Goal: Task Accomplishment & Management: Use online tool/utility

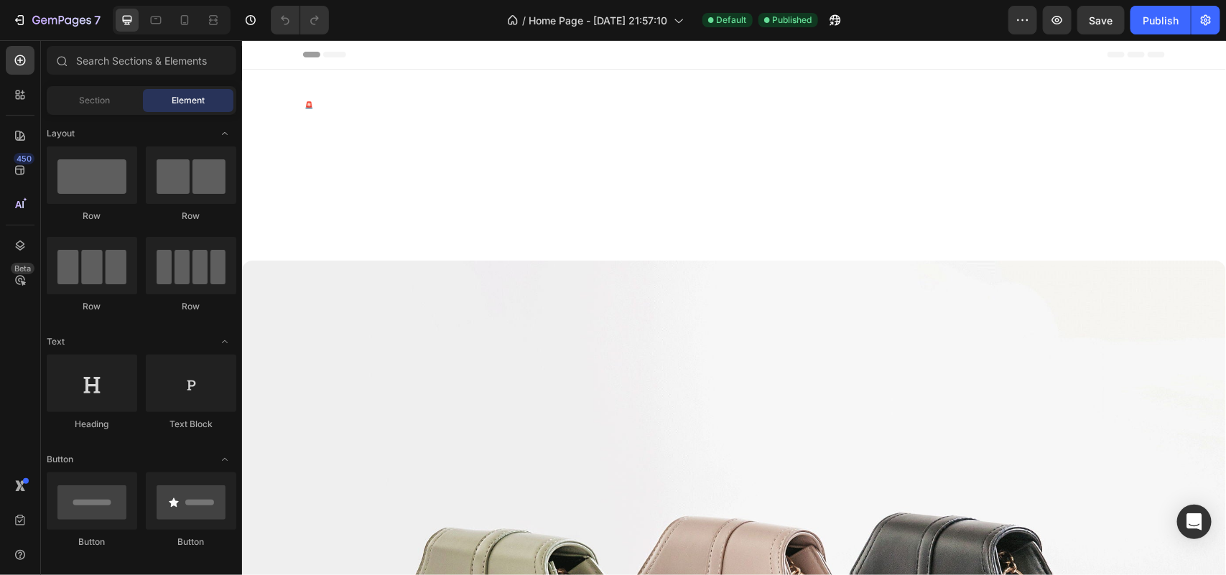
click at [198, 25] on div at bounding box center [172, 20] width 118 height 29
click at [192, 19] on icon at bounding box center [184, 20] width 14 height 14
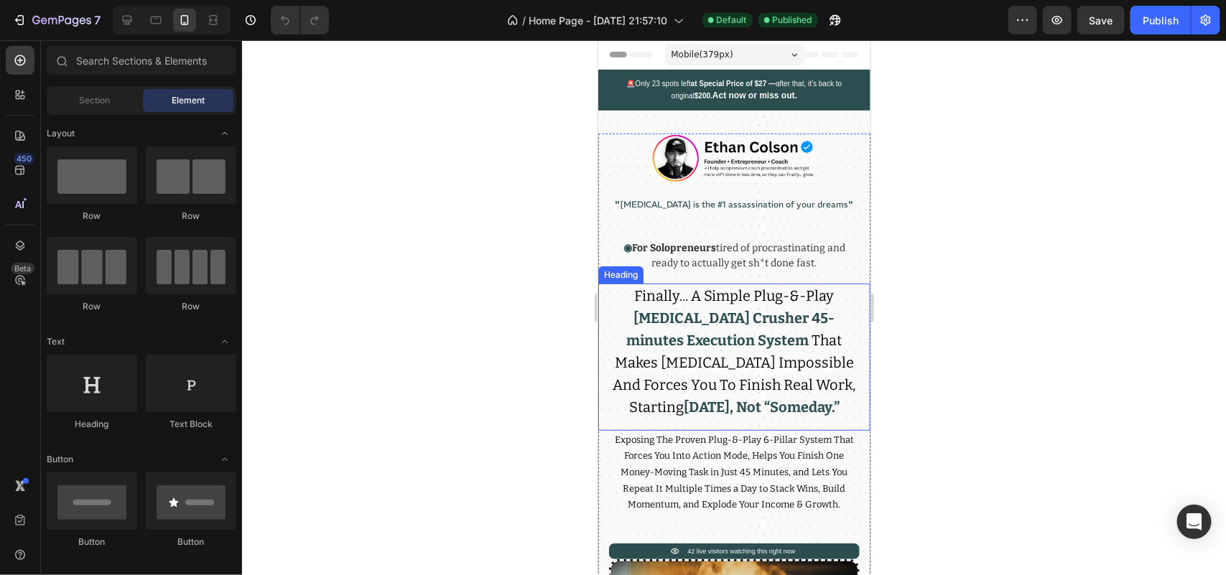
click at [711, 299] on span "Finally... A Simple Plug-&-Play" at bounding box center [734, 295] width 200 height 17
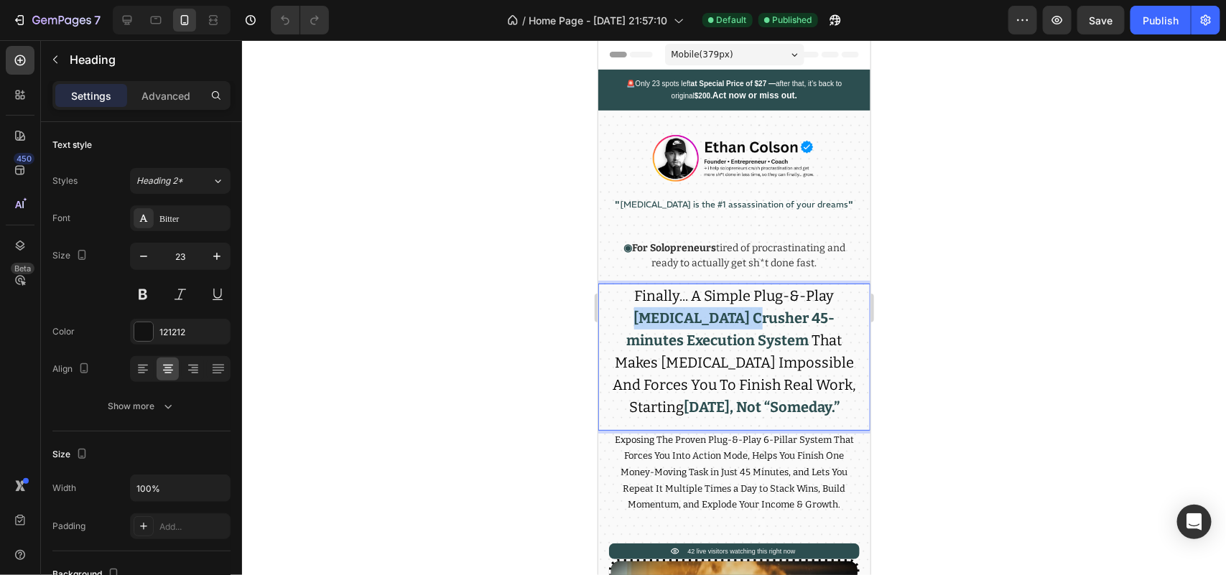
click at [689, 315] on strong "[MEDICAL_DATA] Crusher 45-minutes Execution System" at bounding box center [731, 329] width 208 height 40
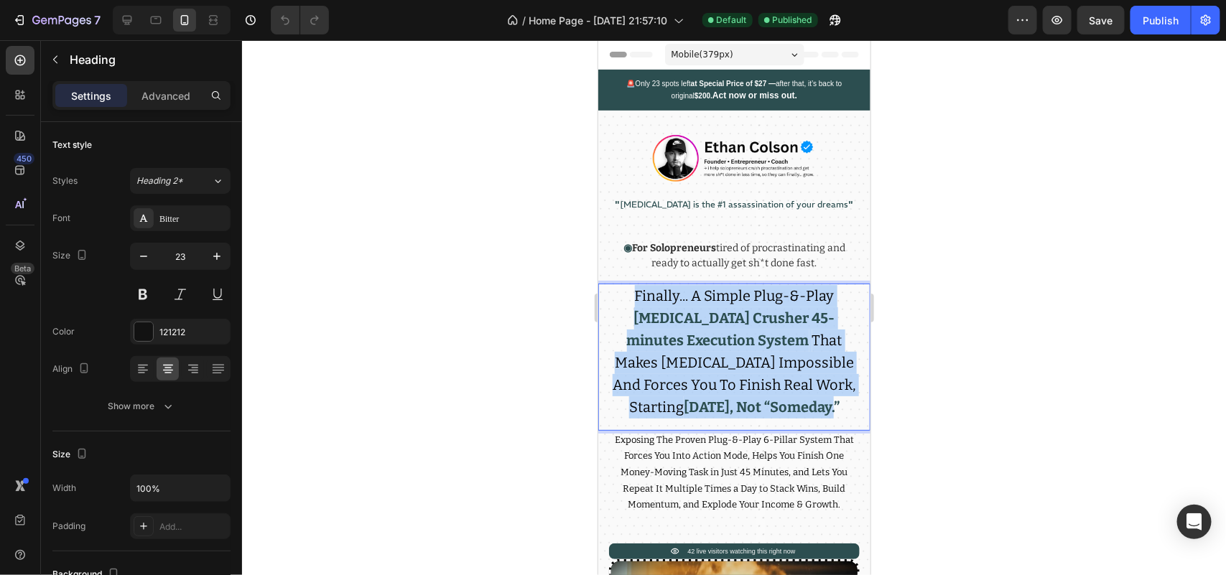
click at [689, 315] on strong "[MEDICAL_DATA] Crusher 45-minutes Execution System" at bounding box center [731, 329] width 208 height 40
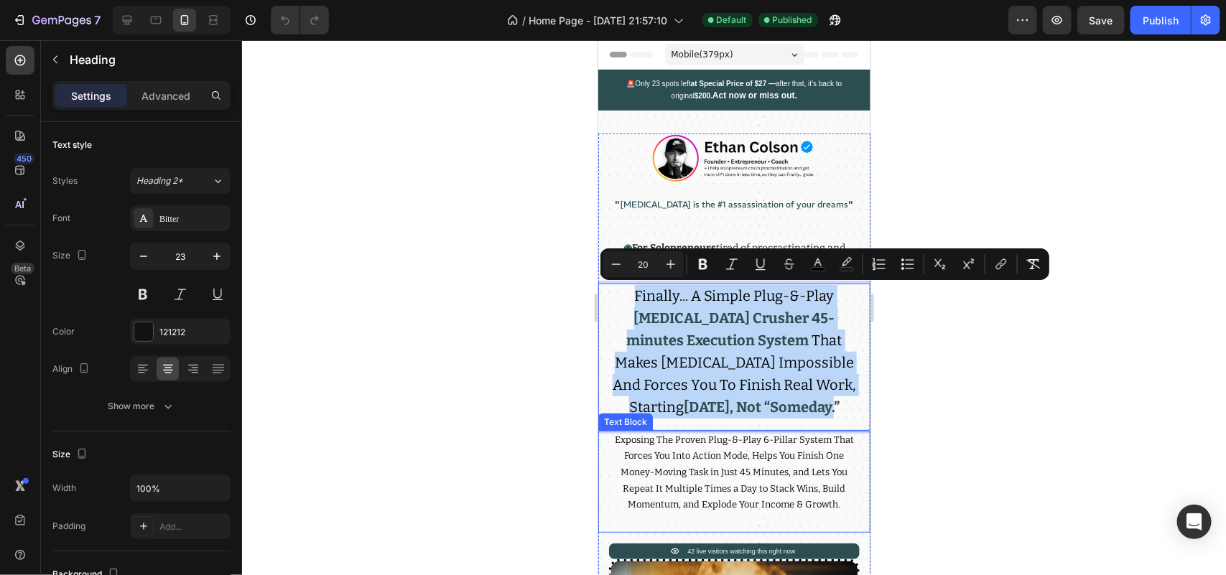
click at [625, 466] on span "Exposing The Proven Plug-&-Play 6-Pillar System That Forces You Into Action Mod…" at bounding box center [733, 471] width 239 height 75
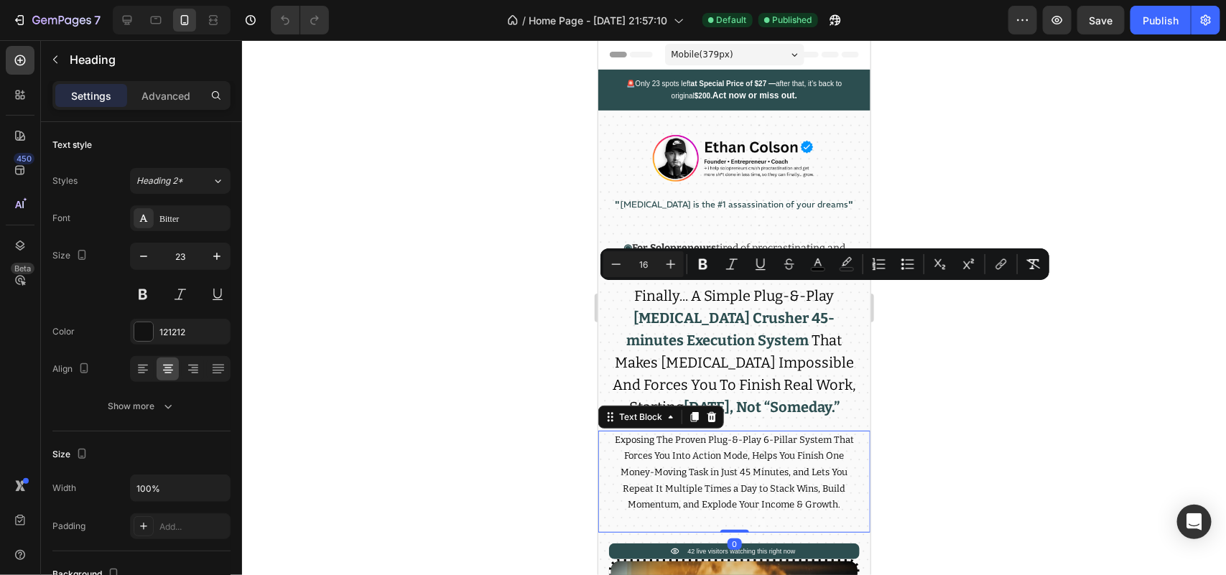
click at [625, 466] on span "Exposing The Proven Plug-&-Play 6-Pillar System That Forces You Into Action Mod…" at bounding box center [733, 471] width 239 height 75
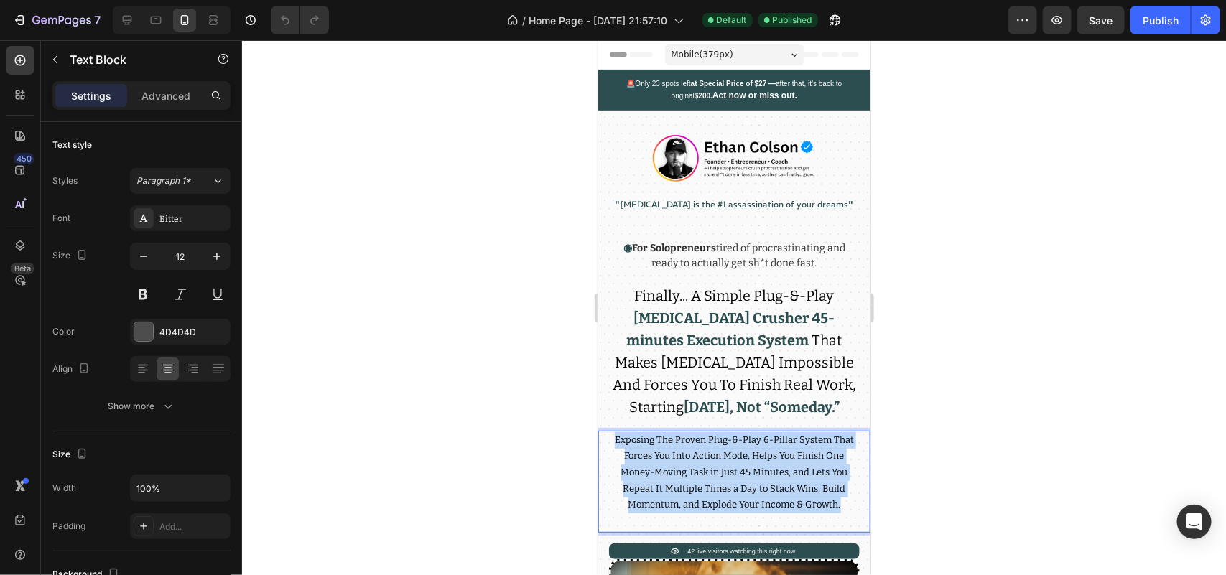
click at [625, 468] on span "Exposing The Proven Plug-&-Play 6-Pillar System That Forces You Into Action Mod…" at bounding box center [733, 471] width 239 height 75
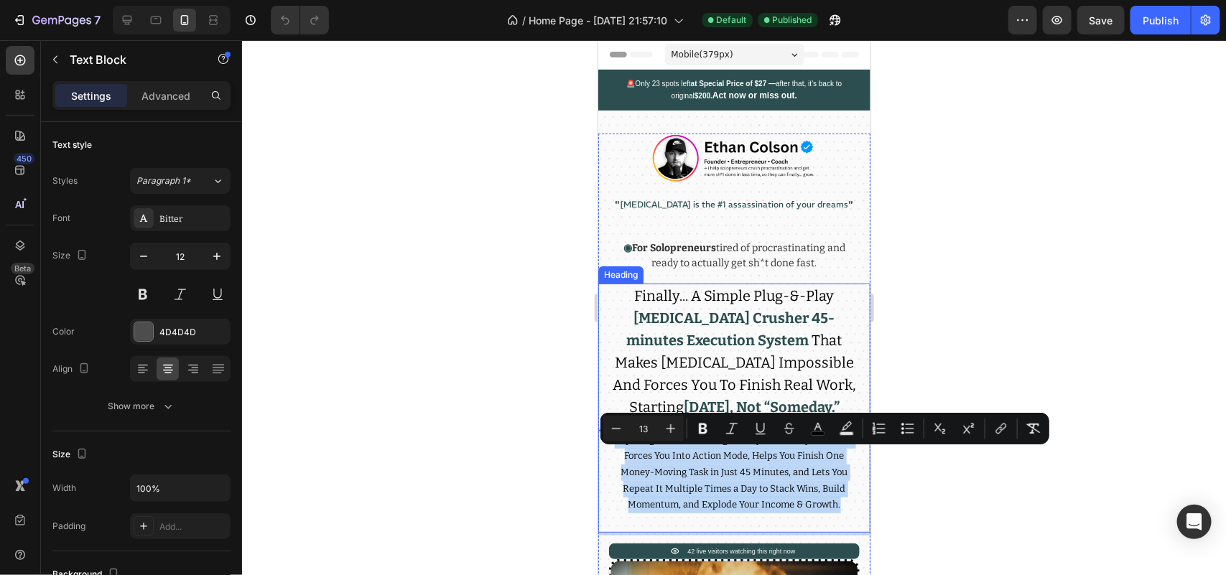
click at [658, 294] on span "Finally... A Simple Plug-&-Play" at bounding box center [734, 295] width 200 height 17
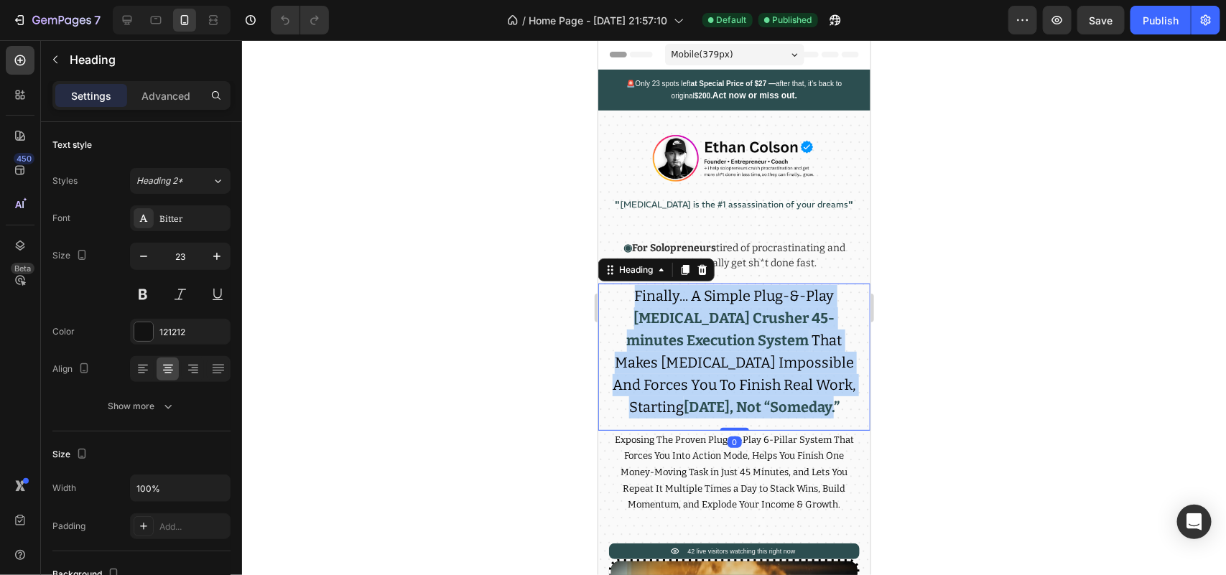
click at [658, 294] on span "Finally... A Simple Plug-&-Play" at bounding box center [734, 295] width 200 height 17
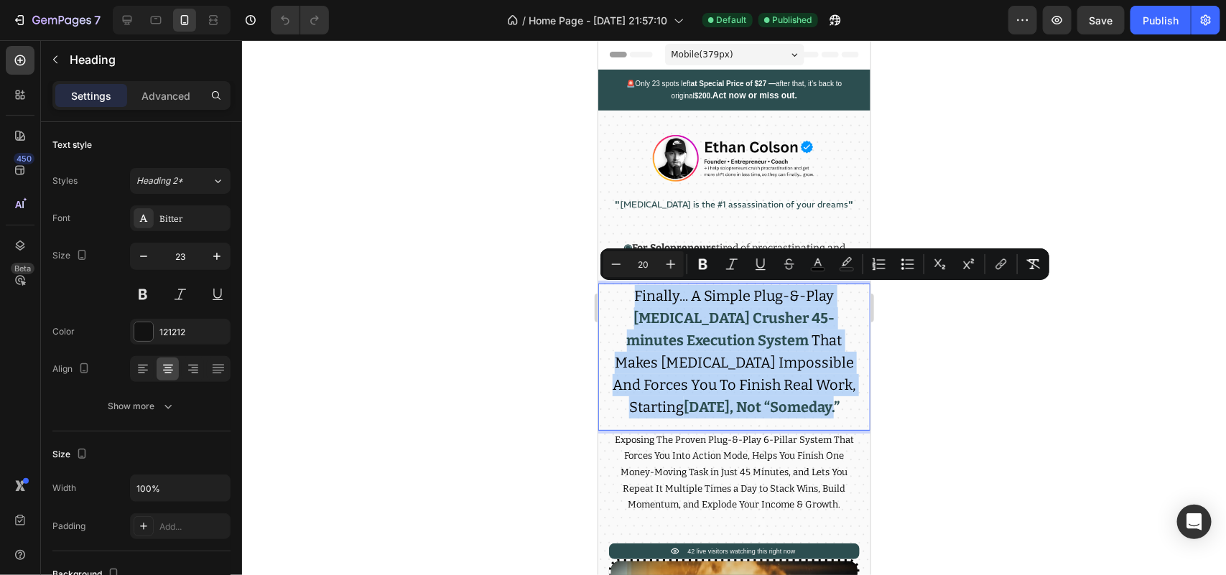
click at [652, 316] on strong "[MEDICAL_DATA] Crusher 45-minutes Execution System" at bounding box center [731, 329] width 208 height 40
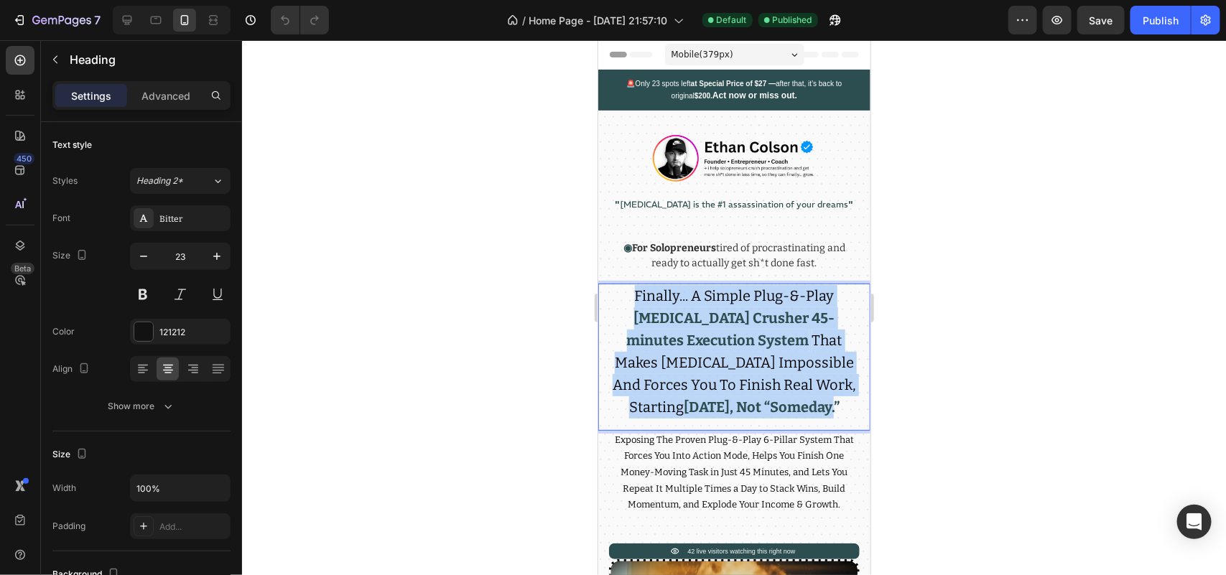
drag, startPoint x: 624, startPoint y: 287, endPoint x: 883, endPoint y: 453, distance: 306.9
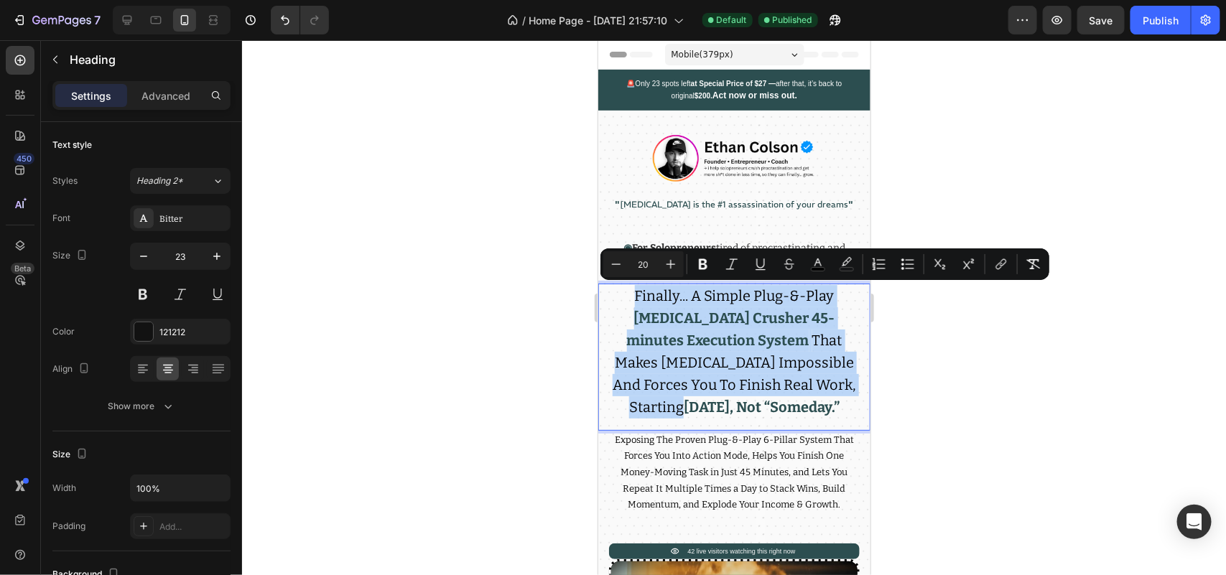
click at [744, 330] on strong "[MEDICAL_DATA] Crusher 45-minutes Execution System" at bounding box center [731, 329] width 208 height 40
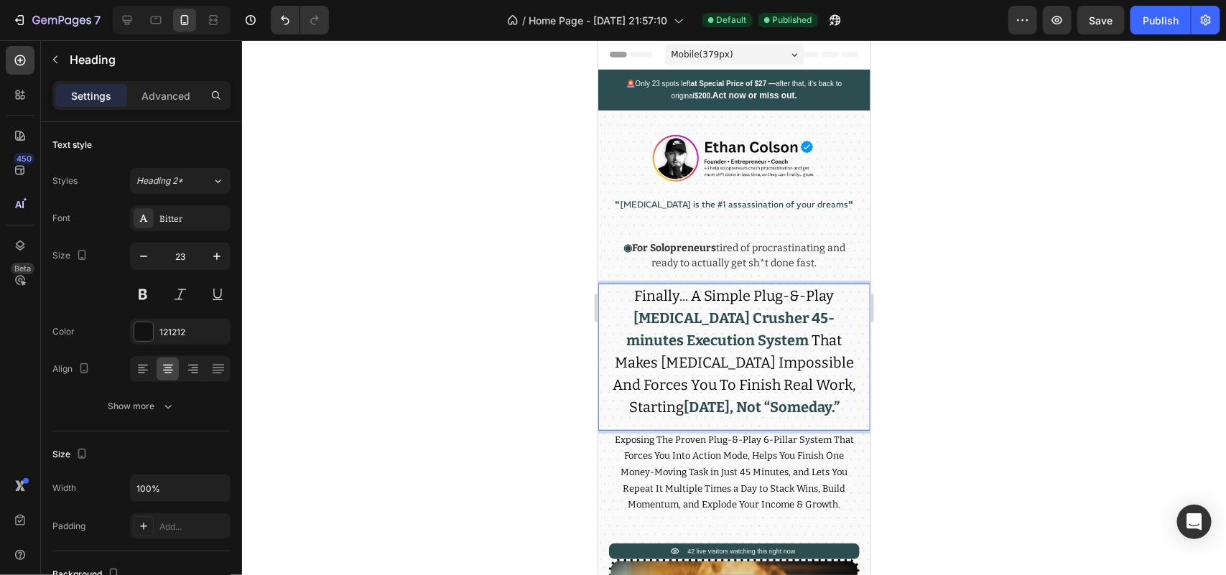
drag, startPoint x: 800, startPoint y: 334, endPoint x: 613, endPoint y: 296, distance: 191.3
click at [613, 296] on p "Finally... A Simple Plug-&-Play [MEDICAL_DATA] Crusher 45-minutes Execution Sys…" at bounding box center [734, 351] width 248 height 133
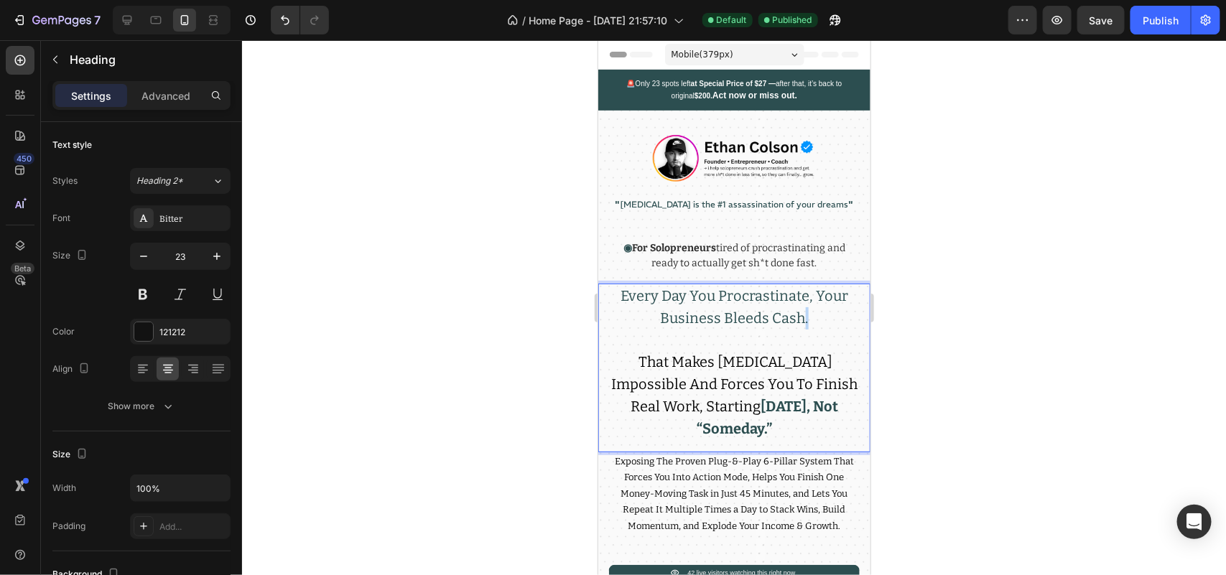
click at [795, 313] on span "Every Day You Procrastinate, Your Business Bleeds Cash." at bounding box center [734, 307] width 228 height 40
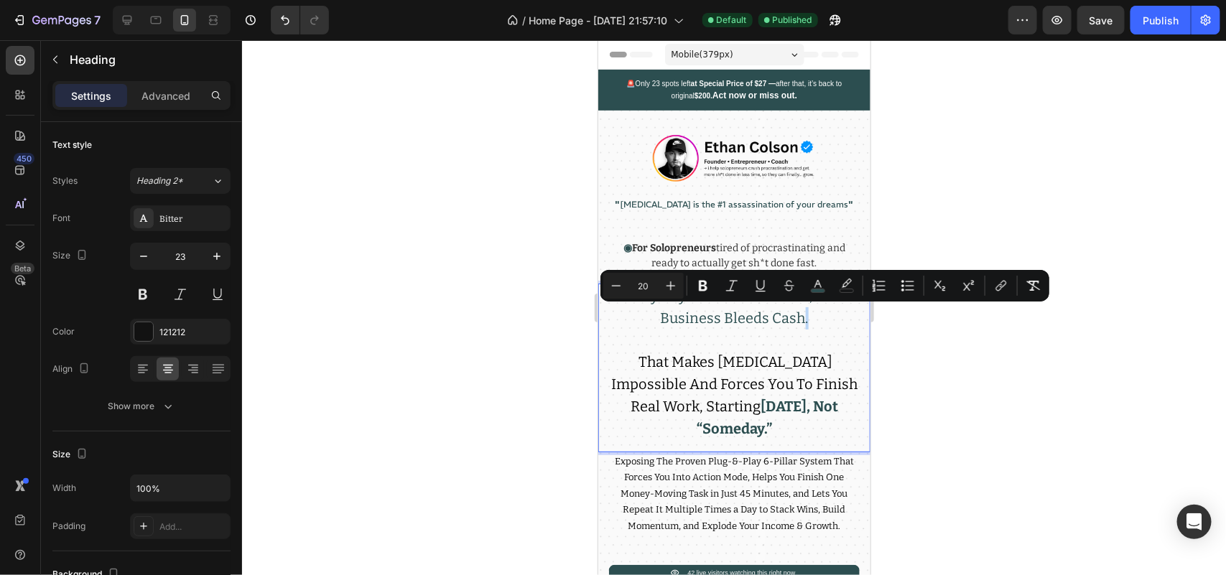
click at [794, 315] on span "Every Day You Procrastinate, Your Business Bleeds Cash." at bounding box center [734, 307] width 228 height 40
click at [796, 318] on span "Every Day You Procrastinate, Your Business Bleeds Cash." at bounding box center [734, 307] width 228 height 40
click at [790, 318] on span "Every Day You Procrastinate, Your Business Bleeds Cash." at bounding box center [734, 307] width 228 height 40
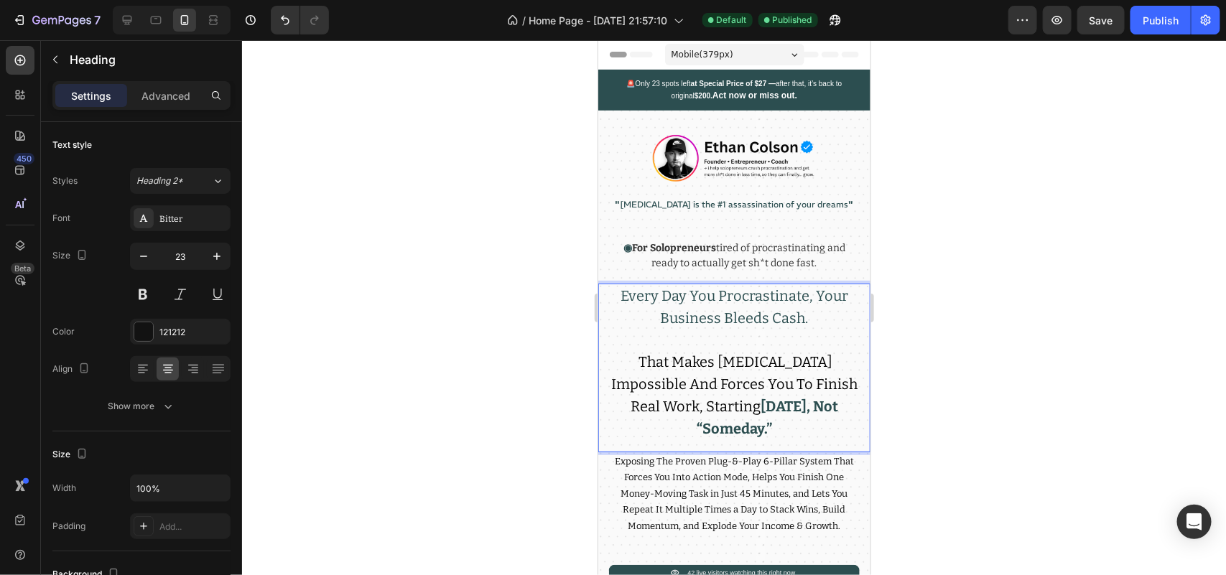
click at [790, 318] on span "Every Day You Procrastinate, Your Business Bleeds Cash." at bounding box center [734, 307] width 228 height 40
click at [782, 318] on span "Every Day You Procrastinate, Your Business Bleeds Cash." at bounding box center [734, 307] width 228 height 40
drag, startPoint x: 797, startPoint y: 318, endPoint x: 761, endPoint y: 321, distance: 36.1
click at [761, 321] on span "Every Day You Procrastinate, Your Business Bleeds Cash." at bounding box center [734, 307] width 228 height 40
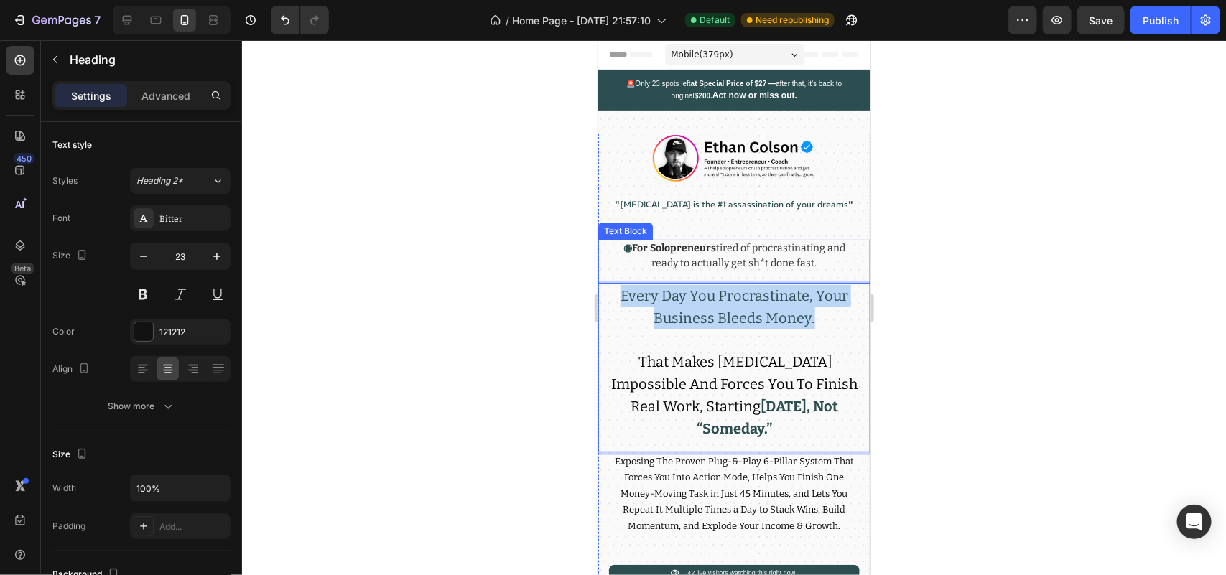
drag, startPoint x: 821, startPoint y: 312, endPoint x: 582, endPoint y: 269, distance: 243.0
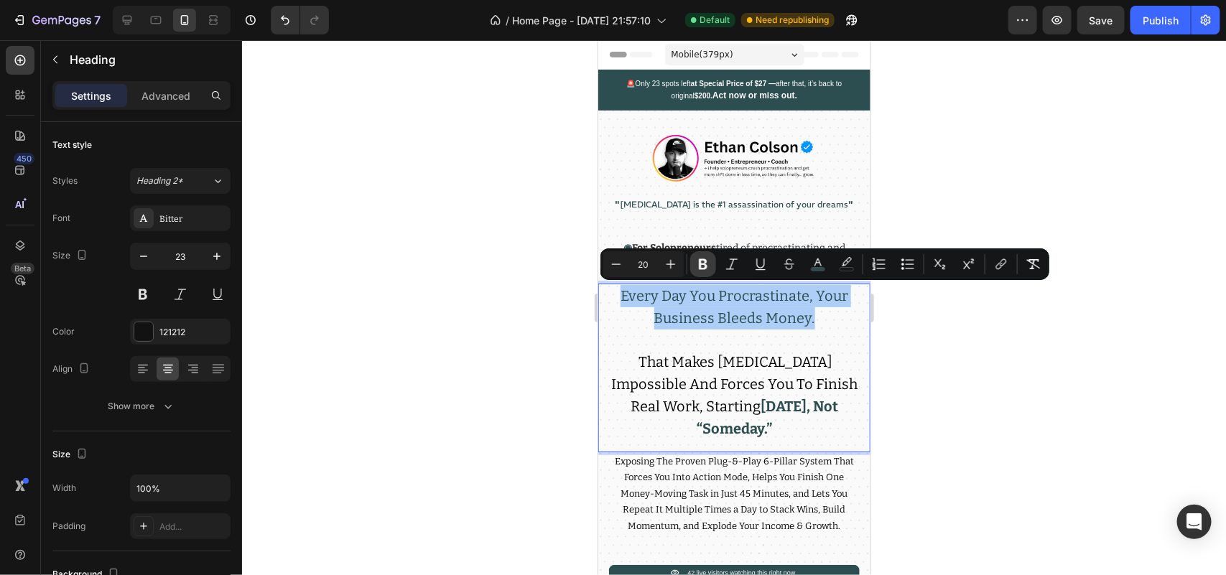
click at [698, 253] on button "Bold" at bounding box center [703, 264] width 26 height 26
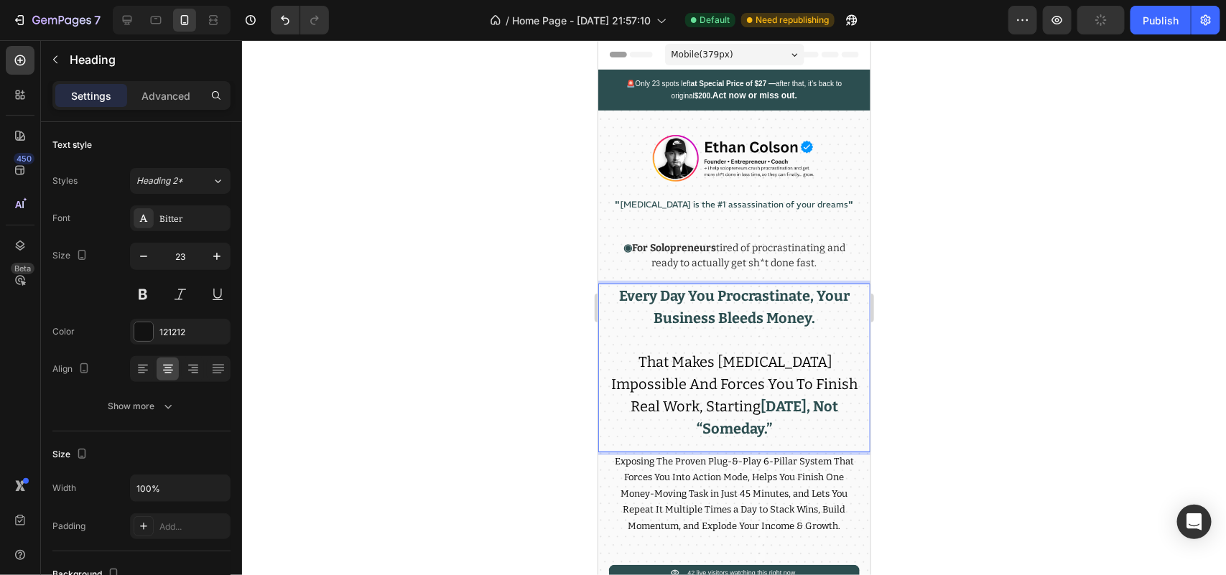
click at [672, 392] on span "That Makes [MEDICAL_DATA] Impossible And Forces You To Finish Real Work, Starti…" at bounding box center [734, 384] width 246 height 62
click at [671, 393] on span "That Makes [MEDICAL_DATA] Impossible And Forces You To Finish Real Work, Starti…" at bounding box center [734, 384] width 246 height 62
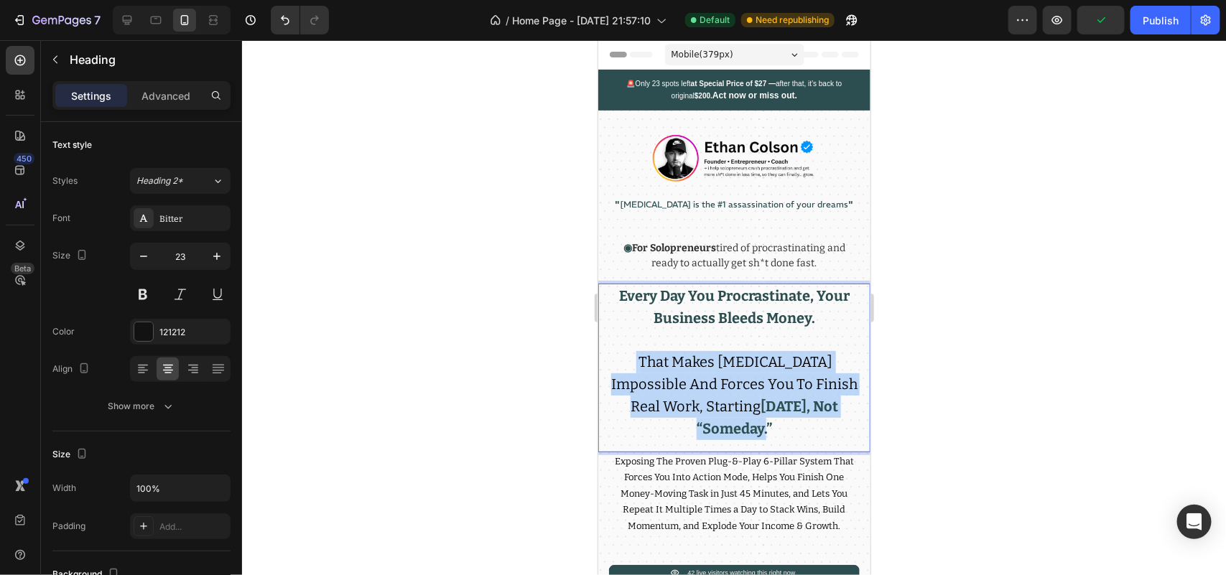
click at [671, 393] on span "That Makes [MEDICAL_DATA] Impossible And Forces You To Finish Real Work, Starti…" at bounding box center [734, 384] width 246 height 62
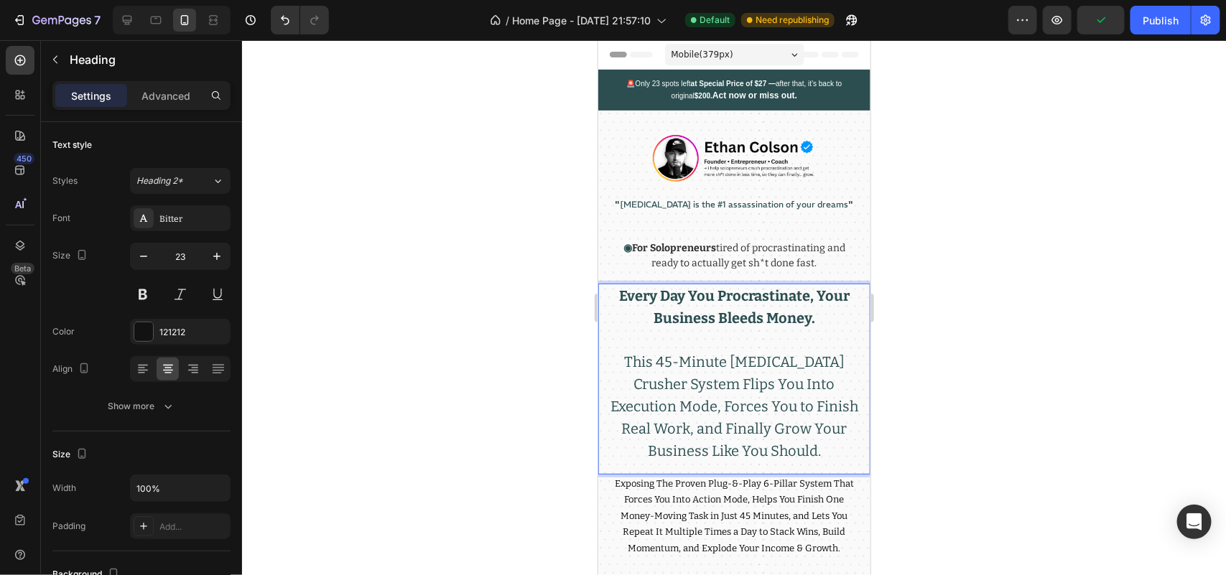
click at [670, 392] on p "Every Day You Procrastinate, Your Business Bleeds Money. This 45-Minute [MEDICA…" at bounding box center [734, 373] width 248 height 177
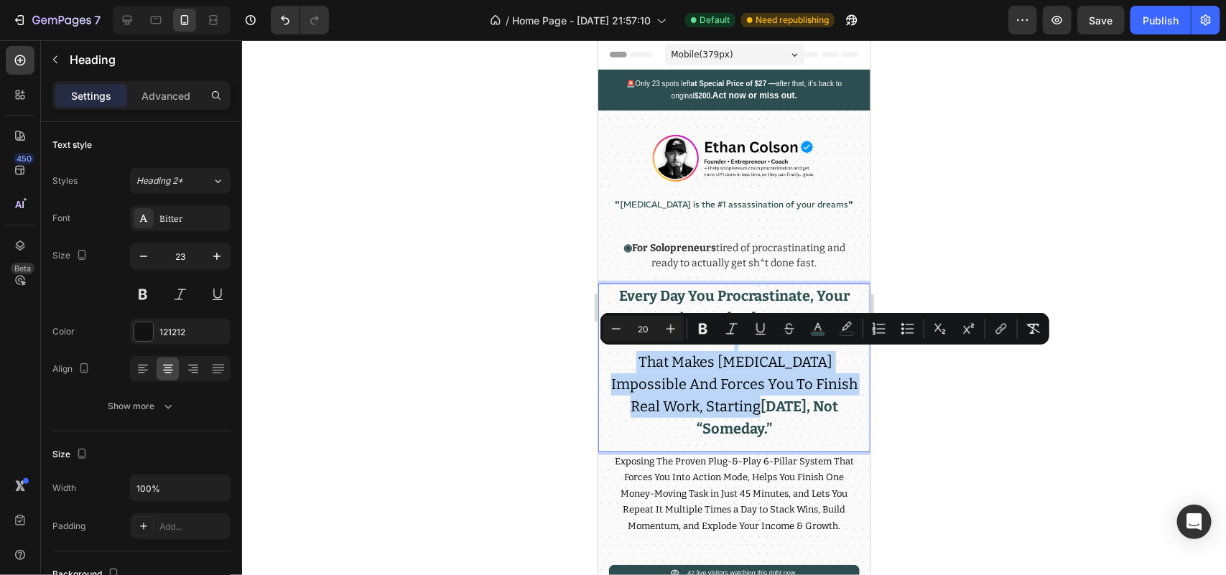
click at [644, 402] on span "That Makes [MEDICAL_DATA] Impossible And Forces You To Finish Real Work, Starti…" at bounding box center [734, 384] width 246 height 62
click at [692, 374] on span "That Makes [MEDICAL_DATA] Impossible And Forces You To Finish Real Work, Starti…" at bounding box center [734, 384] width 246 height 62
click at [701, 392] on p "Every Day You Procrastinate, Your Business Bleeds Money. That Makes [MEDICAL_DA…" at bounding box center [734, 362] width 248 height 154
click at [726, 374] on span "That Makes [MEDICAL_DATA] Impossible And Forces You To Finish Real Work, Starti…" at bounding box center [734, 384] width 246 height 62
click at [749, 396] on span "That Makes [MEDICAL_DATA] Impossible And Forces You To Finish Real Work, Starti…" at bounding box center [734, 384] width 246 height 62
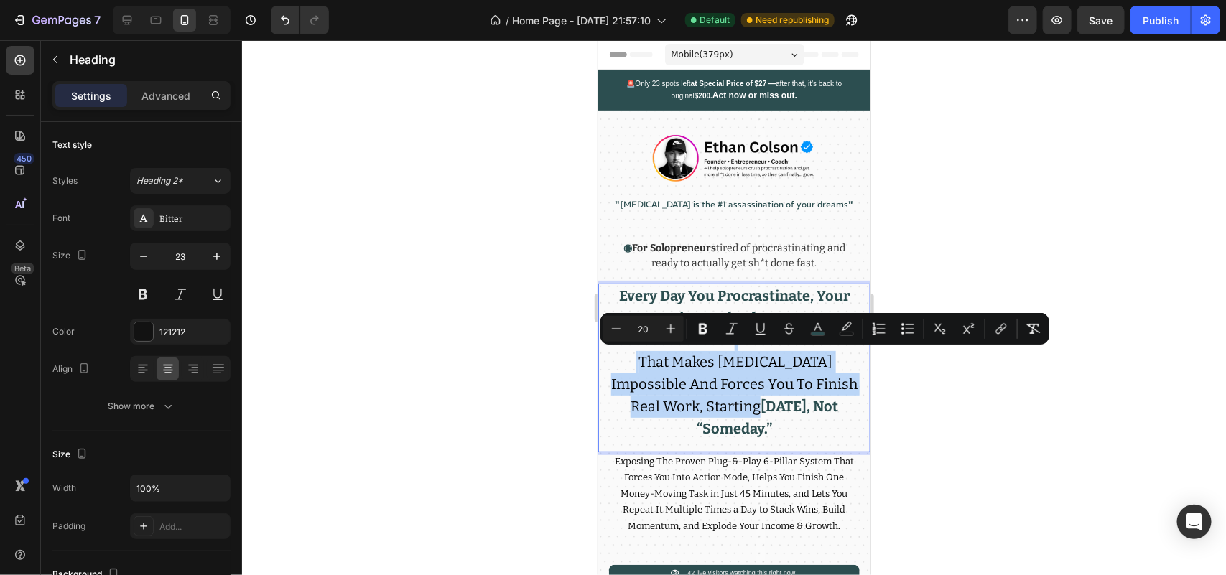
click at [748, 396] on span "That Makes [MEDICAL_DATA] Impossible And Forces You To Finish Real Work, Starti…" at bounding box center [734, 384] width 246 height 62
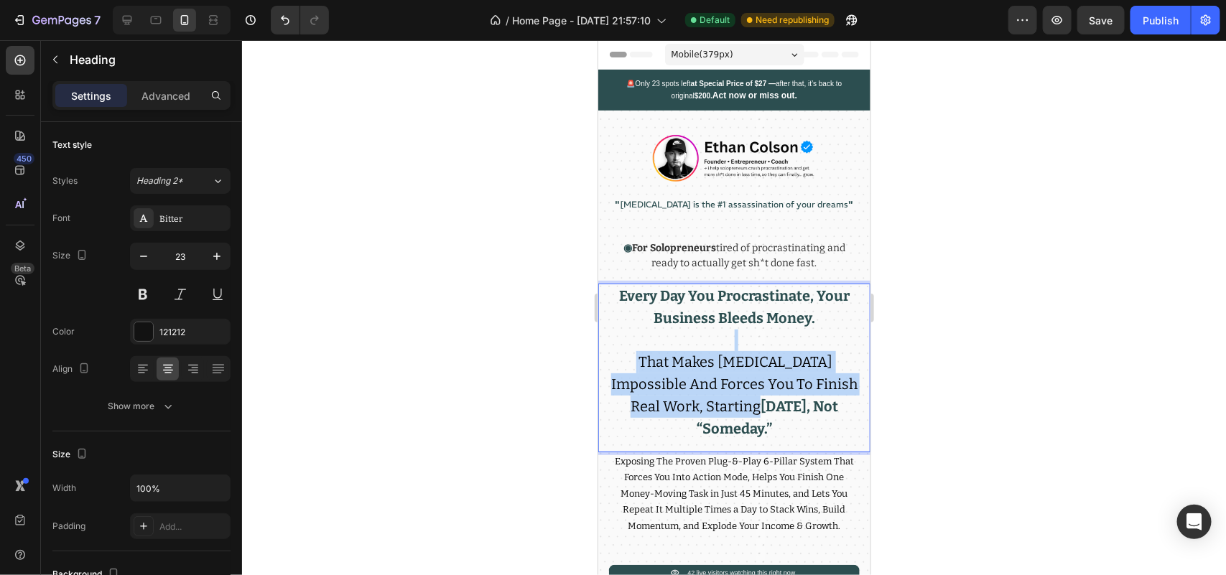
drag, startPoint x: 631, startPoint y: 353, endPoint x: 787, endPoint y: 402, distance: 163.4
click at [787, 402] on p "Every Day You Procrastinate, Your Business Bleeds Money. That Makes [MEDICAL_DA…" at bounding box center [734, 362] width 248 height 154
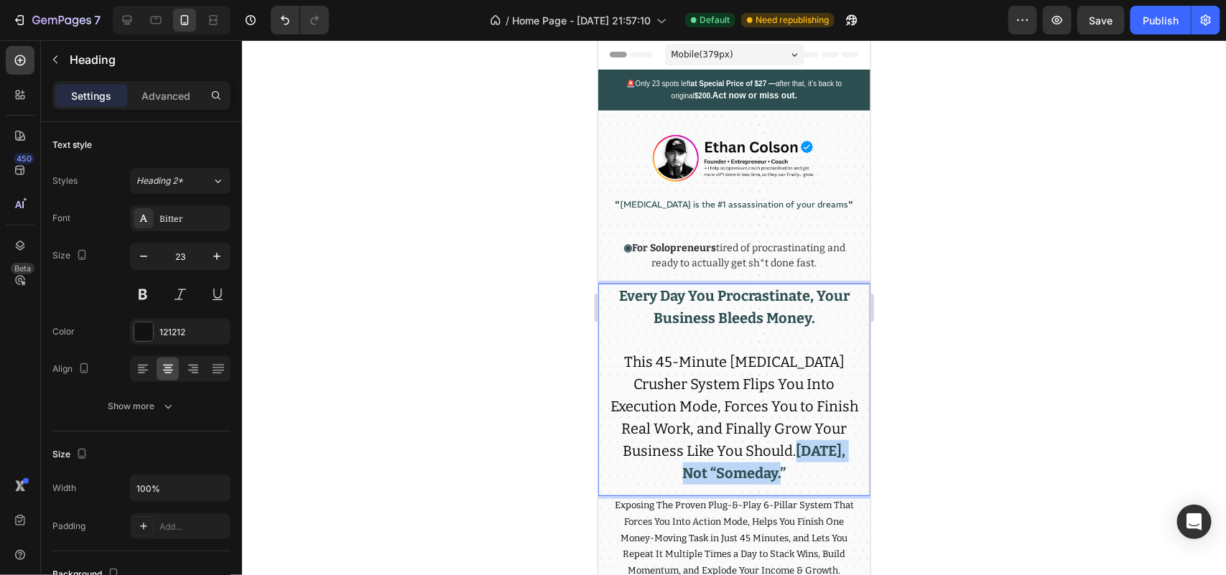
drag, startPoint x: 823, startPoint y: 470, endPoint x: 619, endPoint y: 471, distance: 204.1
click at [619, 471] on p "Every Day You Procrastinate, Your Business Bleeds Money. This 45-Minute [MEDICA…" at bounding box center [734, 384] width 248 height 199
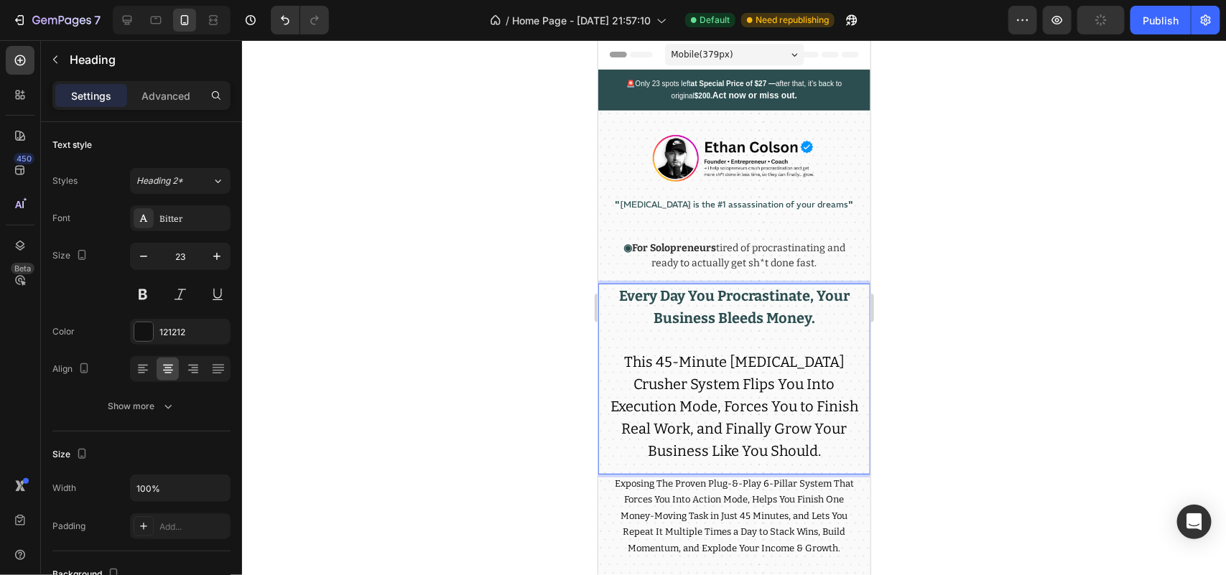
click at [790, 317] on strong "Every Day You Procrastinate, Your Business Bleeds Money." at bounding box center [734, 307] width 231 height 40
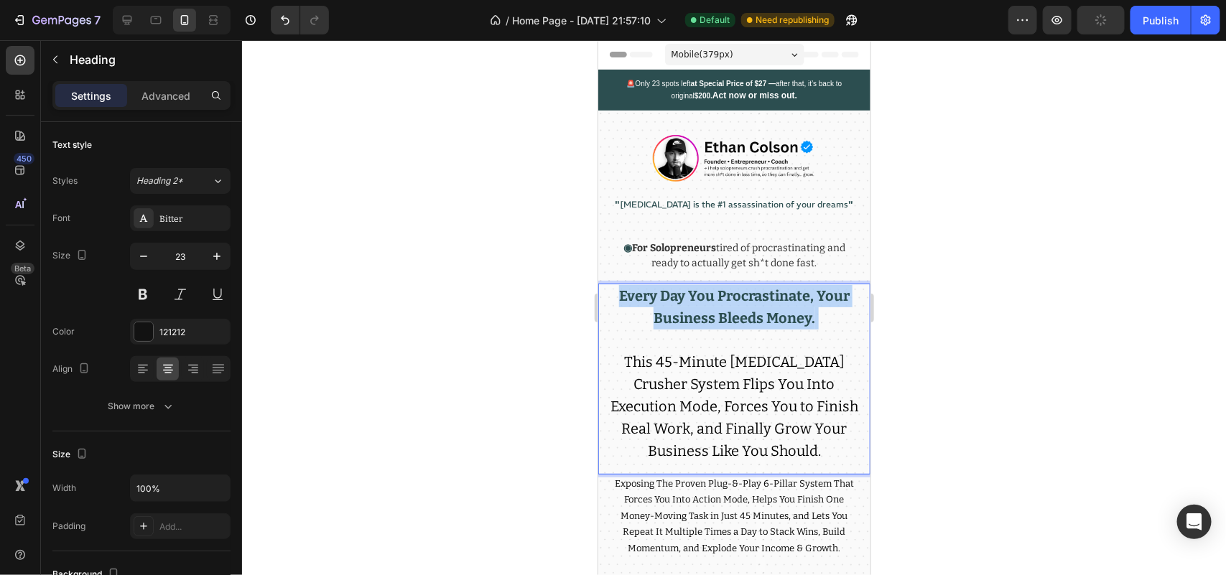
click at [790, 317] on strong "Every Day You Procrastinate, Your Business Bleeds Money." at bounding box center [734, 307] width 231 height 40
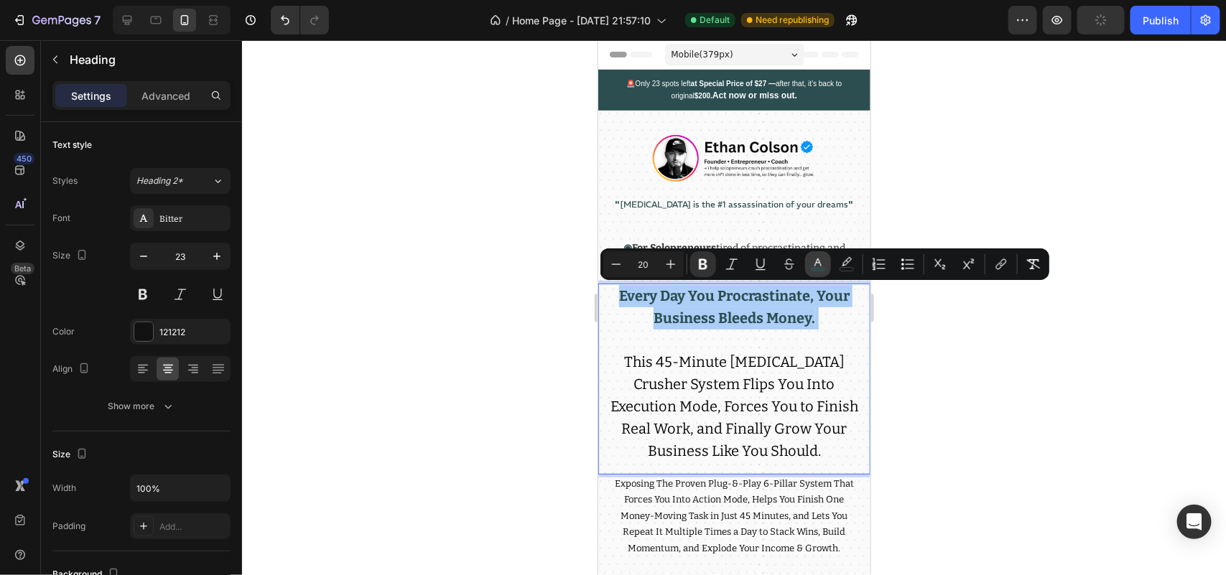
click at [812, 274] on button "color" at bounding box center [818, 264] width 26 height 26
type input "2C4E50"
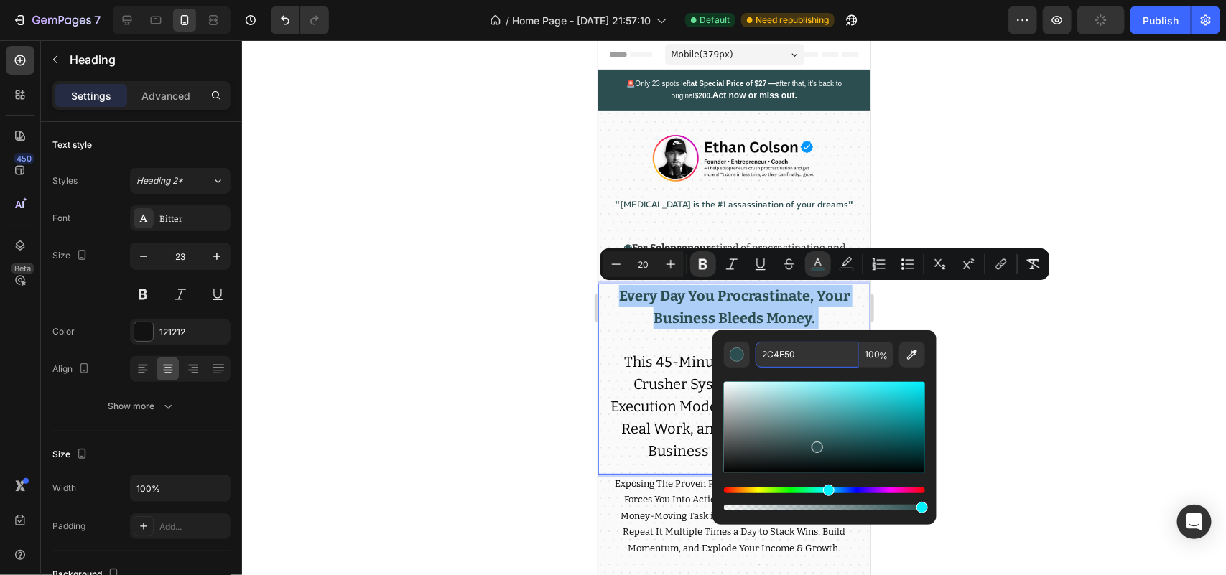
click at [803, 354] on input "2C4E50" at bounding box center [807, 355] width 103 height 26
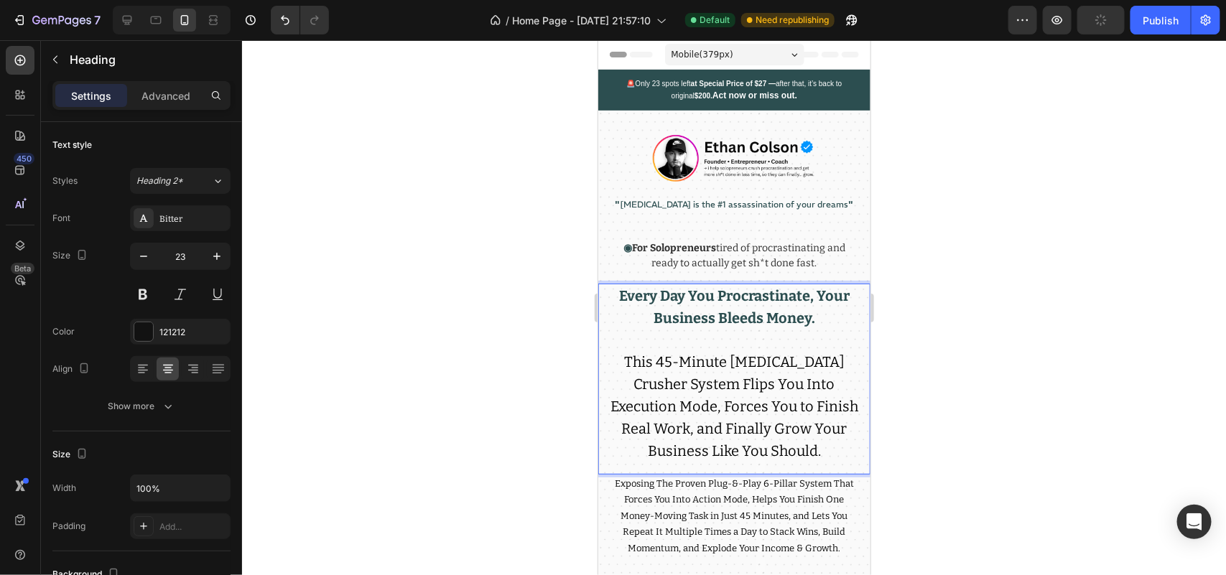
click at [642, 382] on span "This 45-Minute [MEDICAL_DATA] Crusher System Flips You Into Execution Mode, For…" at bounding box center [734, 406] width 248 height 106
drag, startPoint x: 618, startPoint y: 355, endPoint x: 729, endPoint y: 357, distance: 111.4
click at [729, 357] on p "Every Day You Procrastinate, Your Business Bleeds Money. This 45-Minute [MEDICA…" at bounding box center [734, 373] width 248 height 177
click at [703, 389] on p "Every Day You Procrastinate, Your Business Bleeds Money. This 45-Minute [MEDICA…" at bounding box center [734, 373] width 248 height 177
click at [740, 380] on span "This 45-Minute [MEDICAL_DATA] Crusher System Flips You Into Execution Mode, For…" at bounding box center [734, 406] width 248 height 106
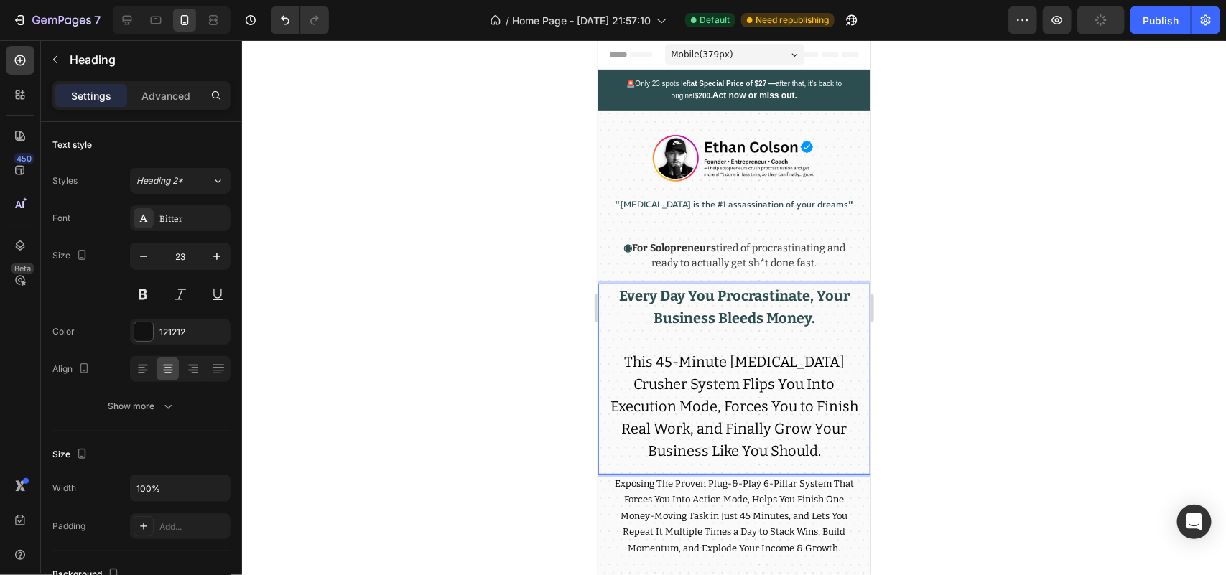
click at [645, 427] on span "This 45-Minute [MEDICAL_DATA] Crusher System Flips You Into Execution Mode, For…" at bounding box center [734, 406] width 248 height 106
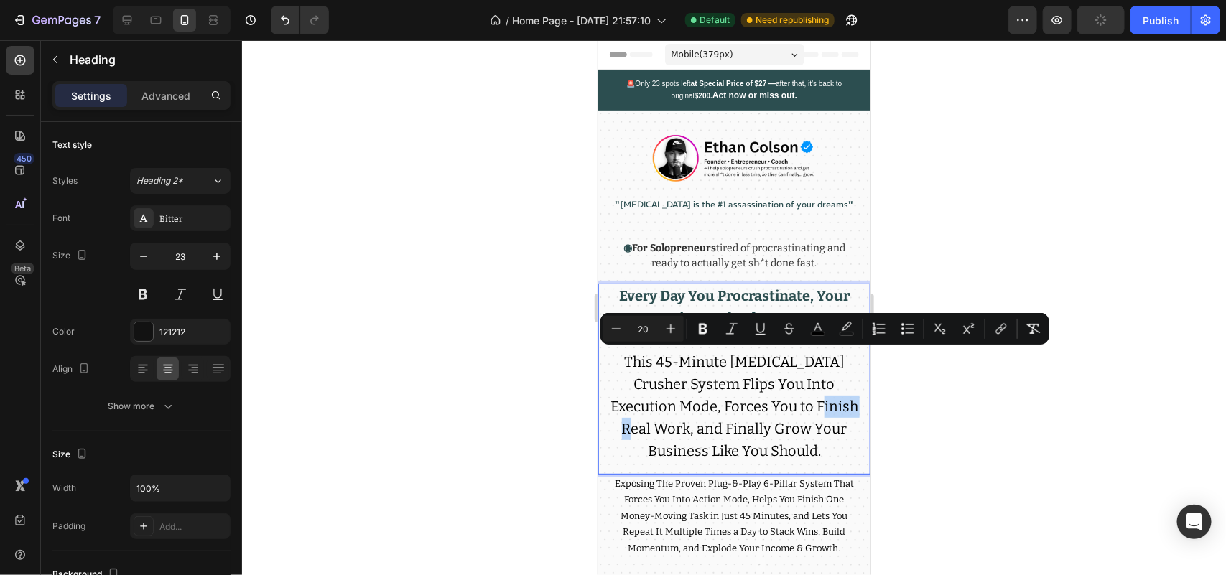
click at [741, 443] on span "This 45-Minute [MEDICAL_DATA] Crusher System Flips You Into Execution Mode, For…" at bounding box center [734, 406] width 248 height 106
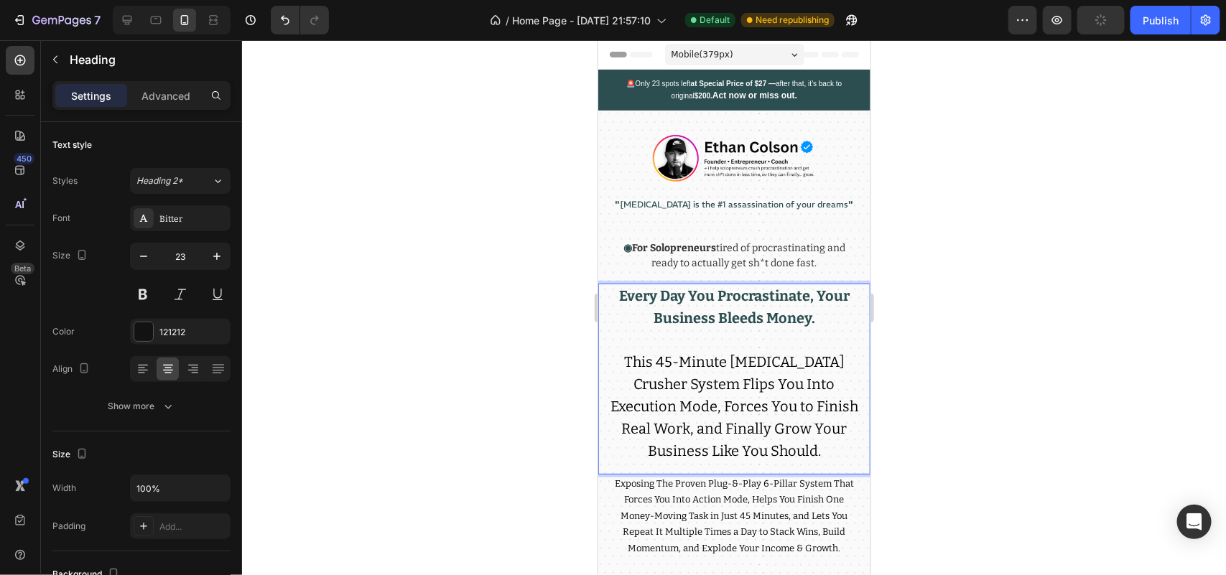
click at [782, 430] on span "This 45-Minute [MEDICAL_DATA] Crusher System Flips You Into Execution Mode, For…" at bounding box center [734, 406] width 248 height 106
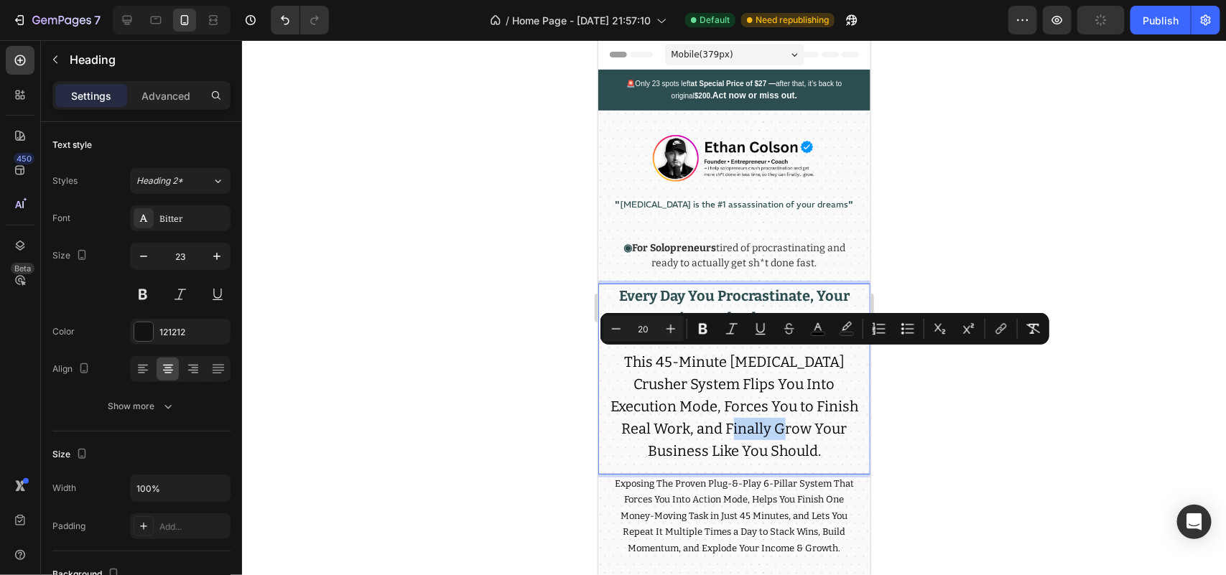
click at [736, 430] on span "This 45-Minute [MEDICAL_DATA] Crusher System Flips You Into Execution Mode, For…" at bounding box center [734, 406] width 248 height 106
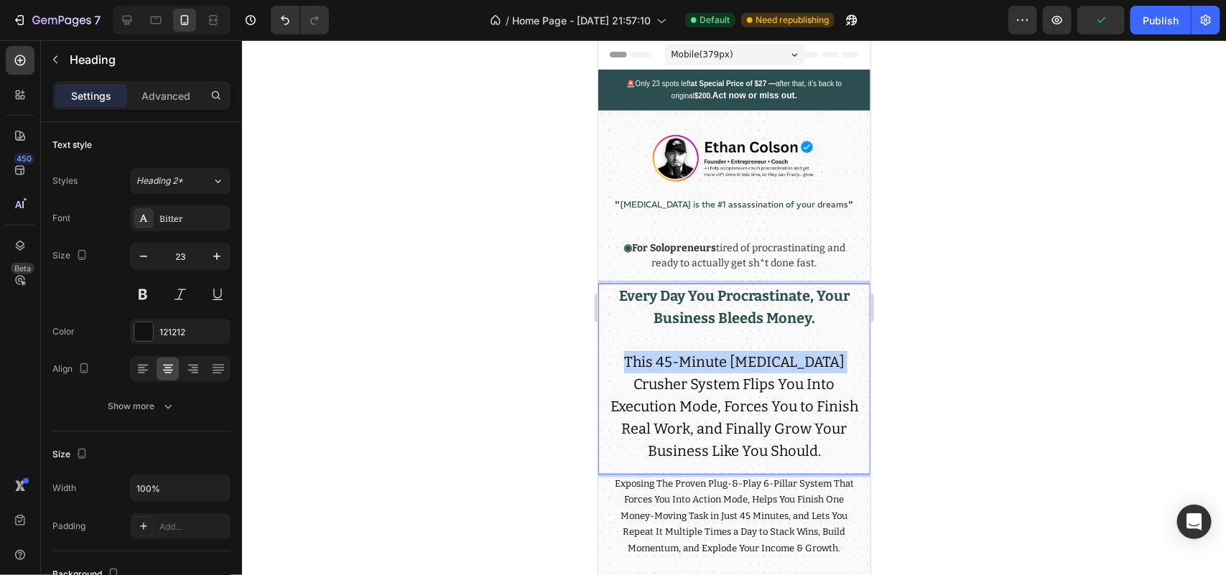
drag, startPoint x: 625, startPoint y: 357, endPoint x: 838, endPoint y: 356, distance: 212.7
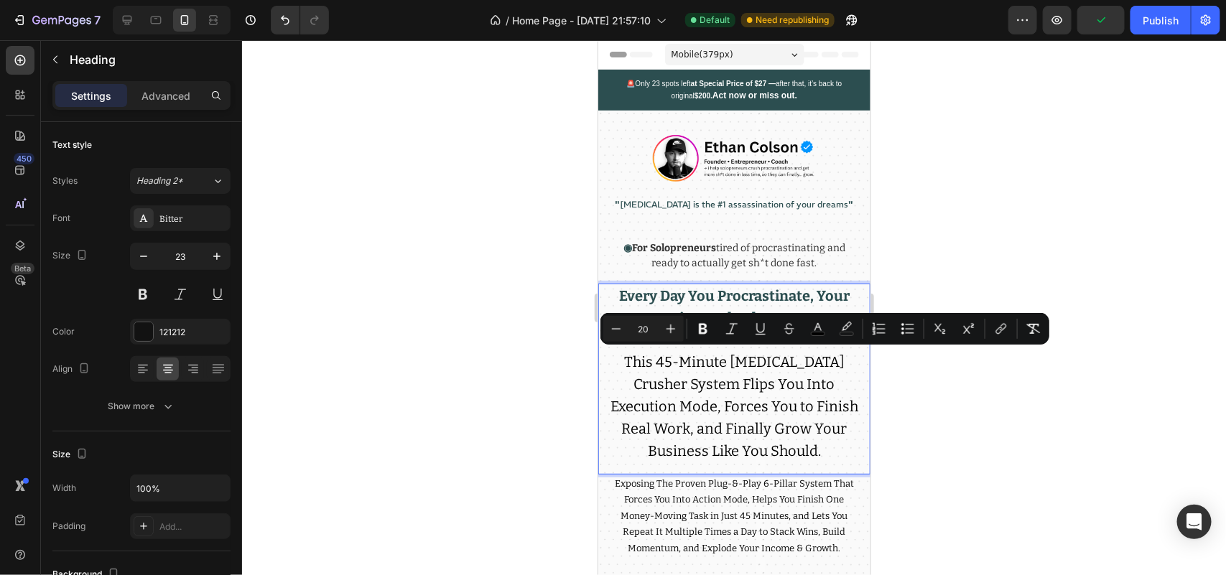
click at [712, 389] on p "Every Day You Procrastinate, Your Business Bleeds Money. This 45-Minute [MEDICA…" at bounding box center [734, 373] width 248 height 177
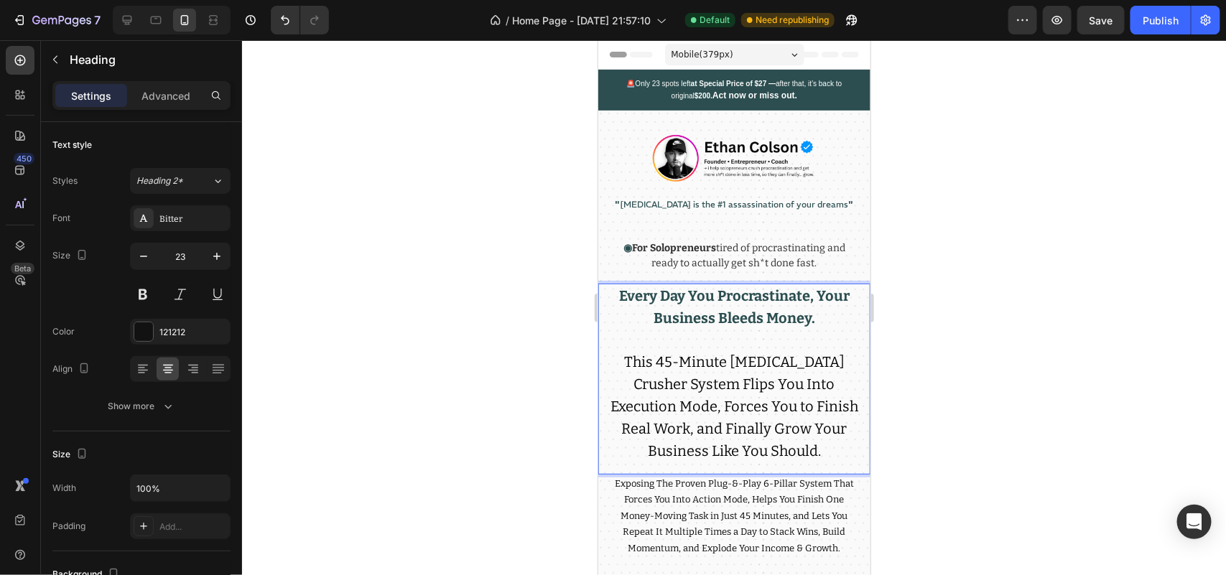
click at [811, 295] on strong "Every Day You Procrastinate, Your Business Bleeds Money." at bounding box center [734, 307] width 231 height 40
click at [794, 318] on strong "Your Business Bleeds Money." at bounding box center [734, 317] width 198 height 17
click at [375, 402] on div at bounding box center [734, 307] width 984 height 535
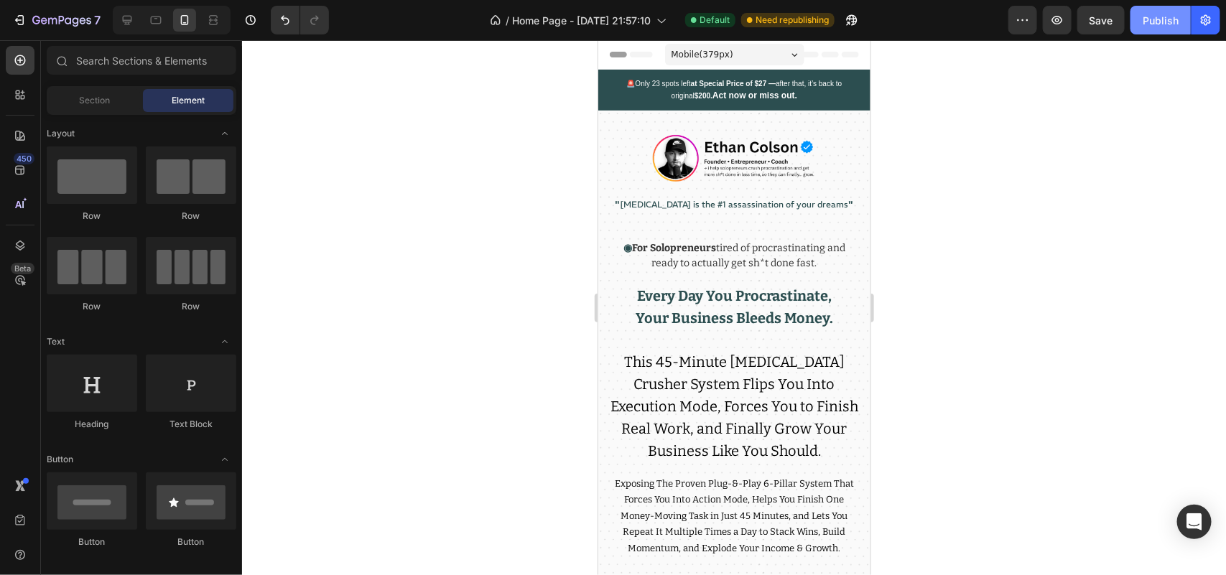
click at [1153, 15] on div "Publish" at bounding box center [1161, 20] width 36 height 15
click at [724, 310] on strong "Your Business Bleeds Money." at bounding box center [734, 317] width 198 height 17
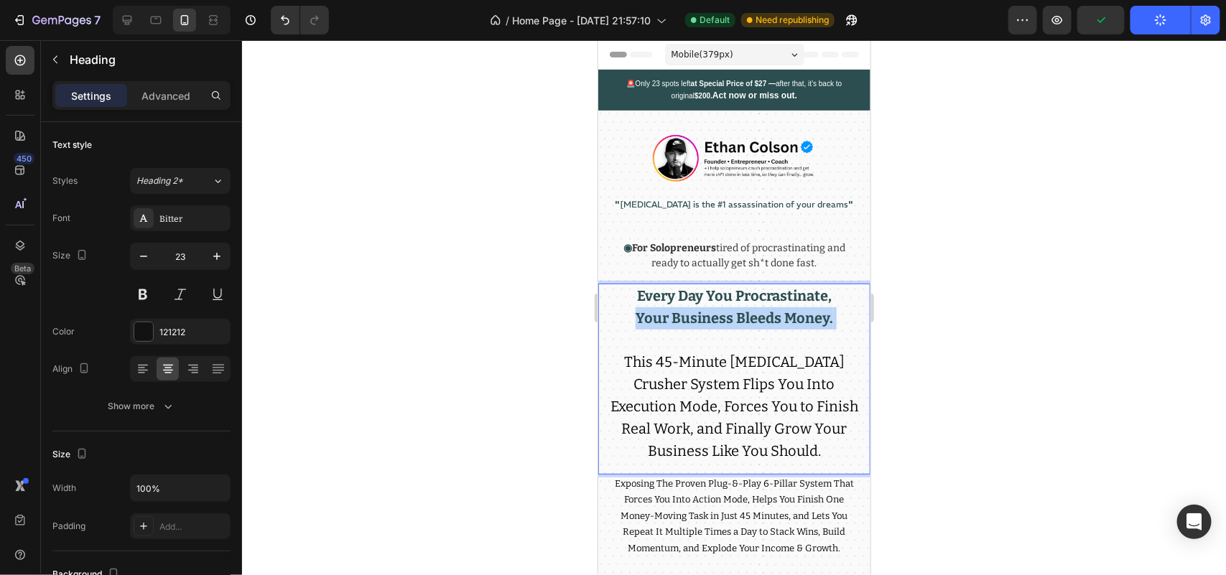
click at [724, 310] on strong "Your Business Bleeds Money." at bounding box center [734, 317] width 198 height 17
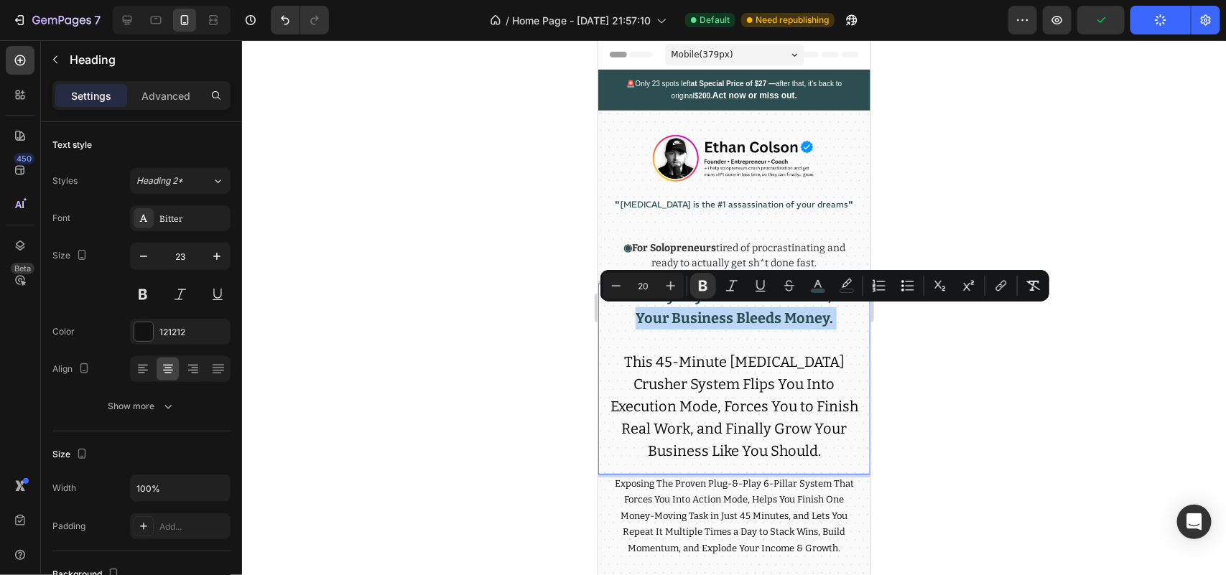
click at [815, 312] on strong "Your Business Bleeds Money." at bounding box center [734, 317] width 198 height 17
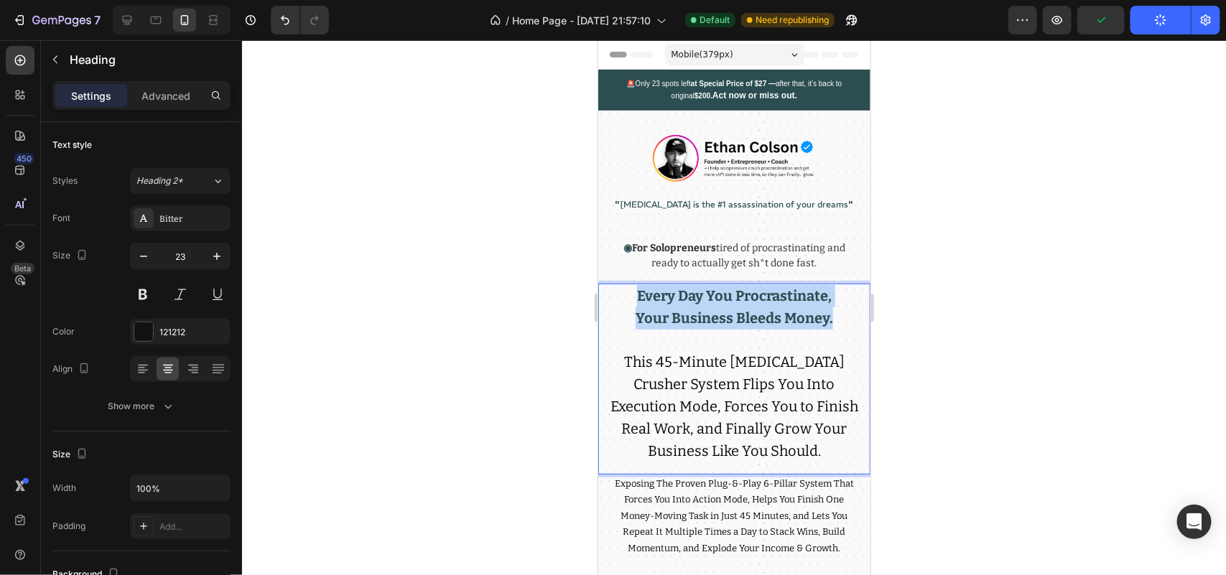
drag, startPoint x: 832, startPoint y: 313, endPoint x: 617, endPoint y: 285, distance: 216.6
click at [618, 285] on p "Every Day You Procrastinate, Your Business Bleeds Money. This 45-Minute [MEDICA…" at bounding box center [734, 373] width 248 height 177
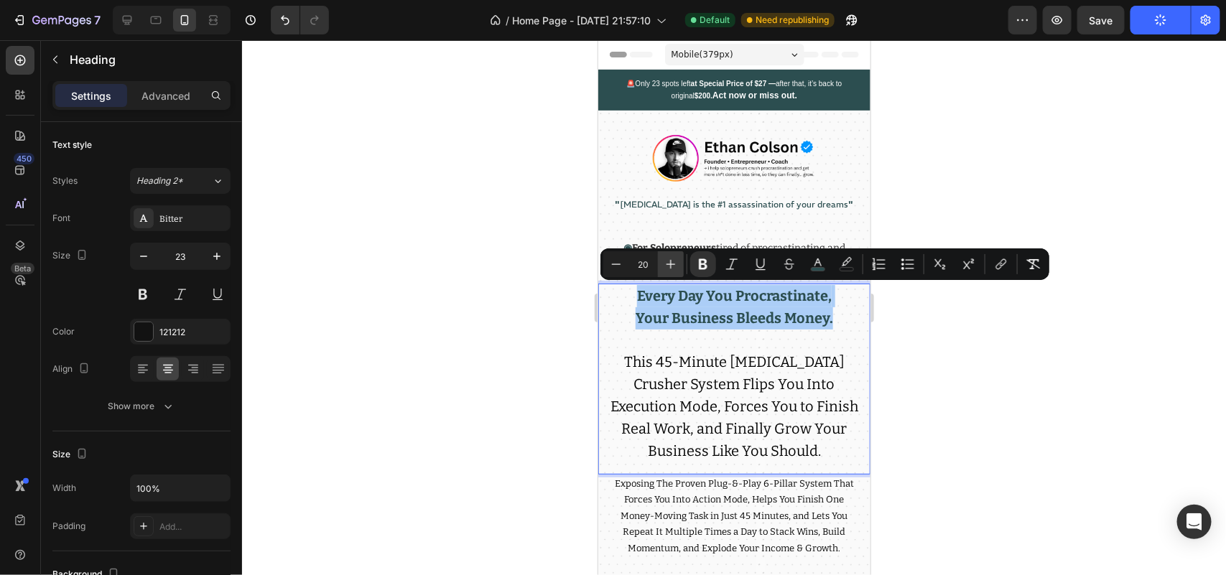
click at [665, 262] on icon "Editor contextual toolbar" at bounding box center [671, 264] width 14 height 14
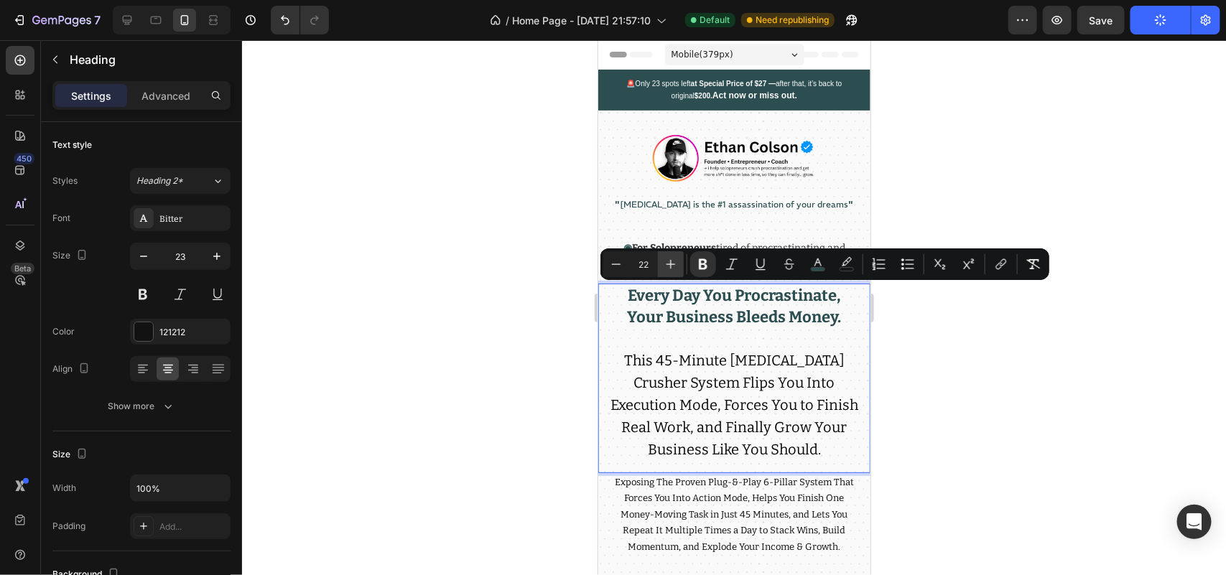
click at [665, 262] on icon "Editor contextual toolbar" at bounding box center [671, 264] width 14 height 14
type input "23"
click at [524, 367] on div at bounding box center [734, 307] width 984 height 535
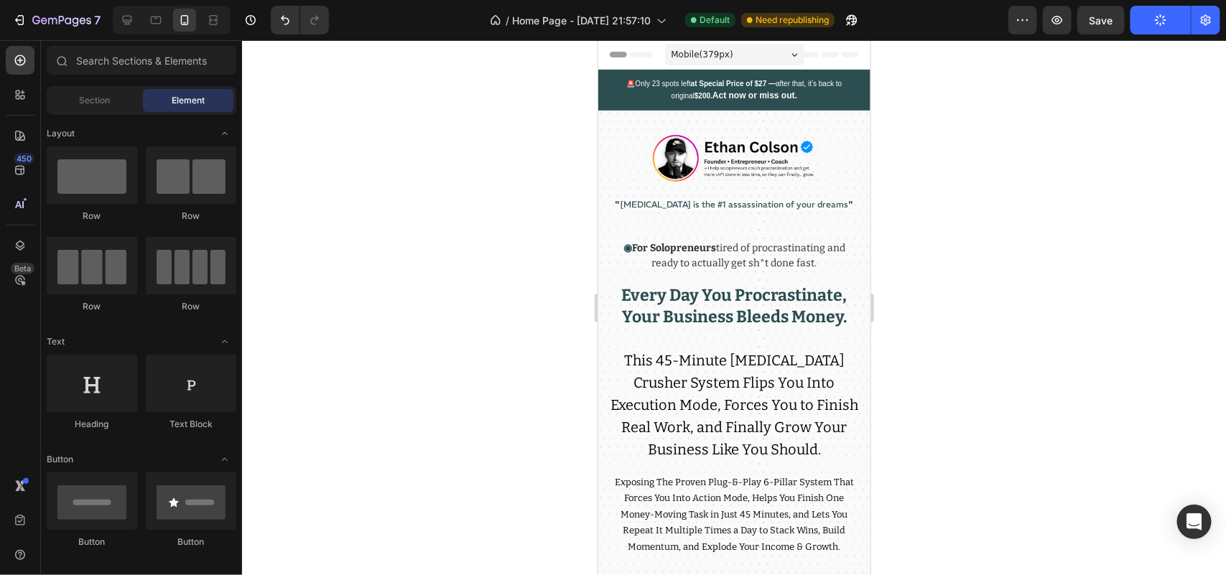
click at [1145, 29] on button "Publish" at bounding box center [1161, 20] width 60 height 29
click at [843, 338] on p "⁠⁠⁠⁠⁠⁠⁠ Every Day You Procrastinate, Your Business Bleeds Money. This 45-Minute…" at bounding box center [734, 372] width 248 height 175
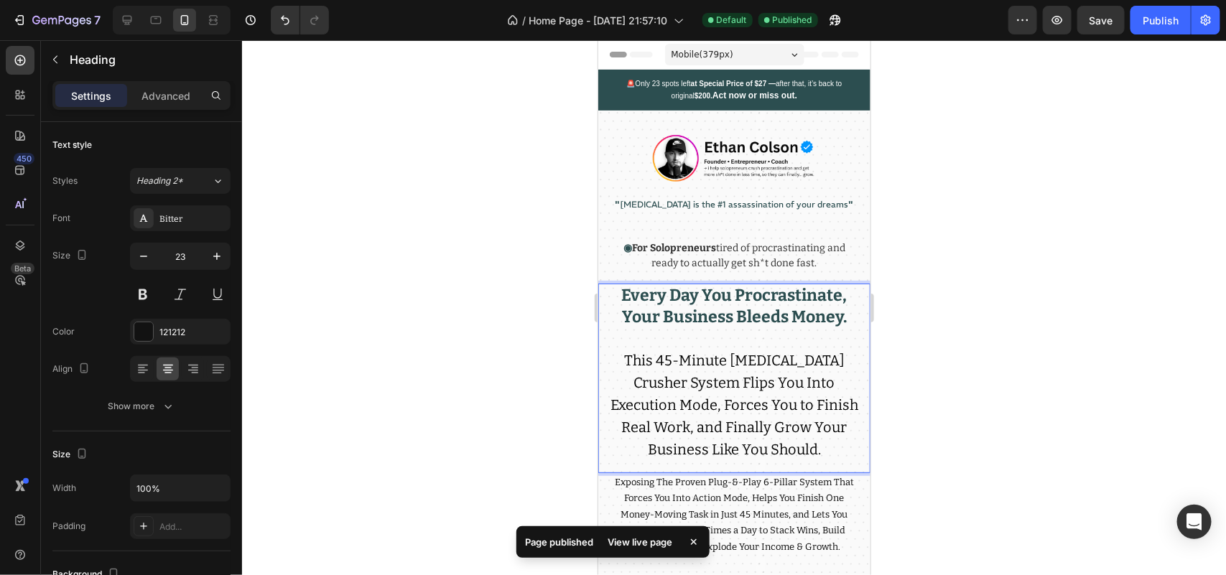
click at [637, 382] on span "This 45-Minute [MEDICAL_DATA] Crusher System Flips You Into Execution Mode, For…" at bounding box center [734, 404] width 248 height 106
click at [632, 382] on span "This 45-Minute [MEDICAL_DATA] Crusher System Flips You Into Execution Mode, For…" at bounding box center [734, 404] width 248 height 106
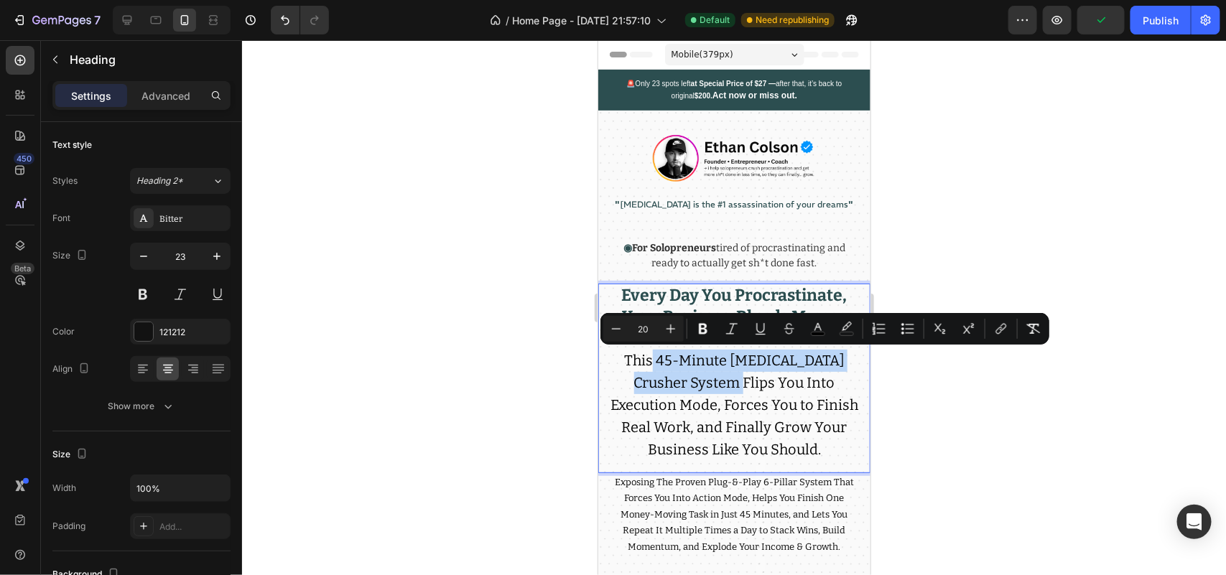
drag, startPoint x: 729, startPoint y: 380, endPoint x: 651, endPoint y: 356, distance: 81.1
click at [651, 356] on span "This 45-Minute [MEDICAL_DATA] Crusher System Flips You Into Execution Mode, For…" at bounding box center [734, 404] width 248 height 106
click at [820, 329] on icon "Editor contextual toolbar" at bounding box center [818, 329] width 14 height 14
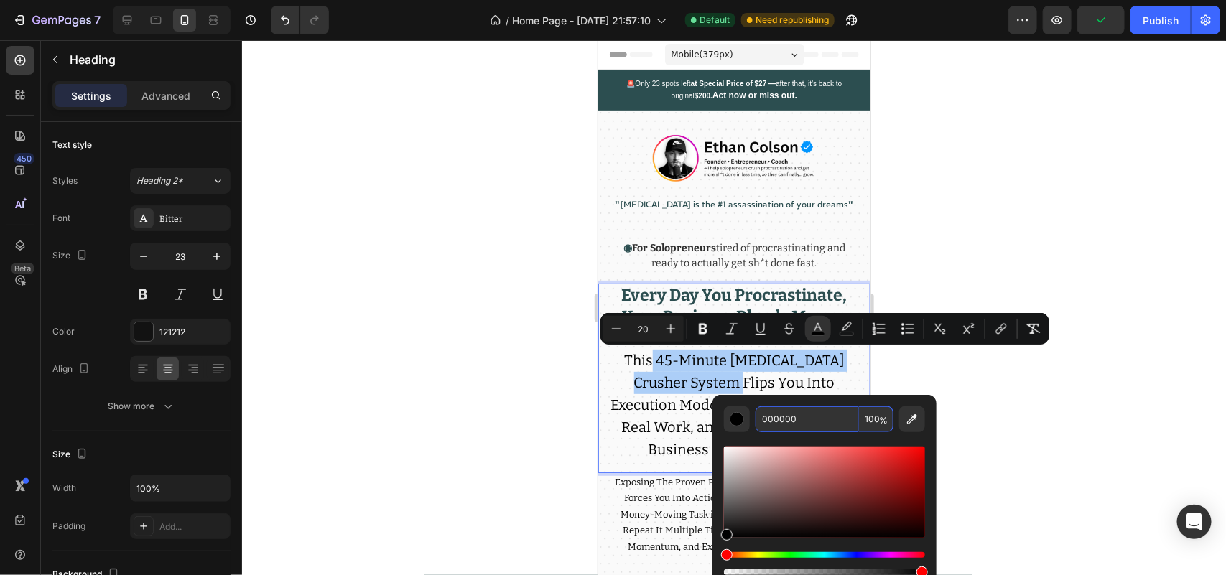
click at [823, 415] on input "000000" at bounding box center [807, 420] width 103 height 26
paste input "2C4E5"
type input "2C4E50"
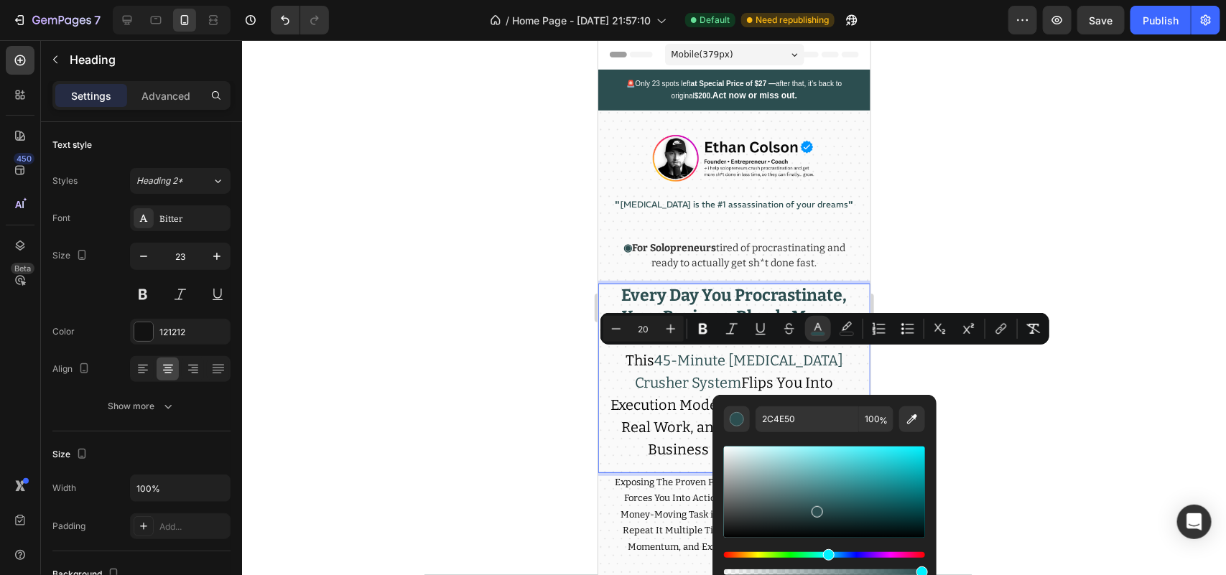
click at [443, 418] on div at bounding box center [734, 307] width 984 height 535
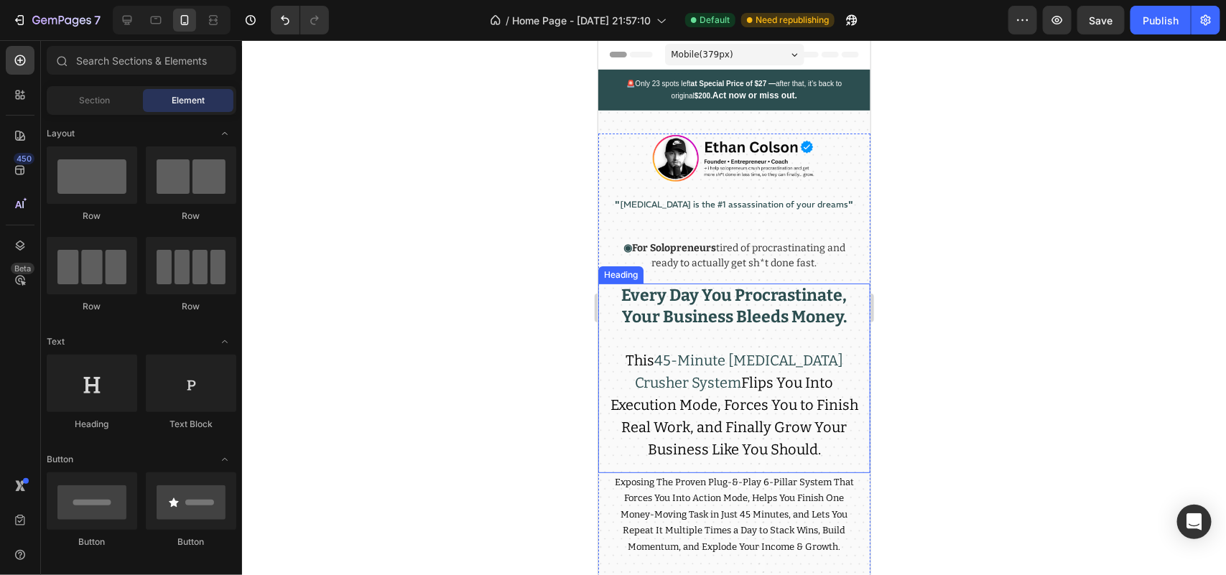
click at [679, 389] on p "⁠⁠⁠⁠⁠⁠⁠ Every Day You Procrastinate, Your Business Bleeds Money. This 45-Minute…" at bounding box center [734, 372] width 248 height 175
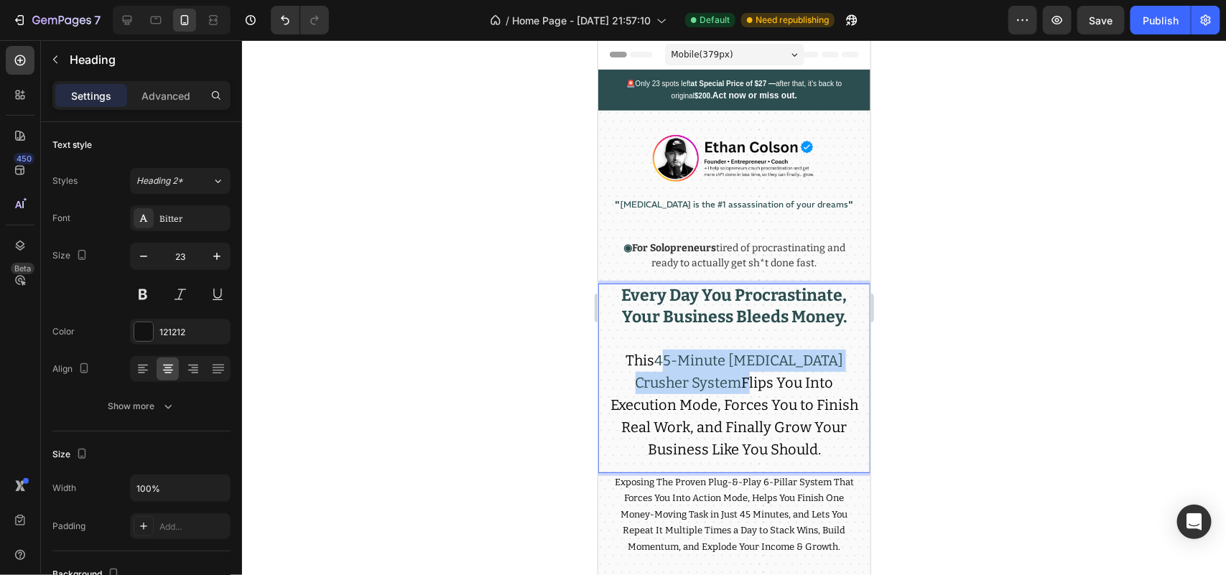
drag, startPoint x: 736, startPoint y: 385, endPoint x: 654, endPoint y: 359, distance: 86.1
click at [654, 359] on p "Every Day You Procrastinate, Your Business Bleeds Money. This 45-Minute [MEDICA…" at bounding box center [734, 372] width 248 height 175
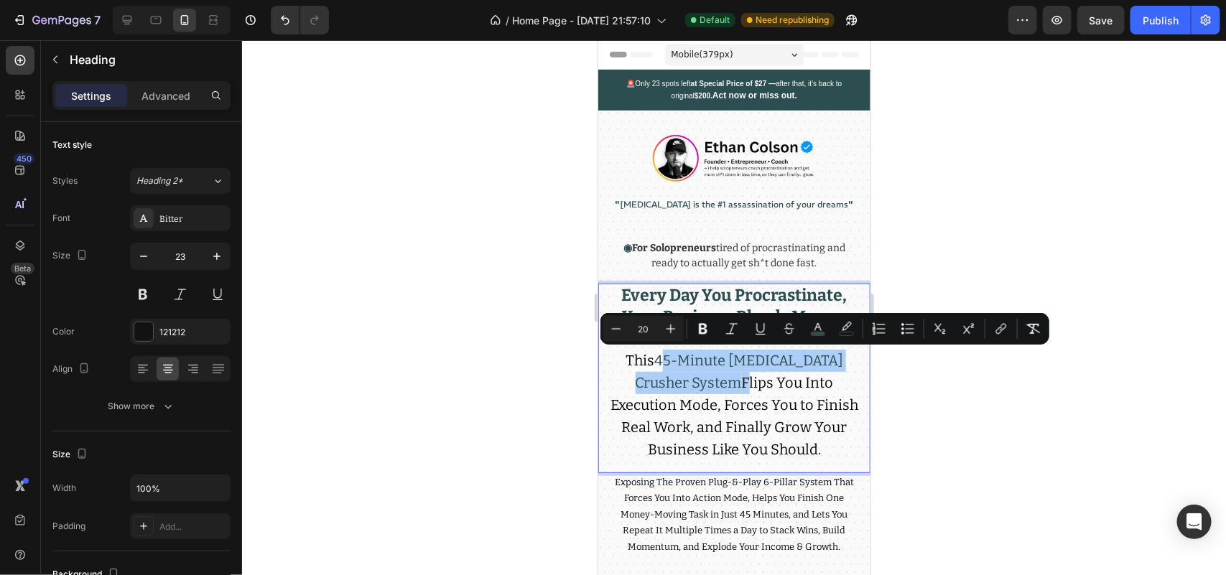
drag, startPoint x: 698, startPoint y: 331, endPoint x: 548, endPoint y: 381, distance: 158.1
click at [698, 332] on icon "Editor contextual toolbar" at bounding box center [703, 329] width 14 height 14
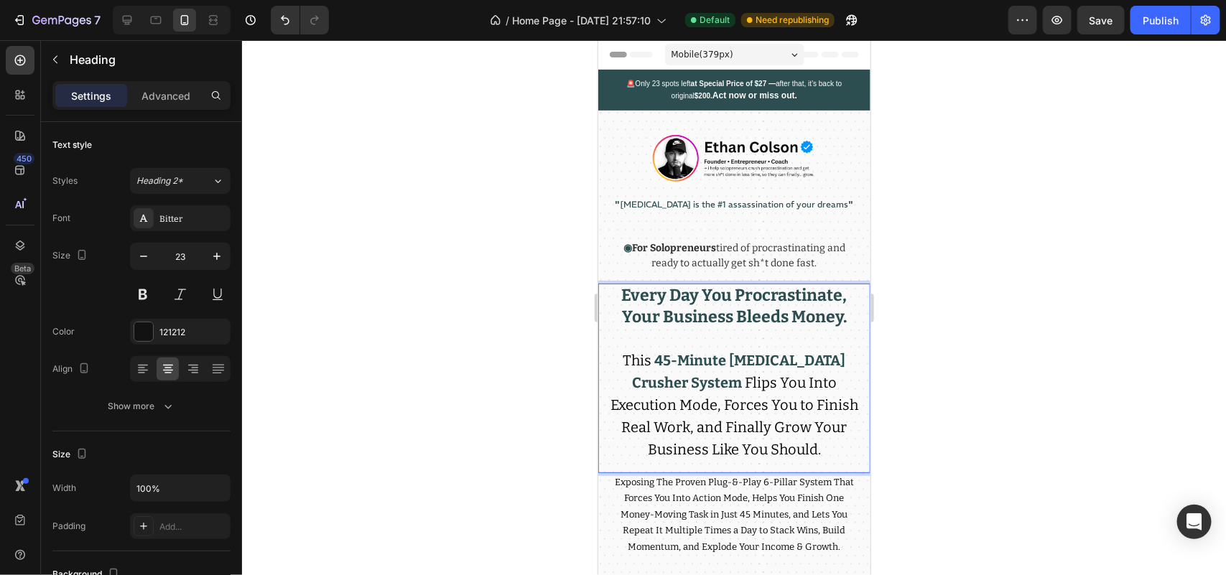
click at [443, 429] on div at bounding box center [734, 307] width 984 height 535
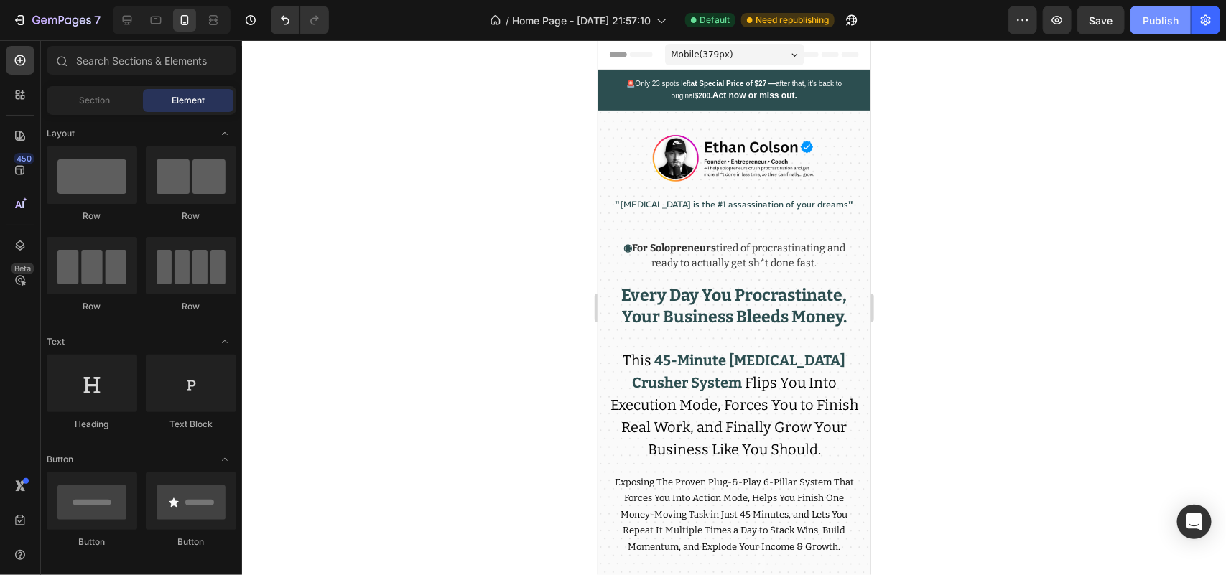
click at [1143, 22] on div "Publish" at bounding box center [1161, 20] width 36 height 15
click at [645, 458] on div "Text Block" at bounding box center [625, 464] width 49 height 13
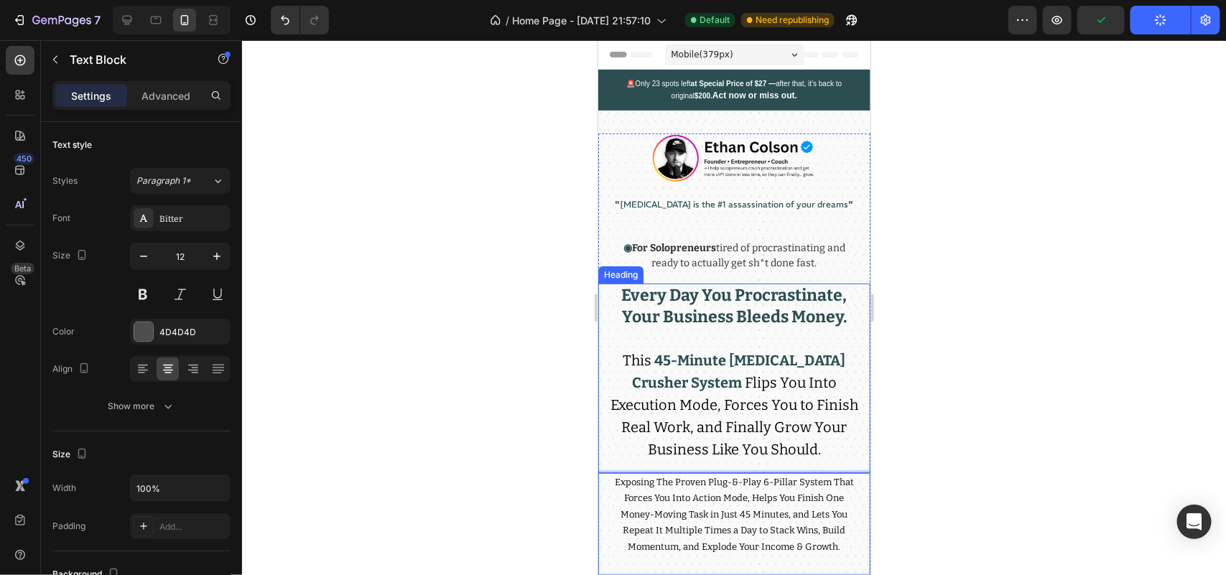
click at [803, 432] on p "⁠⁠⁠⁠⁠⁠⁠ Every Day You Procrastinate, Your Business Bleeds Money. This 45-Minute…" at bounding box center [734, 372] width 248 height 175
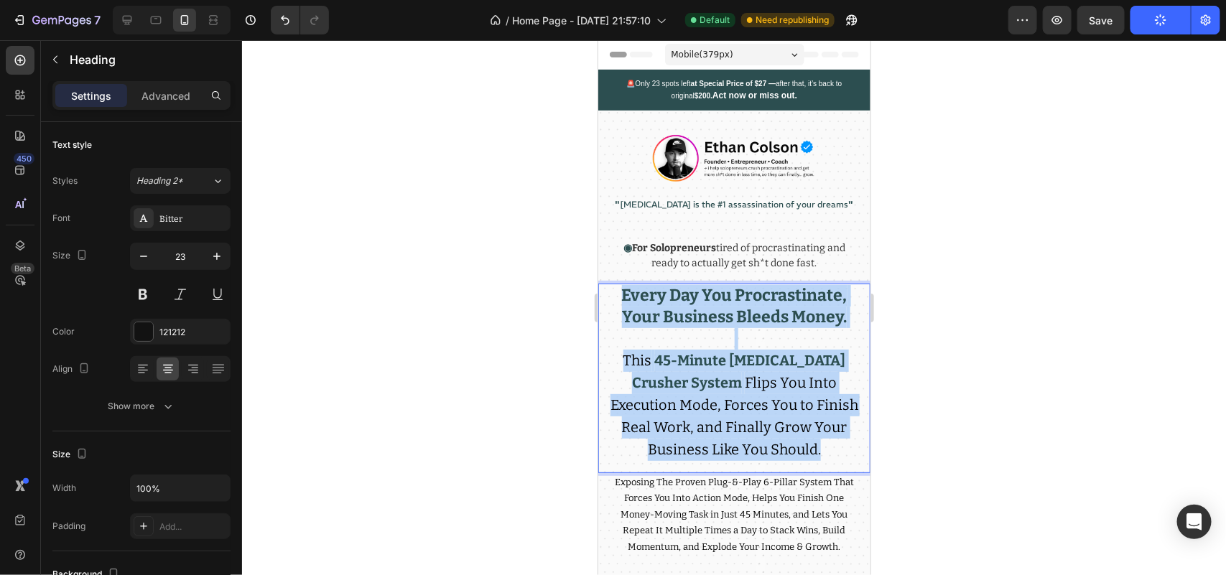
drag, startPoint x: 841, startPoint y: 441, endPoint x: 537, endPoint y: 297, distance: 336.2
copy p "Every Day You Procrastinate, Your Business Bleeds Money. This 45-Minute [MEDICA…"
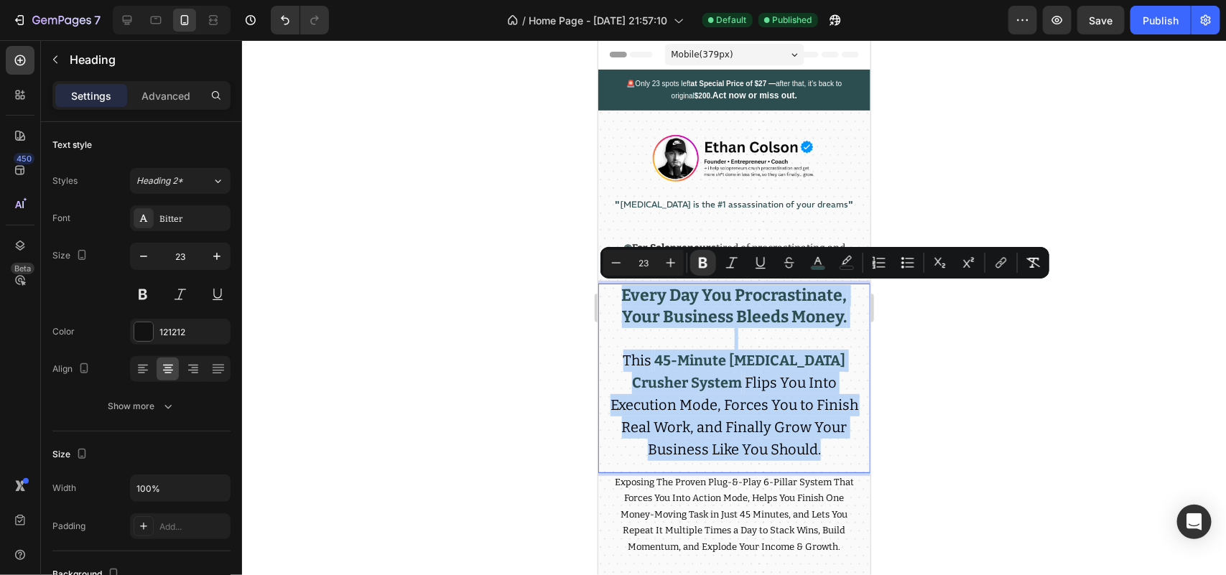
click at [776, 421] on span "Flips You Into Execution Mode, Forces You to Finish Real Work, and Finally Grow…" at bounding box center [734, 416] width 248 height 84
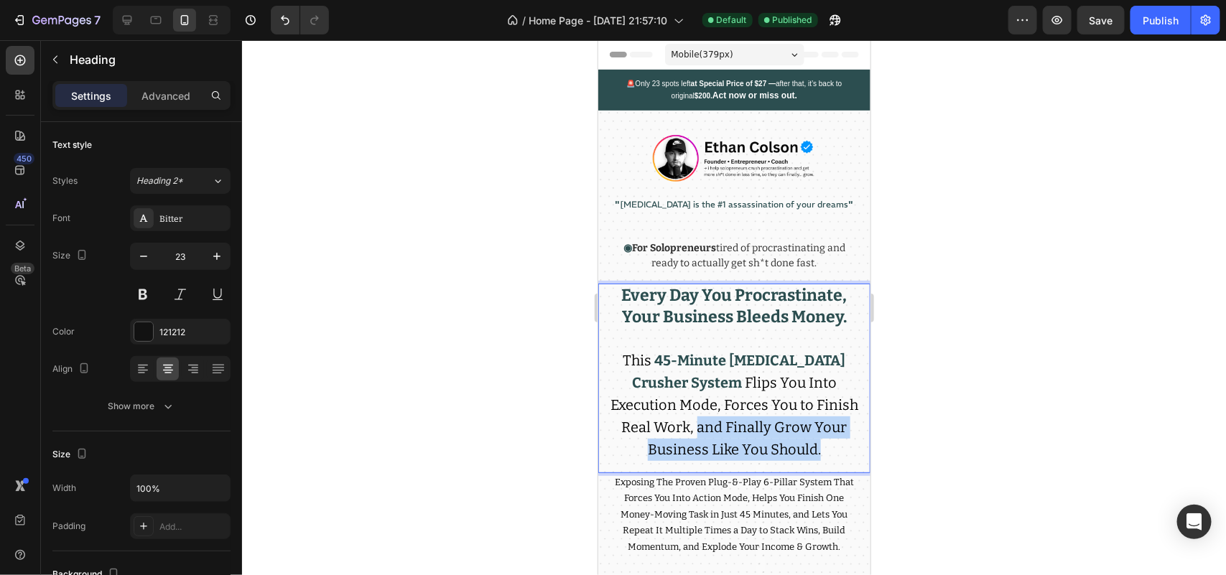
drag, startPoint x: 837, startPoint y: 442, endPoint x: 730, endPoint y: 423, distance: 108.7
click at [730, 423] on p "Every Day You Procrastinate, Your Business Bleeds Money. This 45-Minute [MEDICA…" at bounding box center [734, 372] width 248 height 175
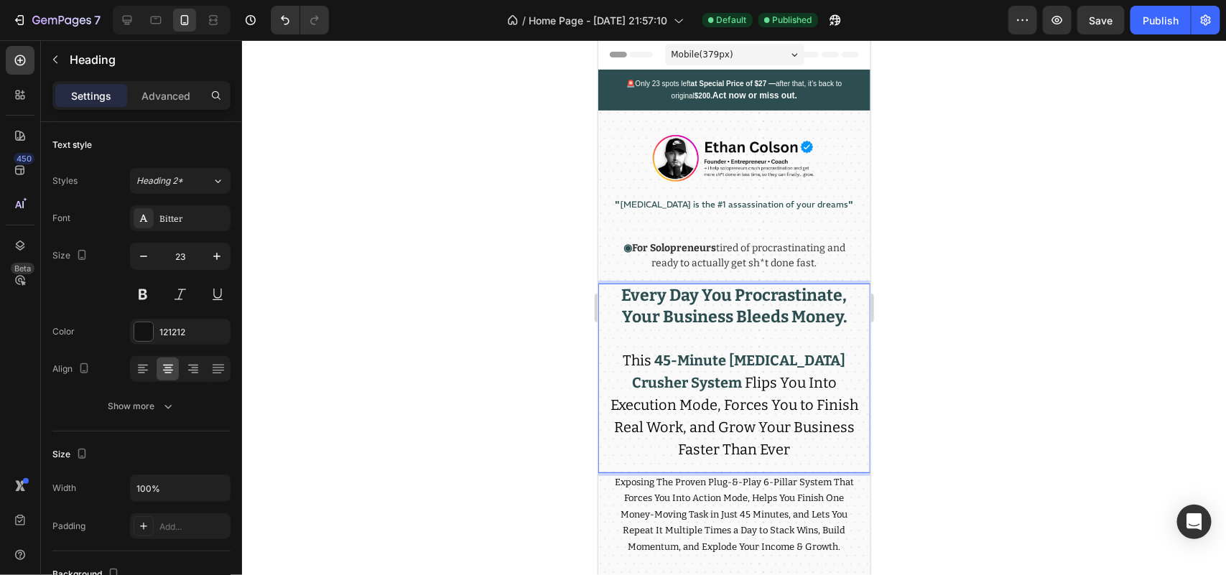
click at [777, 438] on span "Flips You Into Execution Mode, Forces You to Finish Real Work, and Grow Your Bu…" at bounding box center [734, 416] width 248 height 84
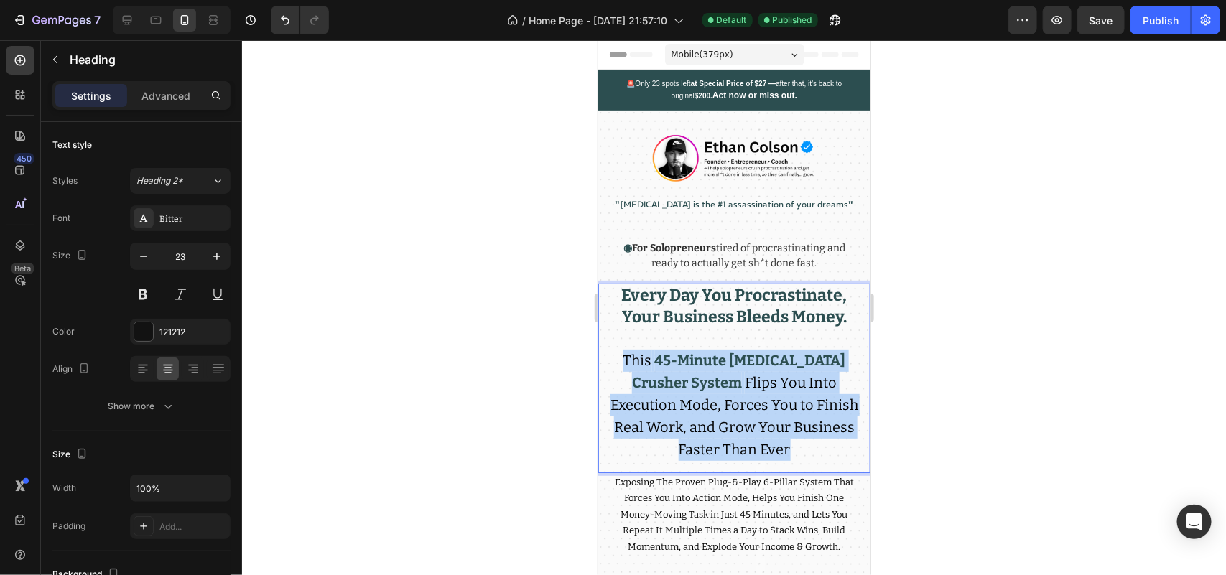
click at [777, 438] on span "Flips You Into Execution Mode, Forces You to Finish Real Work, and Grow Your Bu…" at bounding box center [734, 416] width 248 height 84
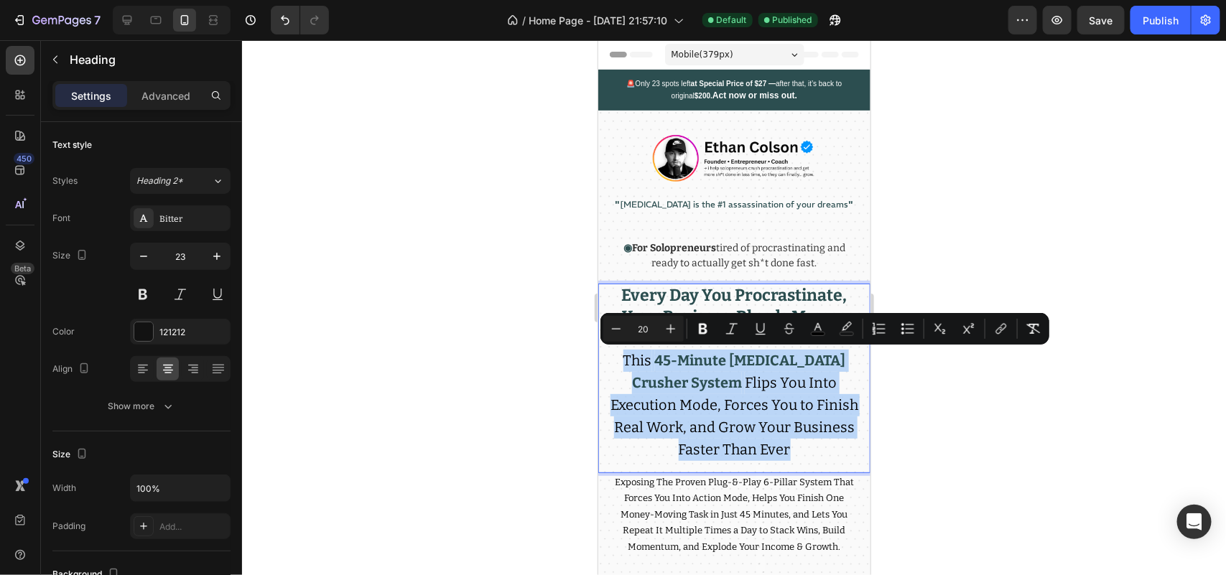
click at [828, 441] on p "Every Day You Procrastinate, Your Business Bleeds Money. This 45-Minute [MEDICA…" at bounding box center [734, 372] width 248 height 175
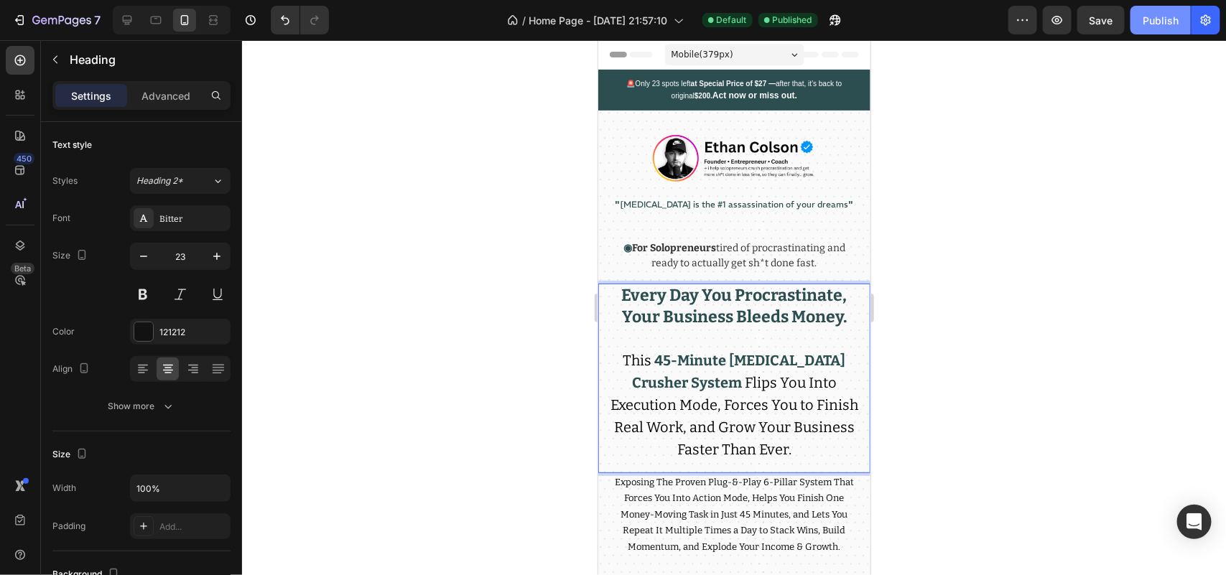
click at [1157, 31] on button "Publish" at bounding box center [1161, 20] width 60 height 29
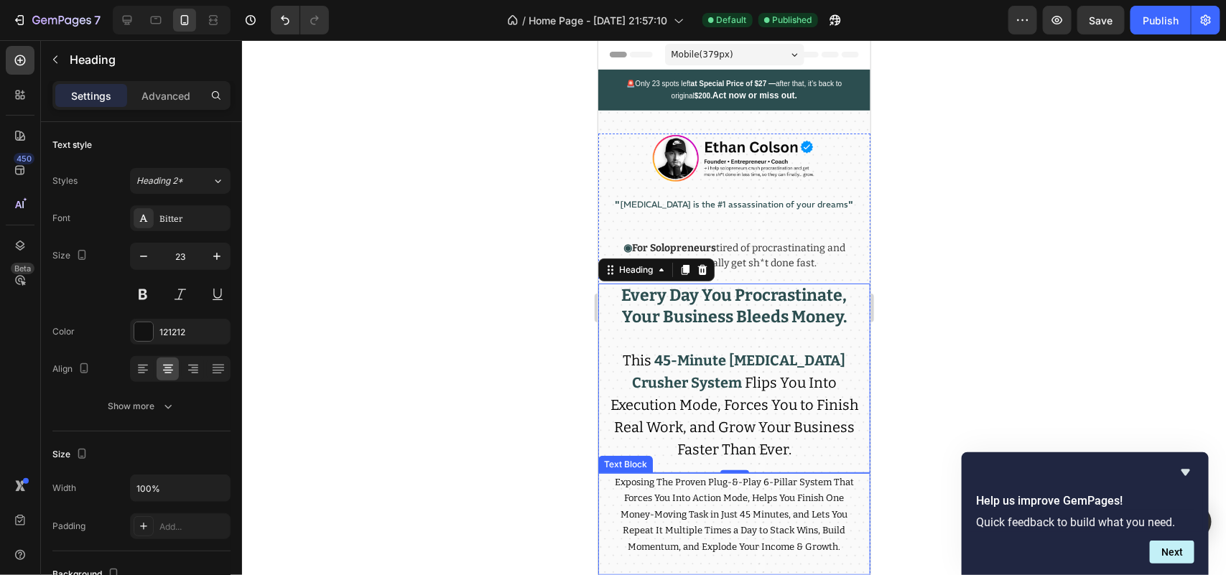
click at [665, 542] on span "Exposing The Proven Plug-&-Play 6-Pillar System That Forces You Into Action Mod…" at bounding box center [733, 513] width 239 height 75
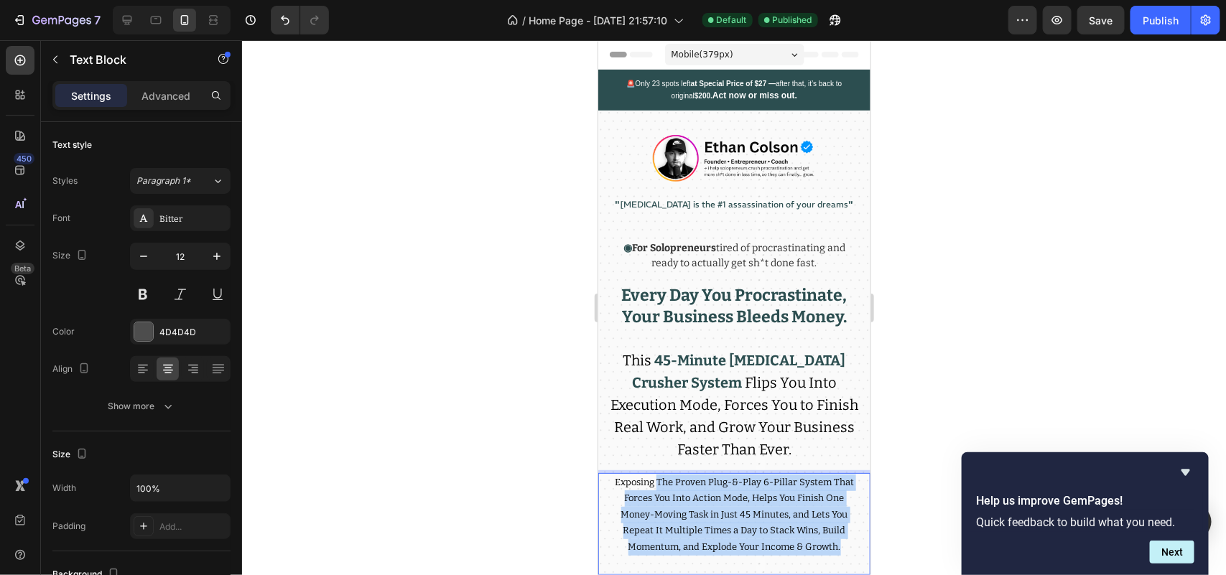
drag, startPoint x: 653, startPoint y: 478, endPoint x: 841, endPoint y: 547, distance: 199.8
click at [841, 547] on p "Exposing The Proven Plug-&-Play 6-Pillar System That Forces You Into Action Mod…" at bounding box center [734, 514] width 248 height 81
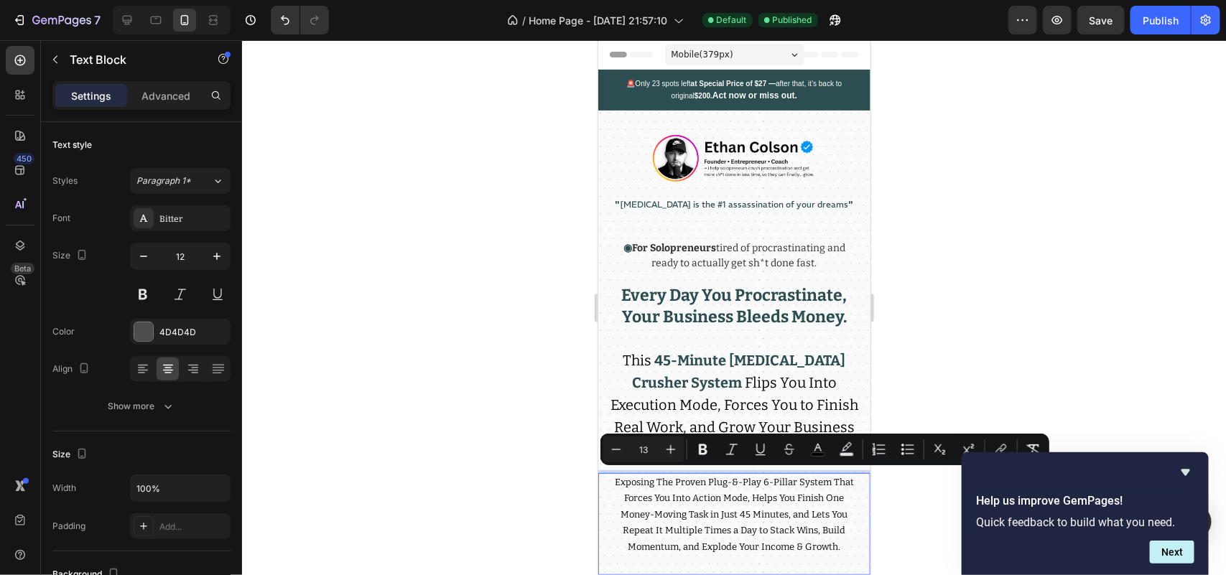
scroll to position [4, 0]
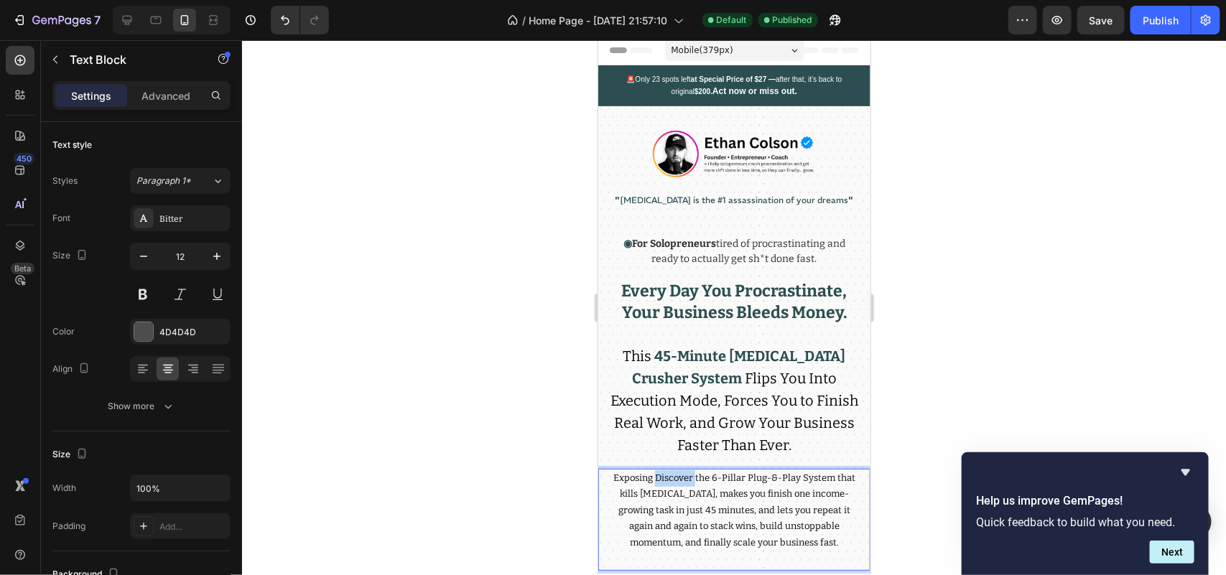
drag, startPoint x: 701, startPoint y: 477, endPoint x: 661, endPoint y: 471, distance: 39.9
click at [661, 472] on span "Exposing Discover the 6-Pillar Plug-&-Play System that kills [MEDICAL_DATA], ma…" at bounding box center [734, 509] width 242 height 75
click at [805, 473] on span "Exposing the 6-Pillar Plug-&-Play System that kills [MEDICAL_DATA], makes you f…" at bounding box center [734, 509] width 244 height 75
click at [798, 474] on span "Exposing the 6-Pillar Plug-&-Play System that kills [MEDICAL_DATA], makes you f…" at bounding box center [734, 509] width 244 height 75
click at [818, 477] on span "Exposing the 6-Pillar Plug-&-Play System that kills [MEDICAL_DATA], makes you f…" at bounding box center [734, 509] width 244 height 75
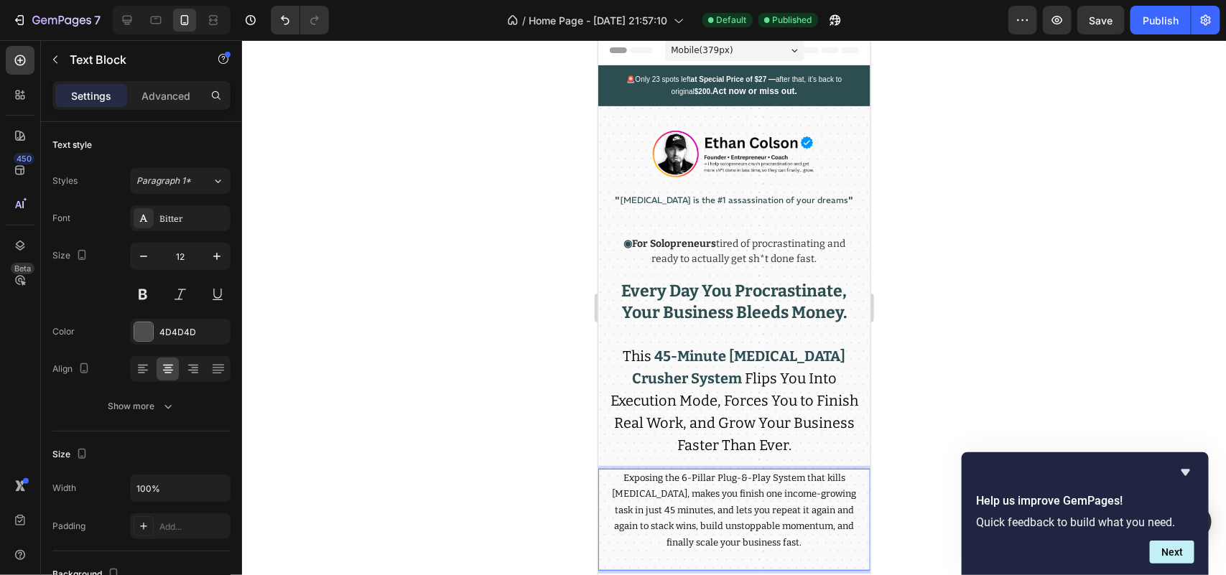
click at [809, 474] on span "Exposing the 6-Pillar Plug-&-Play System that kills [MEDICAL_DATA], makes you f…" at bounding box center [734, 509] width 244 height 75
click at [798, 474] on span "Exposing the 6-Pillar Plug-&-Play System that kills [MEDICAL_DATA], makes you f…" at bounding box center [734, 509] width 244 height 75
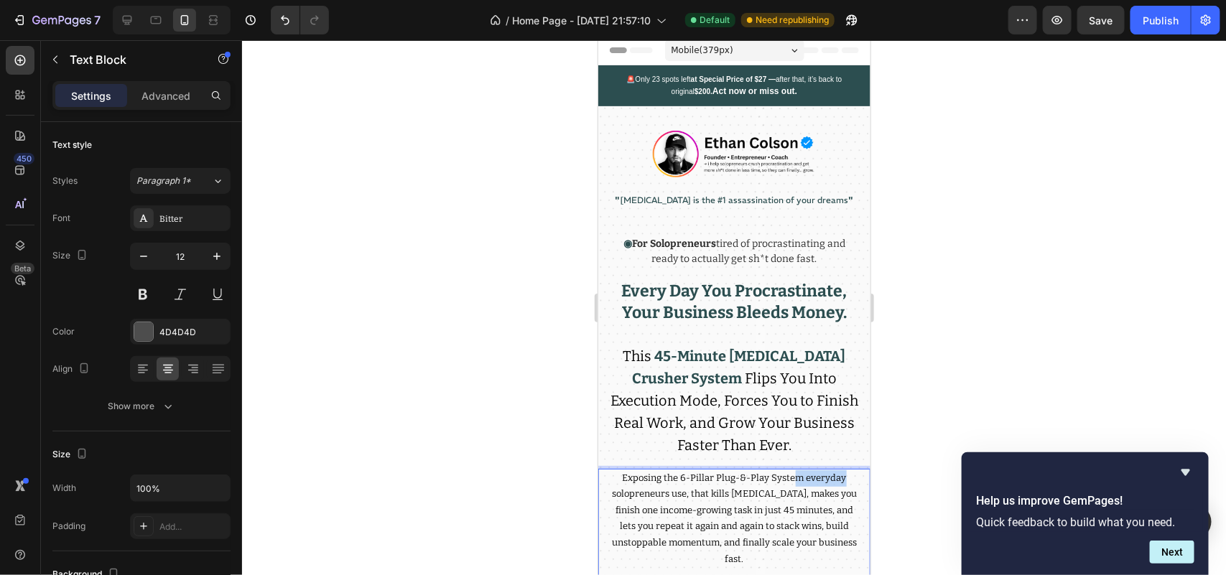
drag, startPoint x: 836, startPoint y: 474, endPoint x: 778, endPoint y: 477, distance: 58.3
click at [782, 477] on span "Exposing the 6-Pillar Plug-&-Play System everyday solopreneurs use, that kills …" at bounding box center [733, 518] width 245 height 92
click at [730, 489] on span "Exposing the 6-Pillar Plug-&-Play System everyday solopreneurs use, that kills …" at bounding box center [733, 518] width 245 height 92
click at [674, 489] on span "Exposing the 6-Pillar Plug-&-Play System everyday solopreneurs use, that kills …" at bounding box center [733, 518] width 245 height 92
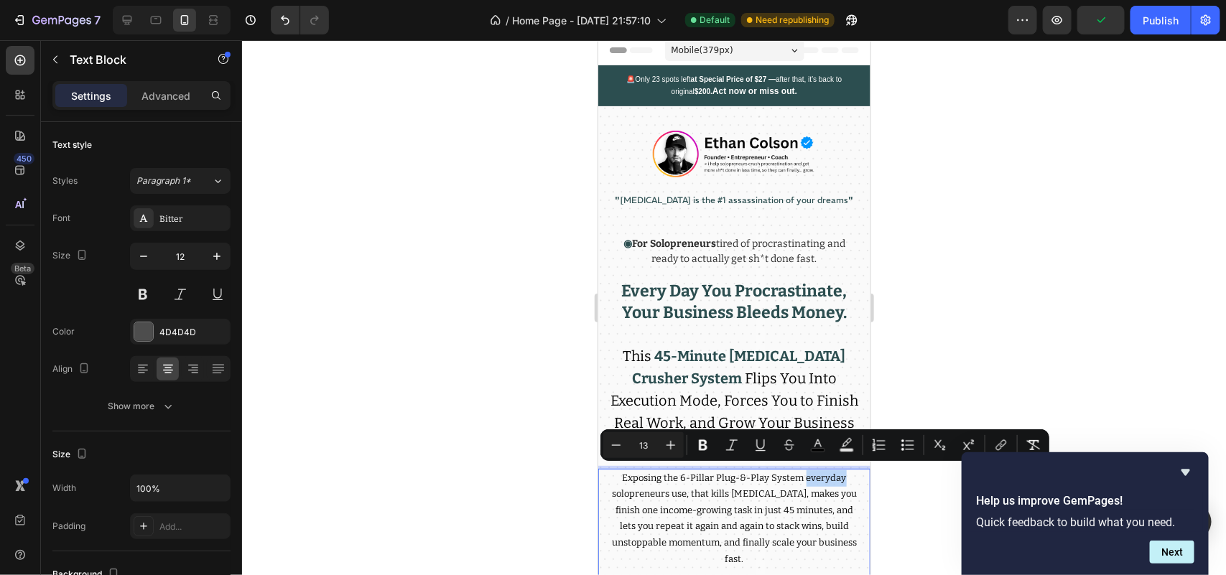
drag, startPoint x: 838, startPoint y: 472, endPoint x: 798, endPoint y: 476, distance: 40.4
click at [798, 476] on p "Exposing the 6-Pillar Plug-&-Play System everyday solopreneurs use, that kills …" at bounding box center [734, 519] width 248 height 98
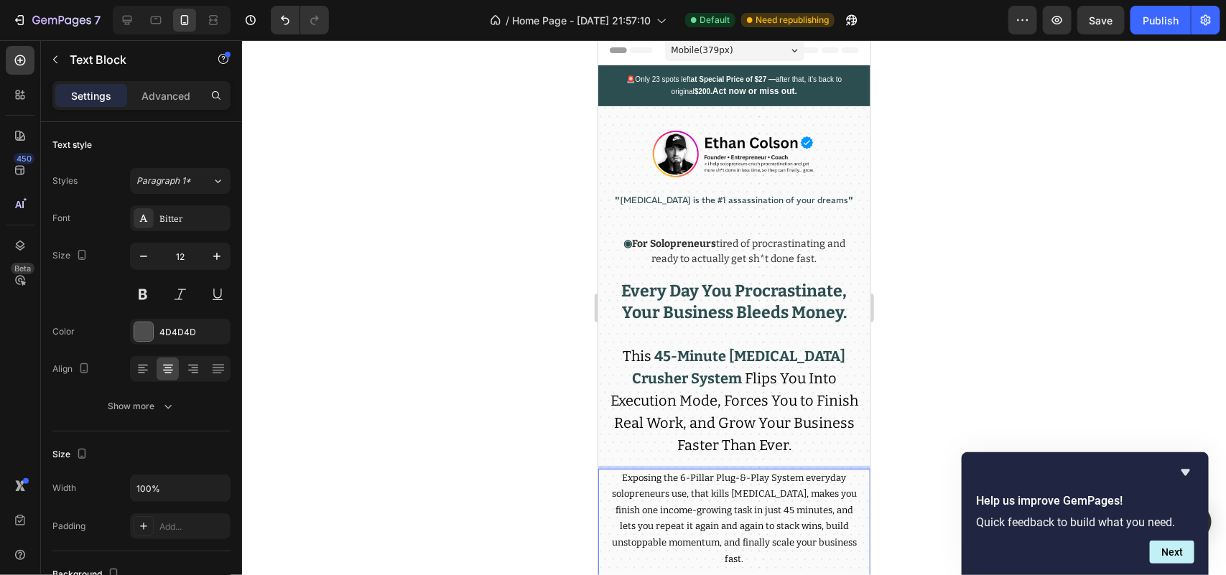
click at [712, 499] on span "Exposing the 6-Pillar Plug-&-Play System everyday solopreneurs use, that kills …" at bounding box center [733, 518] width 245 height 92
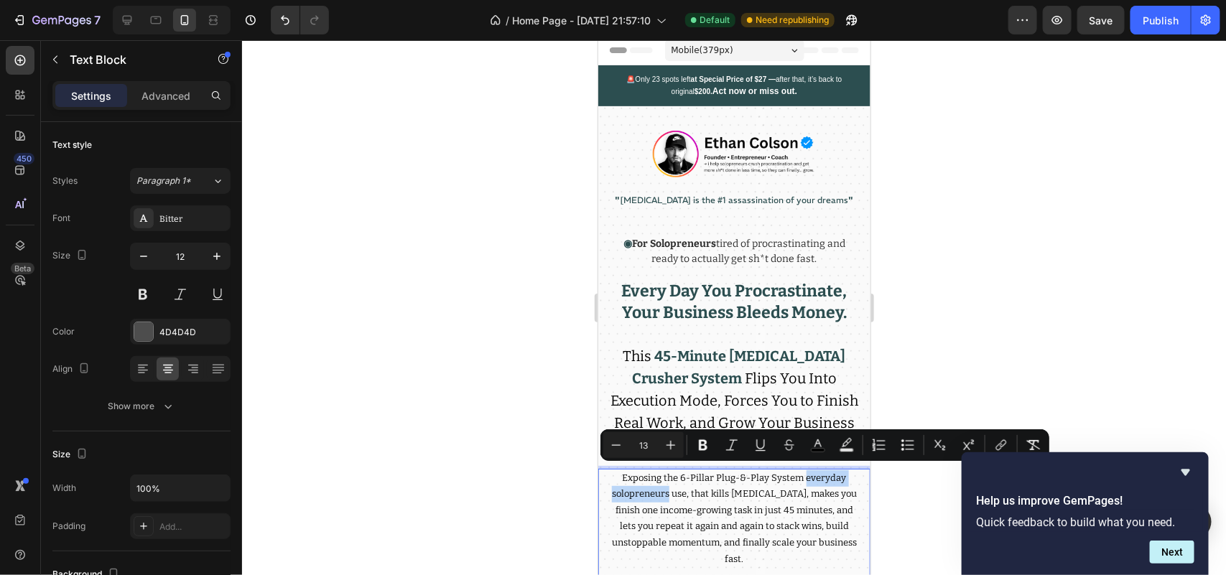
drag, startPoint x: 675, startPoint y: 489, endPoint x: 798, endPoint y: 477, distance: 123.5
click at [798, 477] on span "Exposing the 6-Pillar Plug-&-Play System everyday solopreneurs use, that kills …" at bounding box center [733, 518] width 245 height 92
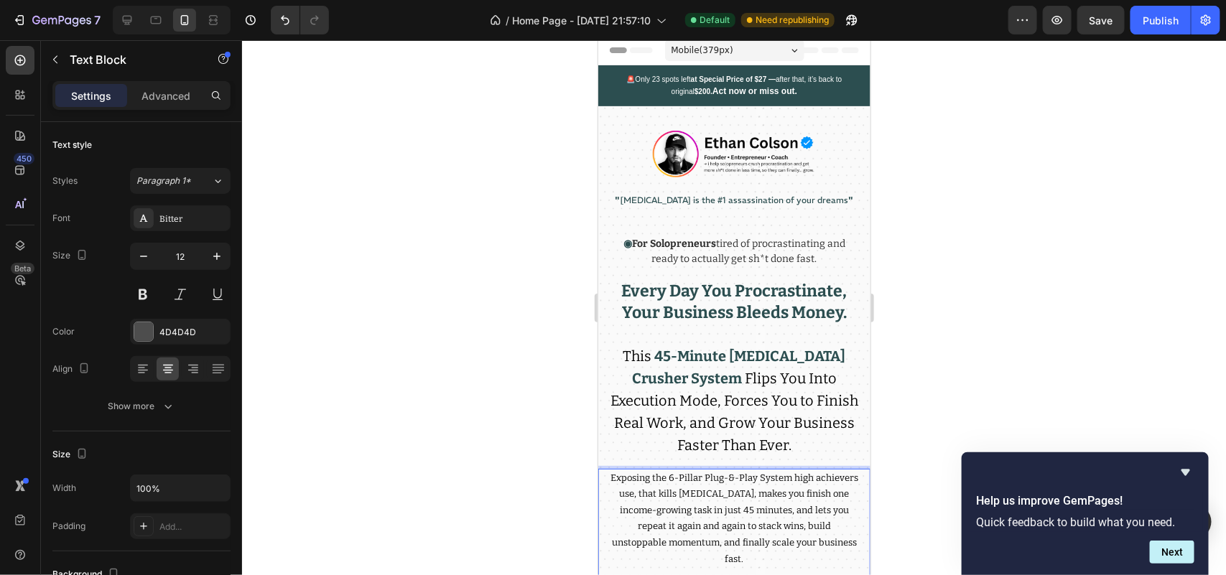
click at [570, 512] on div at bounding box center [734, 307] width 984 height 535
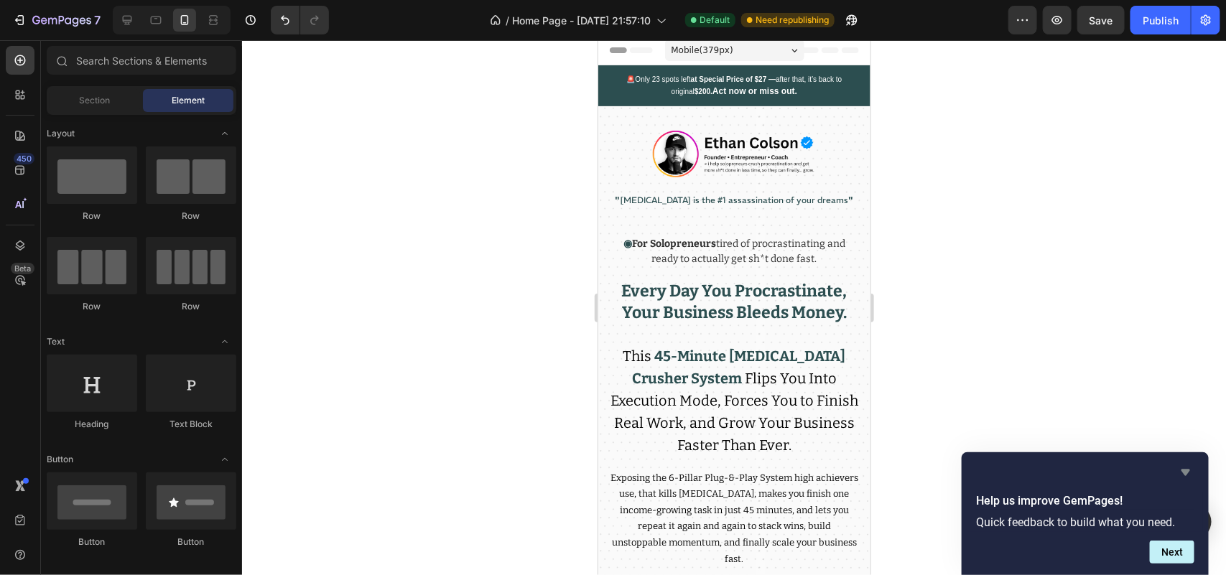
click at [1183, 471] on icon "Hide survey" at bounding box center [1186, 473] width 9 height 6
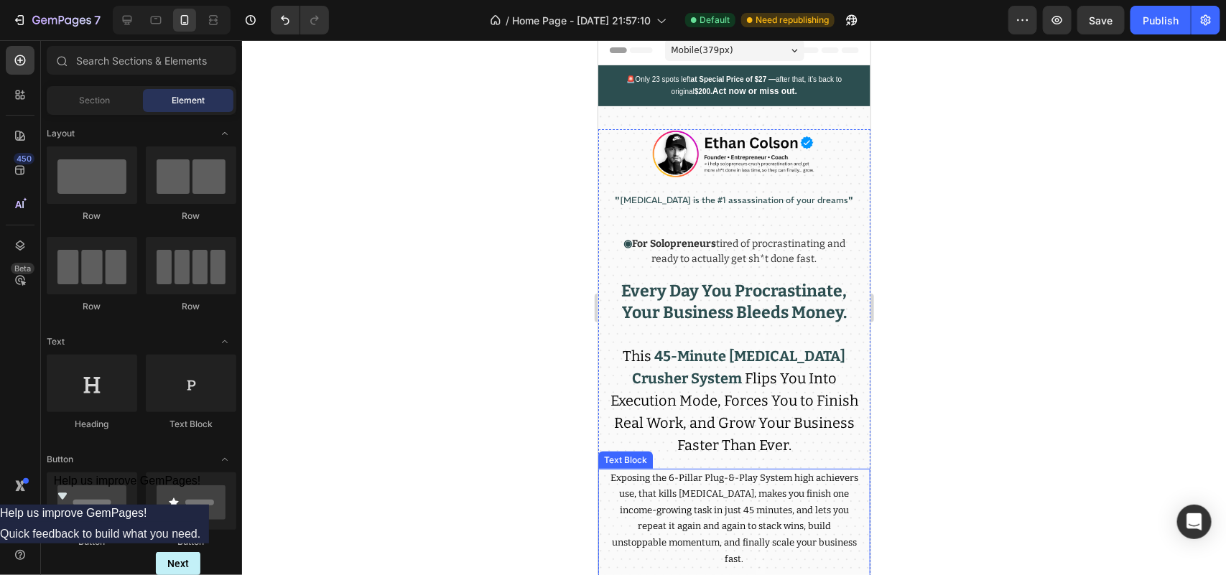
click at [820, 504] on span "Exposing the 6-Pillar Plug-&-Play System high achievers use, that kills [MEDICA…" at bounding box center [734, 518] width 248 height 92
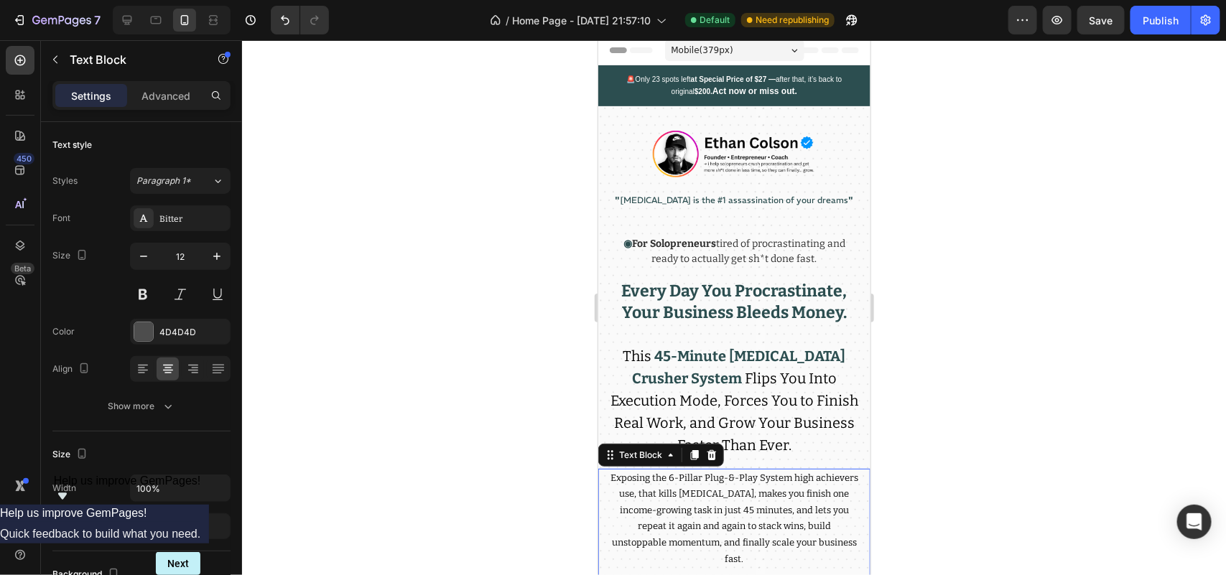
click at [820, 504] on span "Exposing the 6-Pillar Plug-&-Play System high achievers use, that kills [MEDICA…" at bounding box center [734, 518] width 248 height 92
copy span "Exposing the 6-Pillar Plug-&-Play System high achievers use, that kills [MEDICA…"
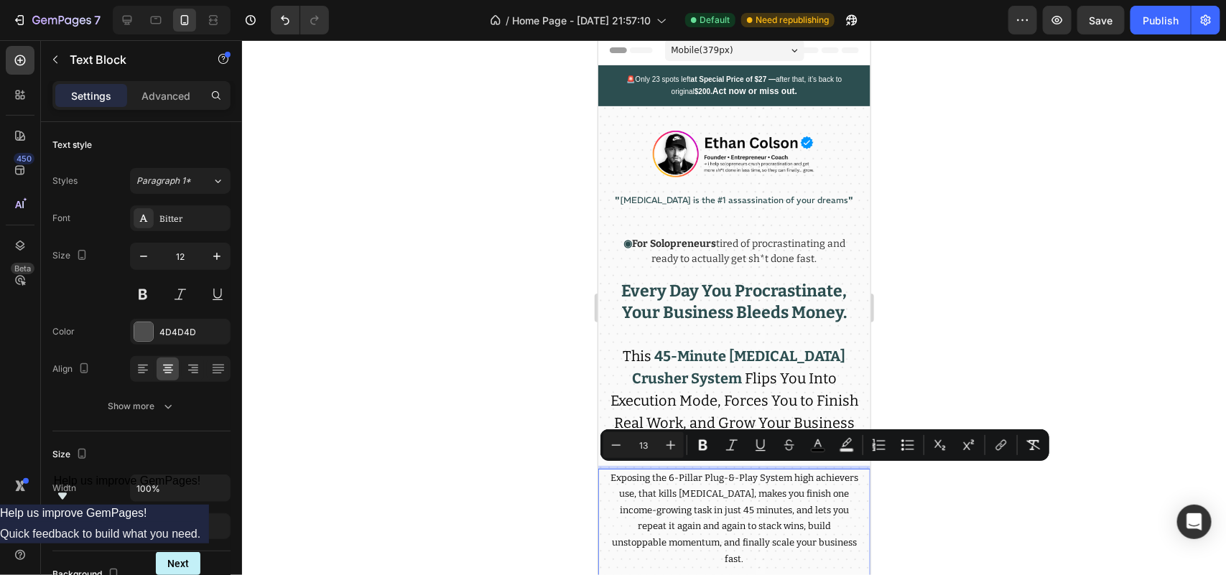
click at [458, 310] on div at bounding box center [734, 307] width 984 height 535
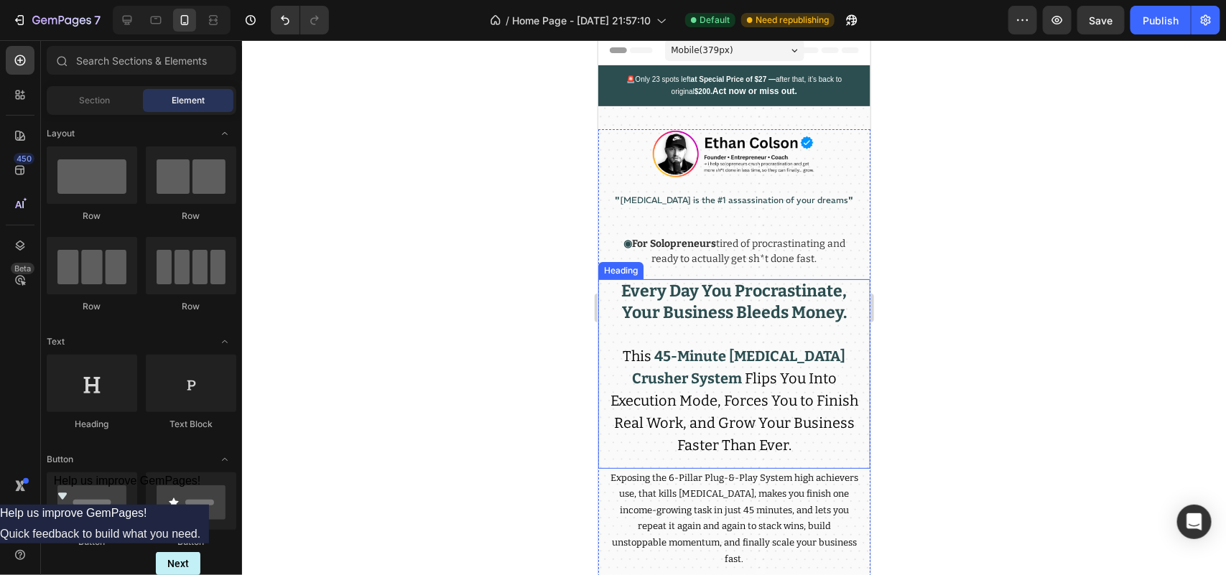
click at [651, 327] on p "⁠⁠⁠⁠⁠⁠⁠ Every Day You Procrastinate, Your Business Bleeds Money. This 45-Minute…" at bounding box center [734, 367] width 248 height 175
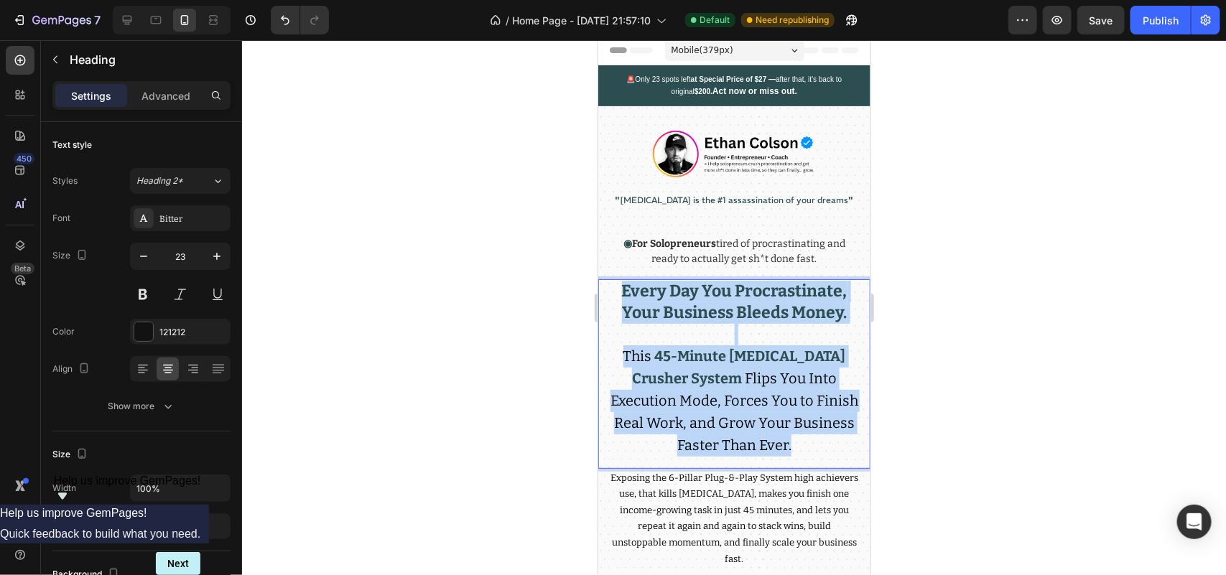
drag, startPoint x: 611, startPoint y: 292, endPoint x: 898, endPoint y: 471, distance: 338.5
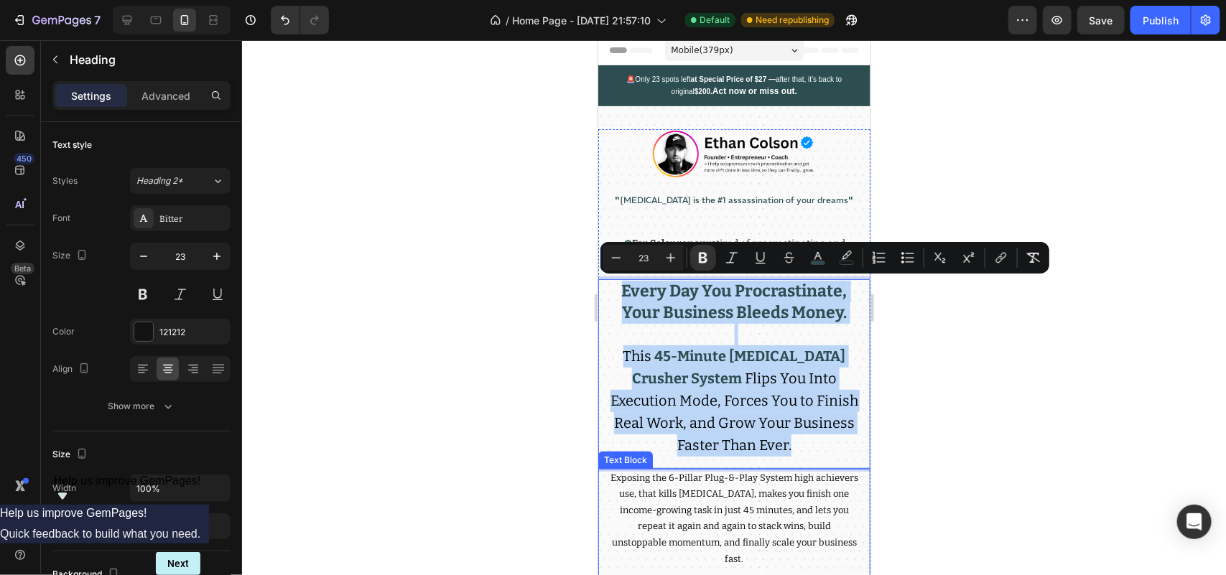
click at [676, 501] on span "Exposing the 6-Pillar Plug-&-Play System high achievers use, that kills [MEDICA…" at bounding box center [734, 518] width 248 height 92
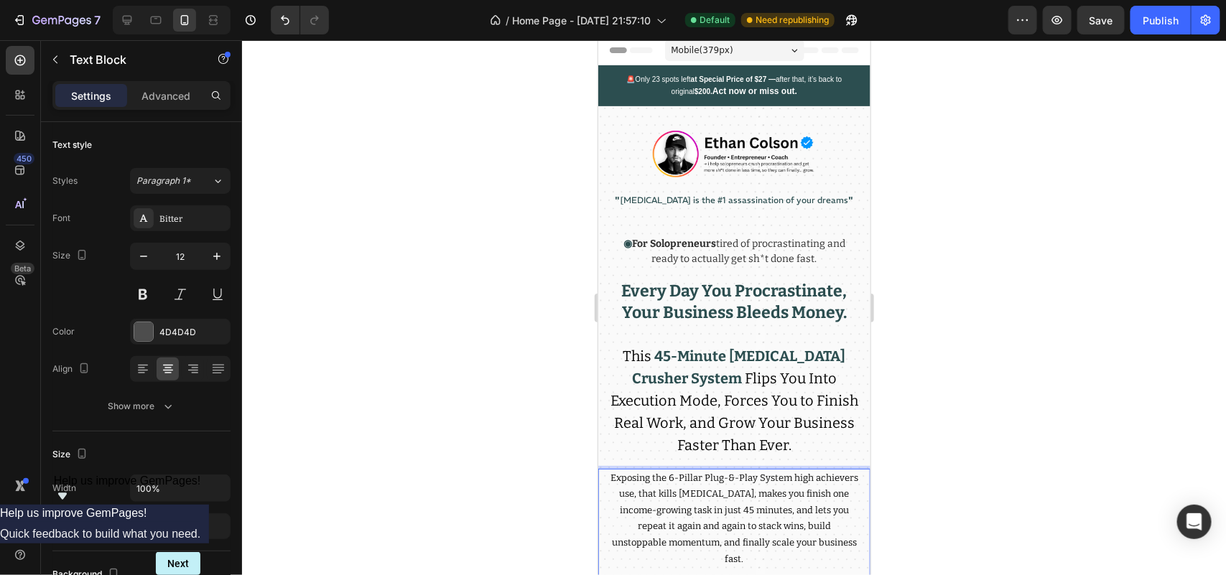
click at [730, 499] on span "Exposing the 6-Pillar Plug-&-Play System high achievers use, that kills [MEDICA…" at bounding box center [734, 518] width 248 height 92
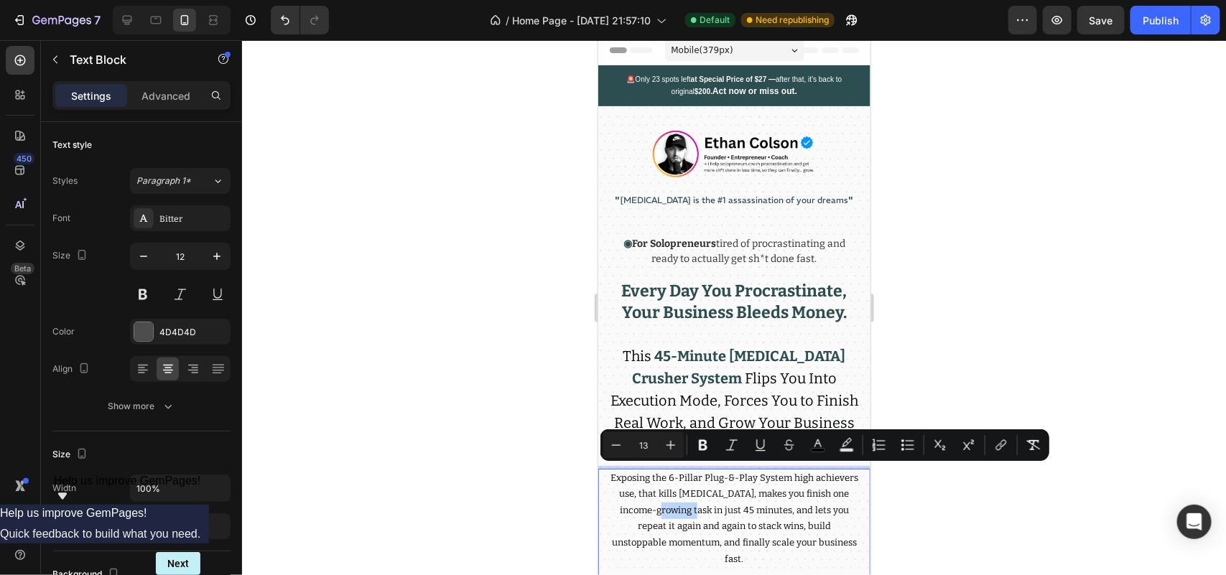
click at [711, 522] on span "Exposing the 6-Pillar Plug-&-Play System high achievers use, that kills [MEDICA…" at bounding box center [734, 518] width 248 height 92
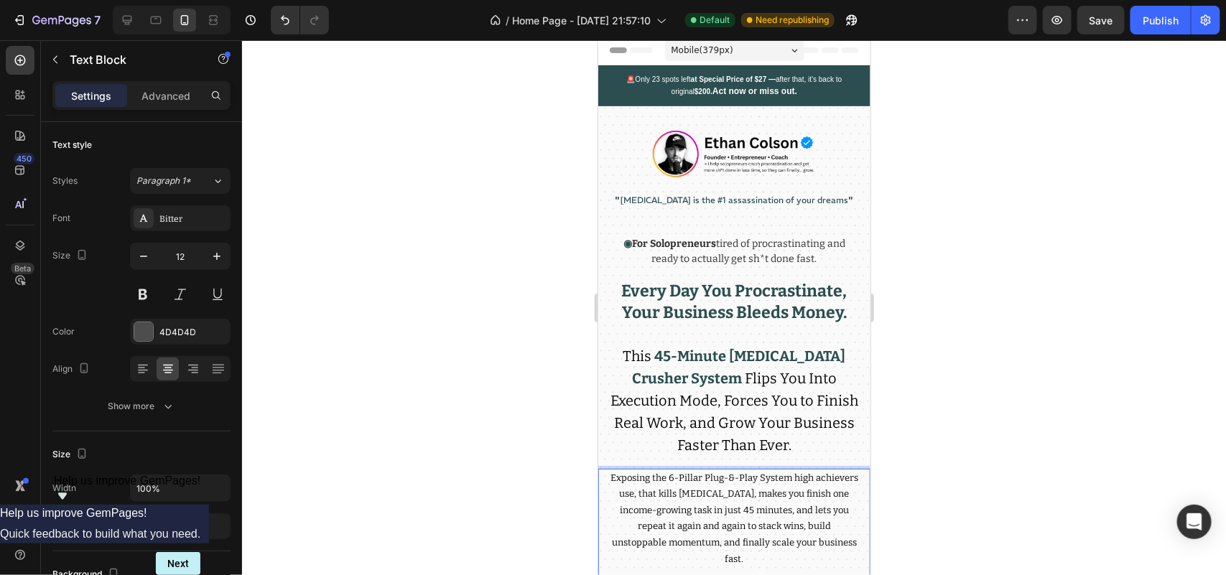
click at [706, 507] on span "Exposing the 6-Pillar Plug-&-Play System high achievers use, that kills [MEDICA…" at bounding box center [734, 518] width 248 height 92
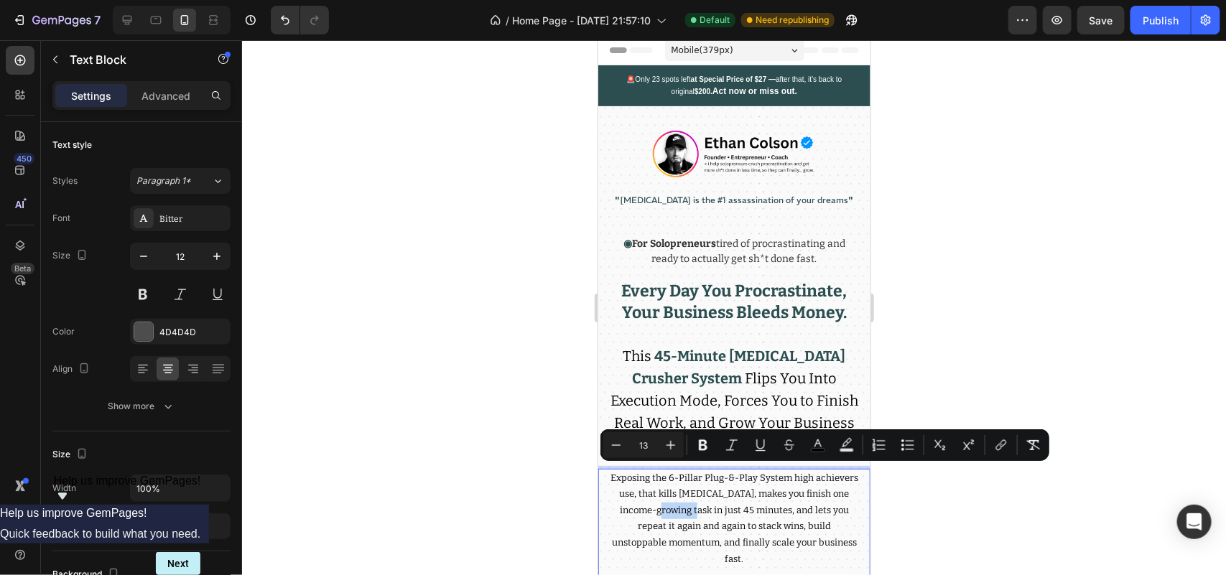
click at [771, 501] on span "Exposing the 6-Pillar Plug-&-Play System high achievers use, that kills [MEDICA…" at bounding box center [734, 518] width 248 height 92
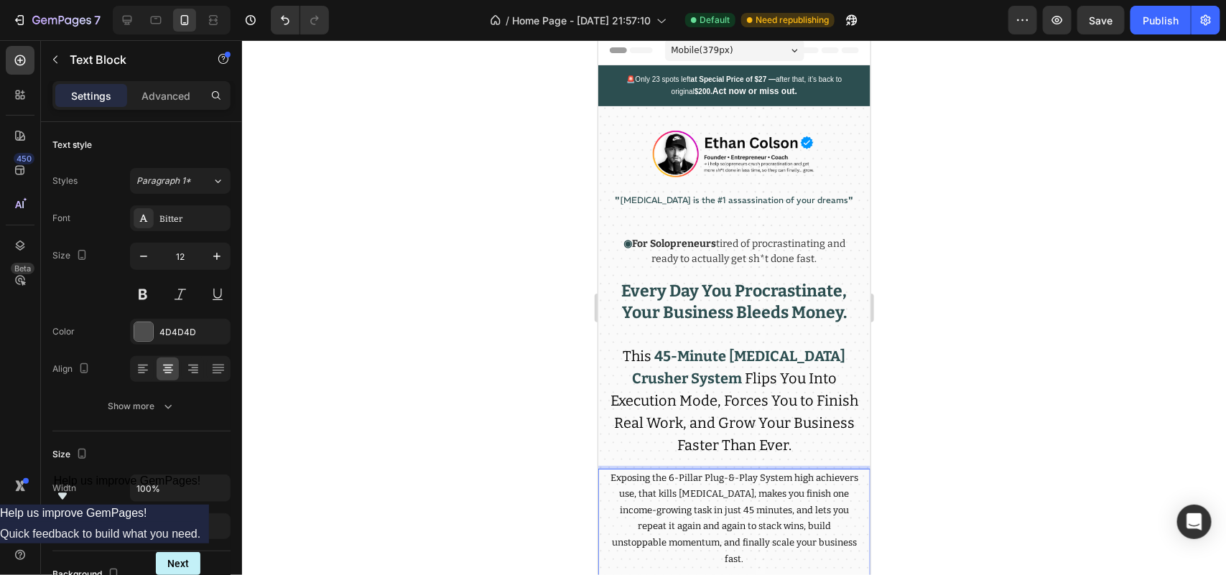
click at [771, 501] on span "Exposing the 6-Pillar Plug-&-Play System high achievers use, that kills [MEDICA…" at bounding box center [734, 518] width 248 height 92
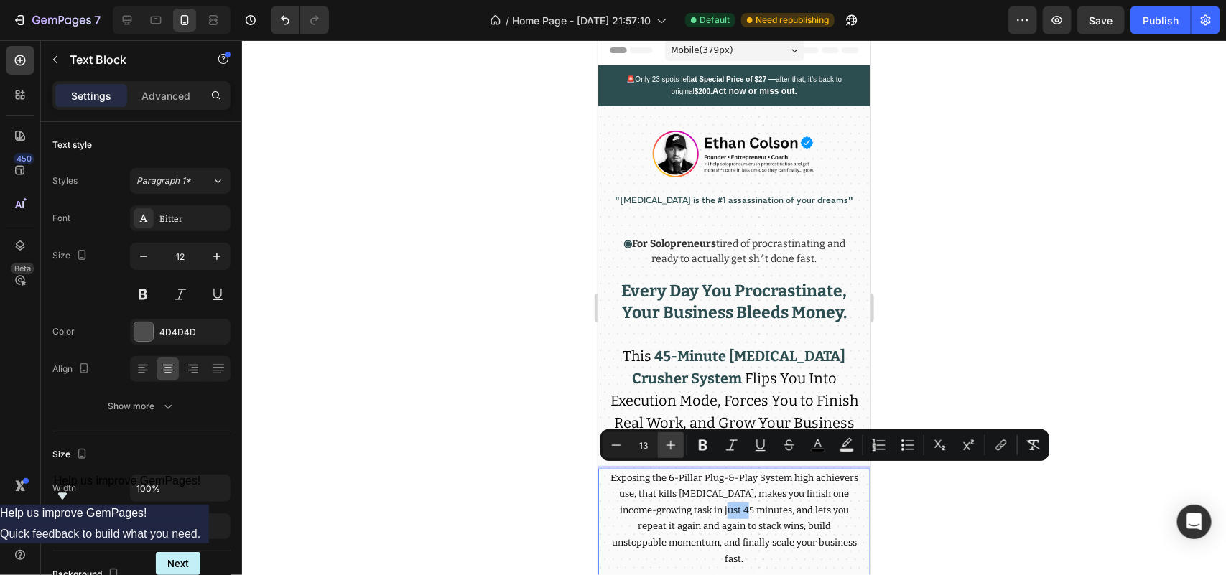
click at [673, 448] on icon "Editor contextual toolbar" at bounding box center [671, 445] width 14 height 14
type input "14"
click at [704, 553] on span "Exposing the 6-Pillar Plug-&-Play System high achievers use, that kills [MEDICA…" at bounding box center [734, 517] width 231 height 93
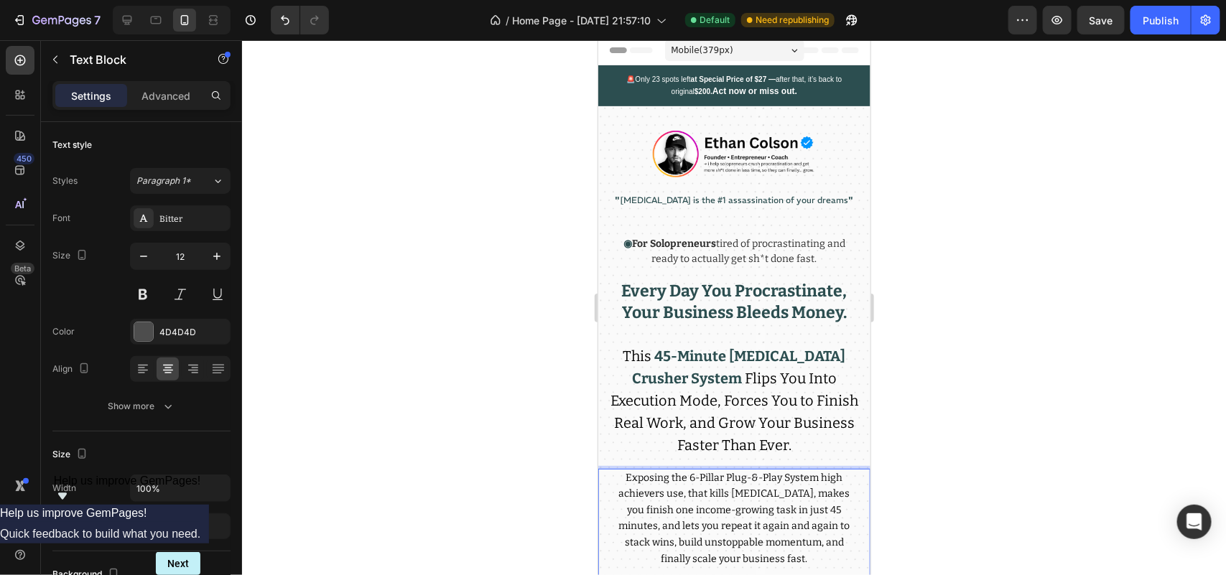
click at [715, 515] on span "Exposing the 6-Pillar Plug-&-Play System high achievers use, that kills [MEDICA…" at bounding box center [734, 517] width 231 height 93
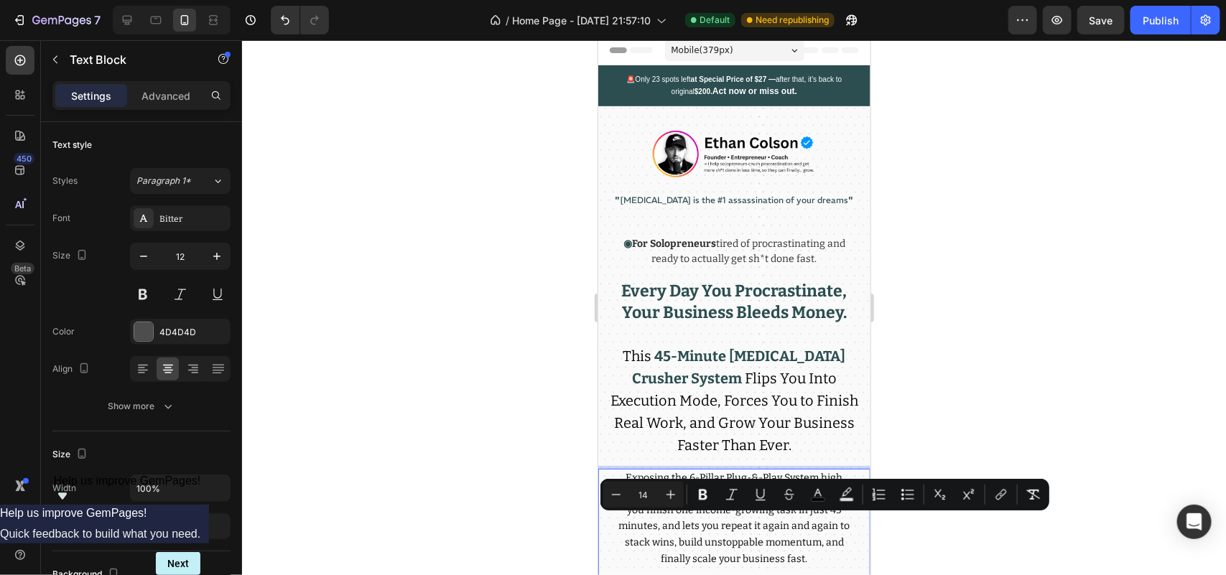
click at [692, 547] on span "Exposing the 6-Pillar Plug-&-Play System high achievers use, that kills [MEDICA…" at bounding box center [734, 517] width 231 height 93
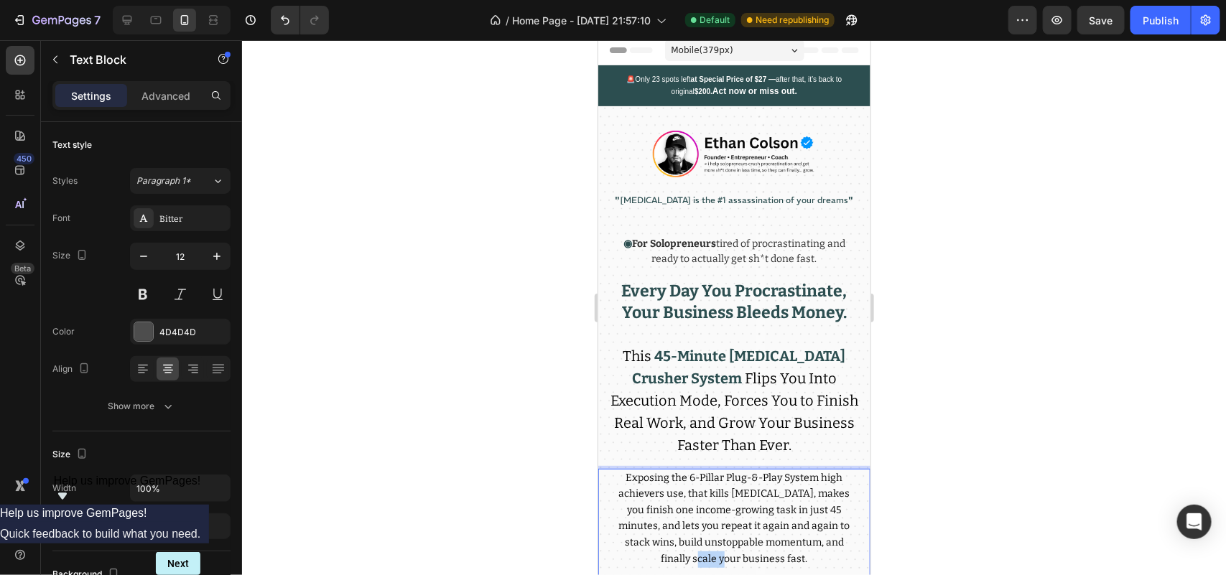
click at [692, 547] on span "Exposing the 6-Pillar Plug-&-Play System high achievers use, that kills [MEDICA…" at bounding box center [734, 517] width 231 height 93
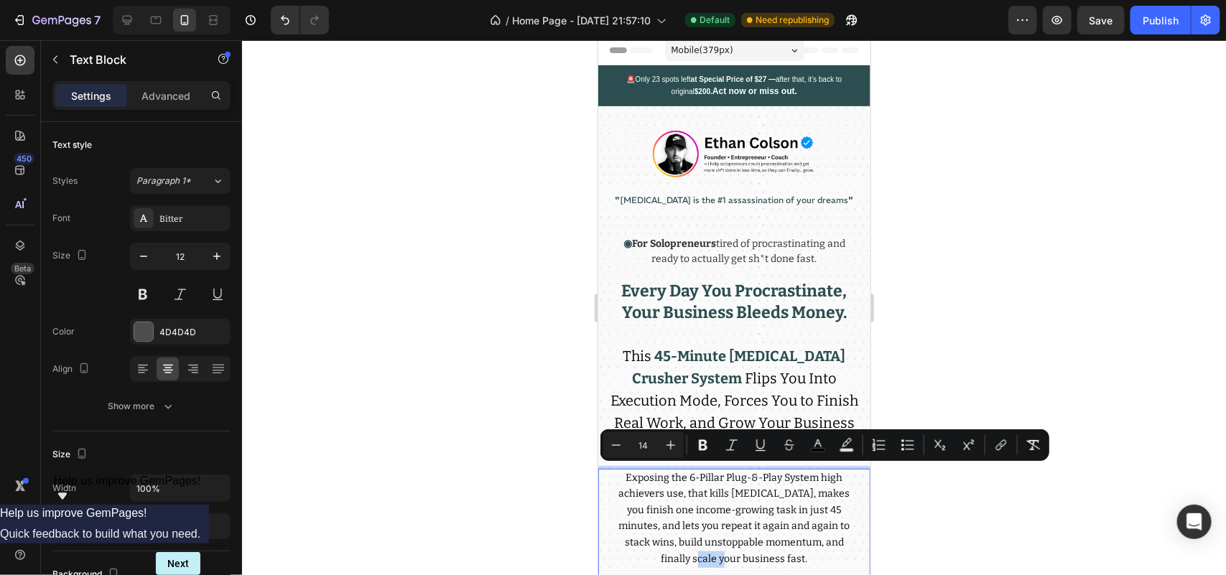
click at [678, 532] on span "Exposing the 6-Pillar Plug-&-Play System high achievers use, that kills [MEDICA…" at bounding box center [734, 517] width 231 height 93
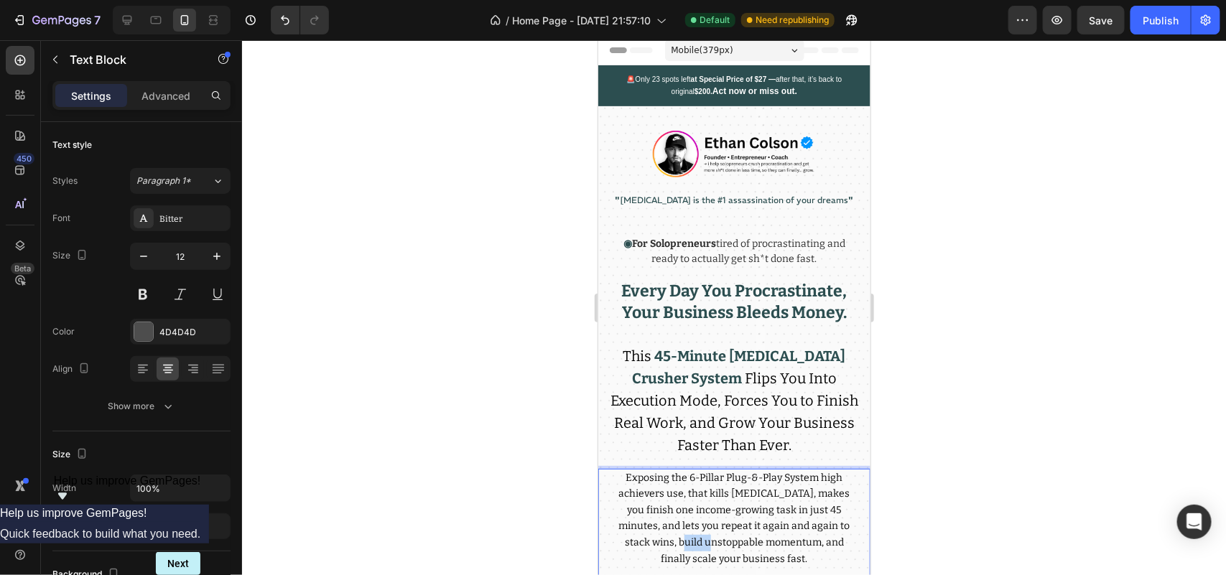
click at [678, 532] on span "Exposing the 6-Pillar Plug-&-Play System high achievers use, that kills [MEDICA…" at bounding box center [734, 517] width 231 height 93
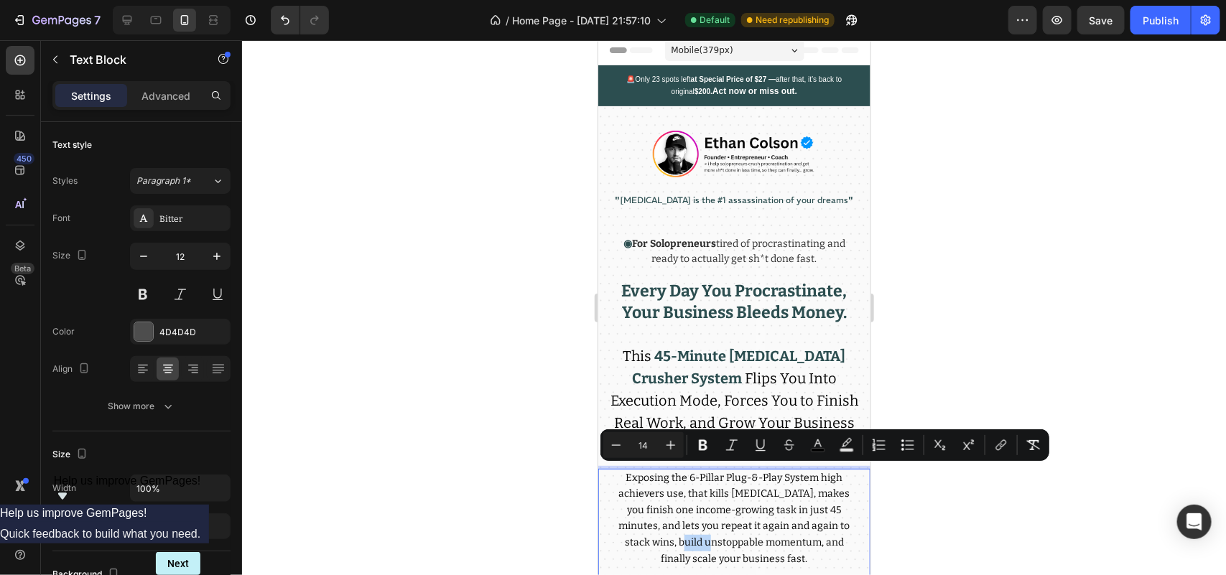
click at [678, 532] on span "Exposing the 6-Pillar Plug-&-Play System high achievers use, that kills [MEDICA…" at bounding box center [734, 517] width 231 height 93
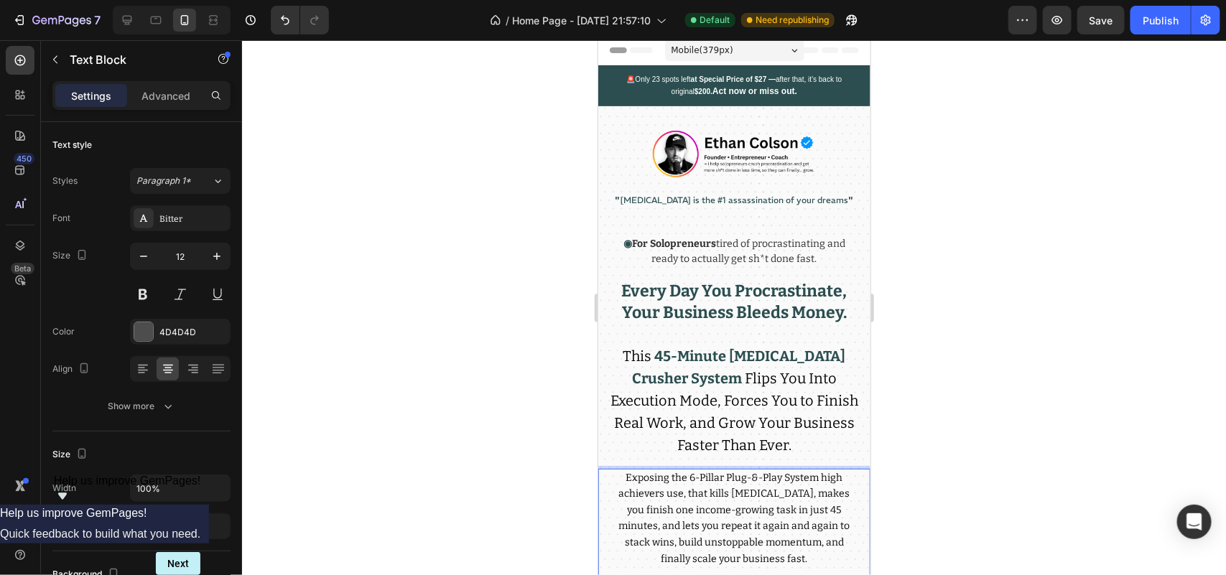
click at [678, 532] on span "Exposing the 6-Pillar Plug-&-Play System high achievers use, that kills [MEDICA…" at bounding box center [734, 517] width 231 height 93
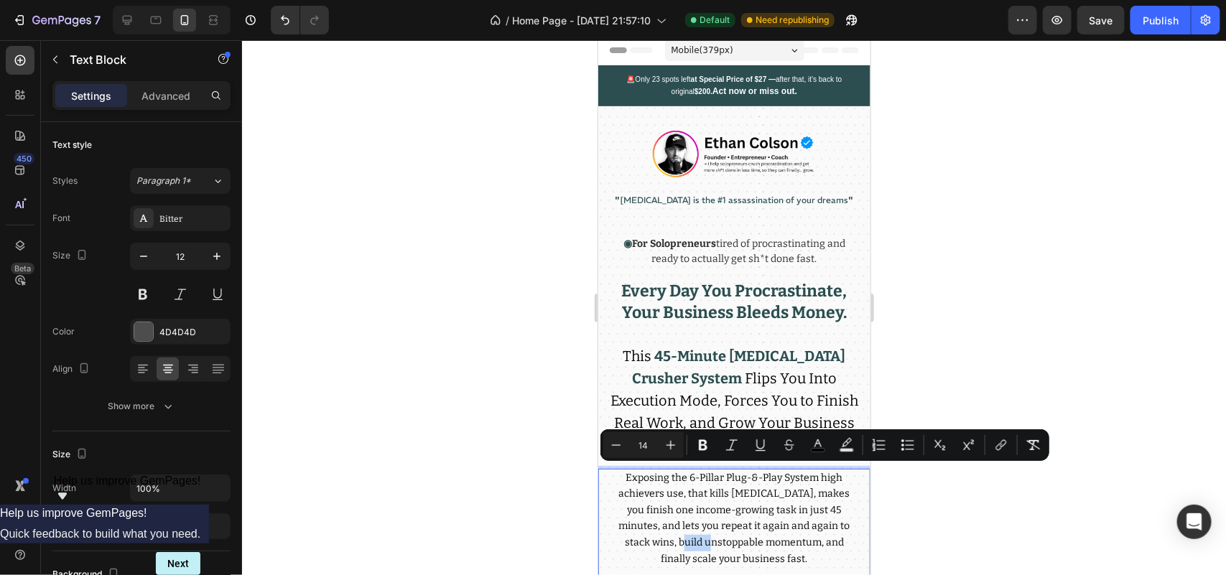
click at [678, 533] on span "Exposing the 6-Pillar Plug-&-Play System high achievers use, that kills [MEDICA…" at bounding box center [734, 517] width 231 height 93
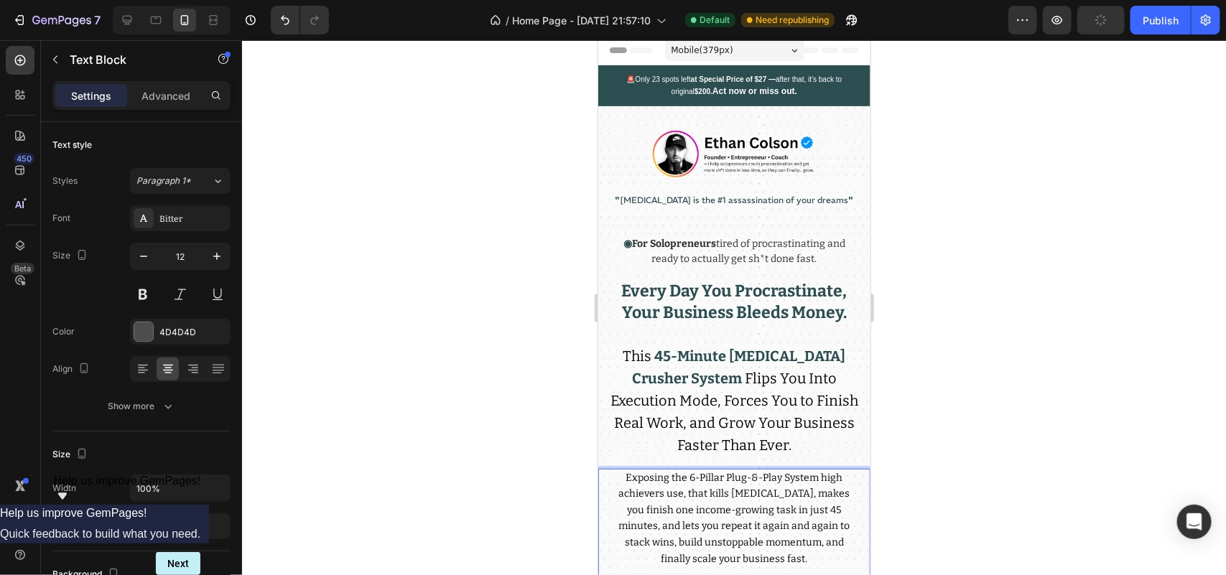
click at [678, 513] on p "Exposing the 6-Pillar Plug-&-Play System high achievers use, that kills [MEDICA…" at bounding box center [734, 519] width 248 height 98
click at [760, 524] on span "Exposing the 6-Pillar Plug-&-Play System high achievers use, that kills [MEDICA…" at bounding box center [734, 517] width 231 height 93
click at [757, 526] on span "Exposing the 6-Pillar Plug-&-Play System high achievers use, that kills [MEDICA…" at bounding box center [734, 517] width 231 height 93
click at [678, 532] on span "Exposing the 6-Pillar Plug-&-Play System high achievers use, that kills [MEDICA…" at bounding box center [734, 517] width 231 height 93
click at [829, 522] on span "Exposing the 6-Pillar Plug-&-Play System high achievers use, that kills [MEDICA…" at bounding box center [734, 517] width 231 height 93
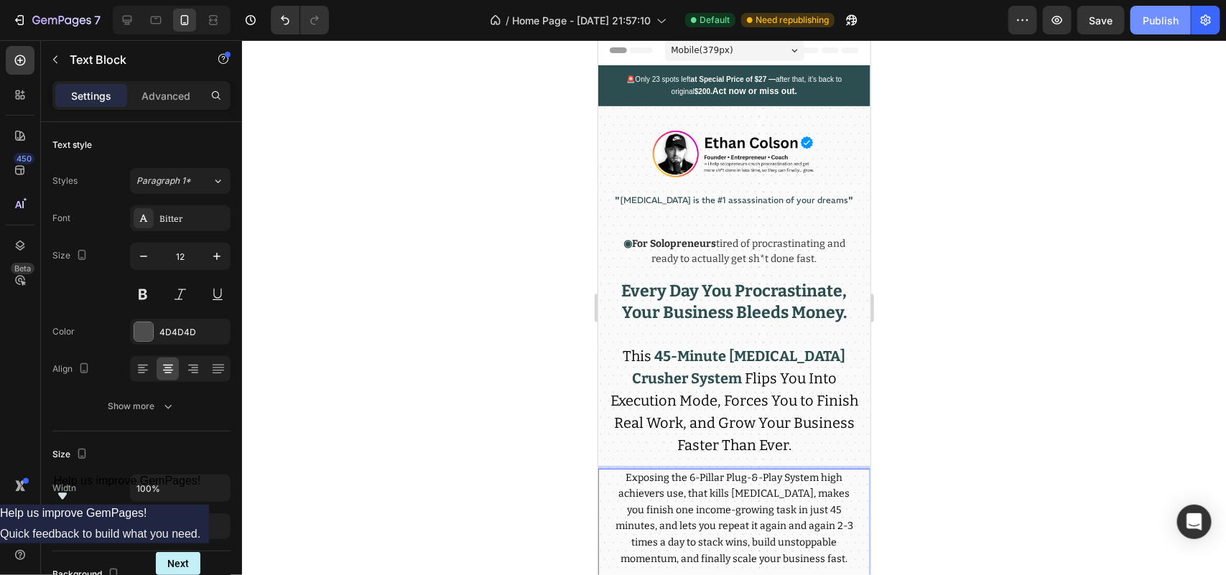
click at [1155, 14] on div "Publish" at bounding box center [1161, 20] width 36 height 15
click at [689, 491] on span "Exposing the 6-Pillar Plug-&-Play System high achievers use, that kills [MEDICA…" at bounding box center [734, 517] width 238 height 93
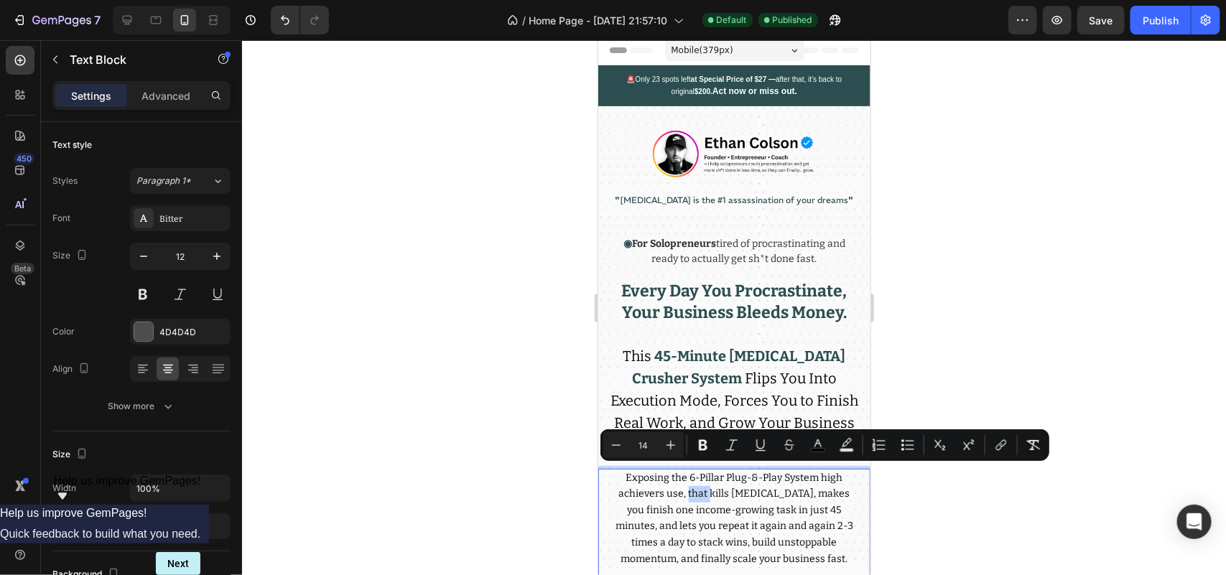
click at [685, 496] on p "Exposing the 6-Pillar Plug-&-Play System high achievers use, that kills [MEDICA…" at bounding box center [734, 519] width 248 height 98
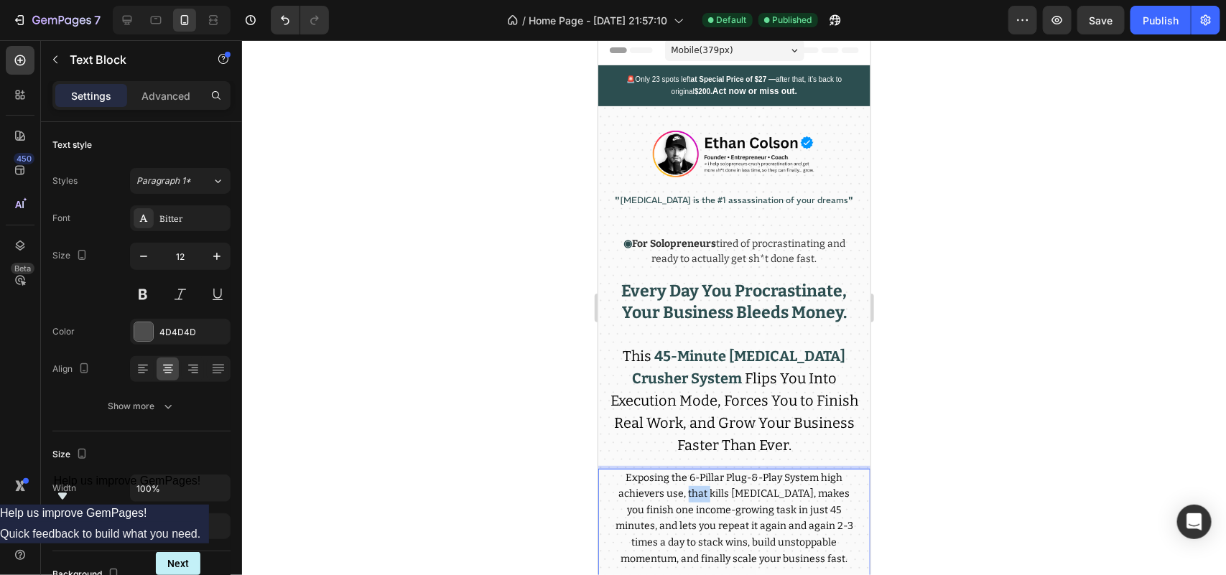
click at [685, 496] on p "Exposing the 6-Pillar Plug-&-Play System high achievers use, that kills [MEDICA…" at bounding box center [734, 519] width 248 height 98
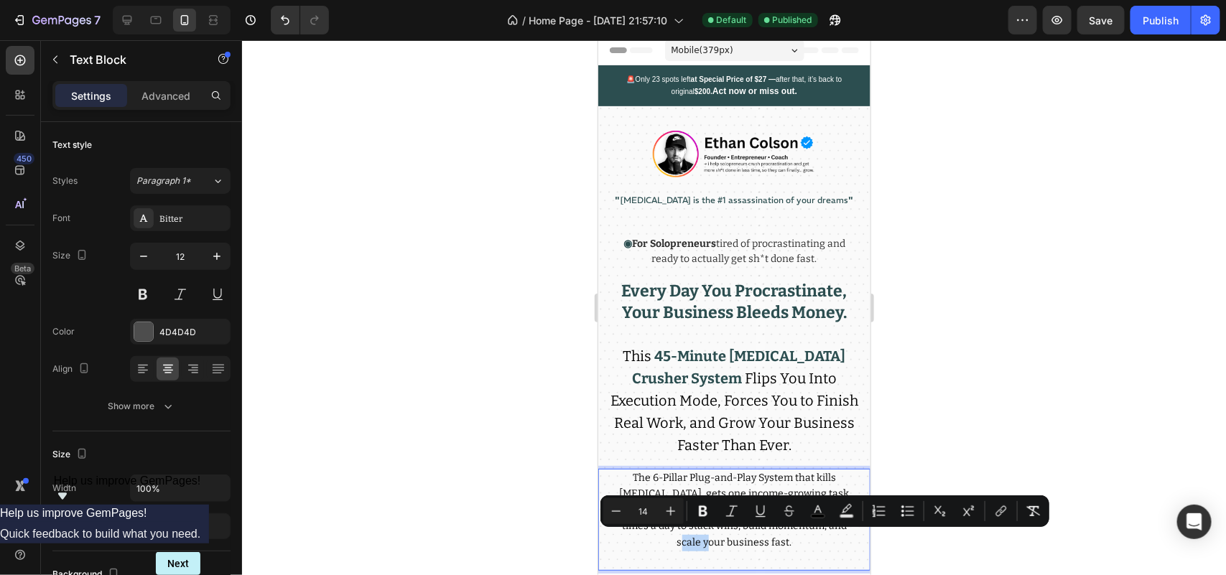
drag, startPoint x: 696, startPoint y: 539, endPoint x: 671, endPoint y: 545, distance: 26.0
click at [671, 545] on p "The 6-Pillar Plug-and-Play System that kills [MEDICAL_DATA], gets one income-gr…" at bounding box center [734, 510] width 248 height 81
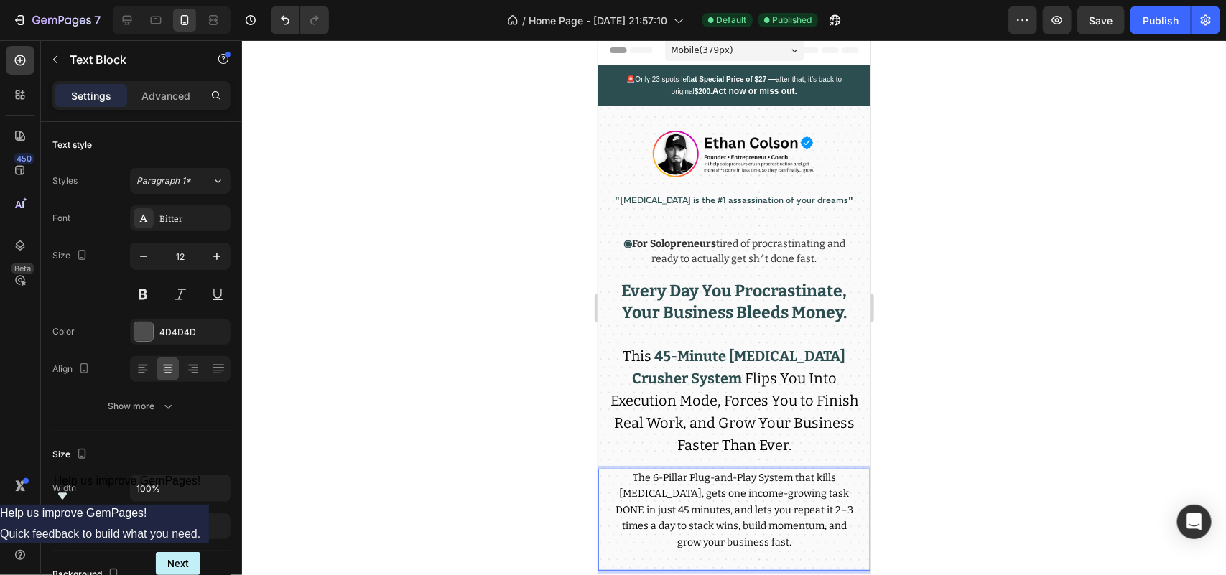
drag, startPoint x: 508, startPoint y: 472, endPoint x: 521, endPoint y: 473, distance: 13.0
click at [508, 473] on div at bounding box center [734, 307] width 984 height 535
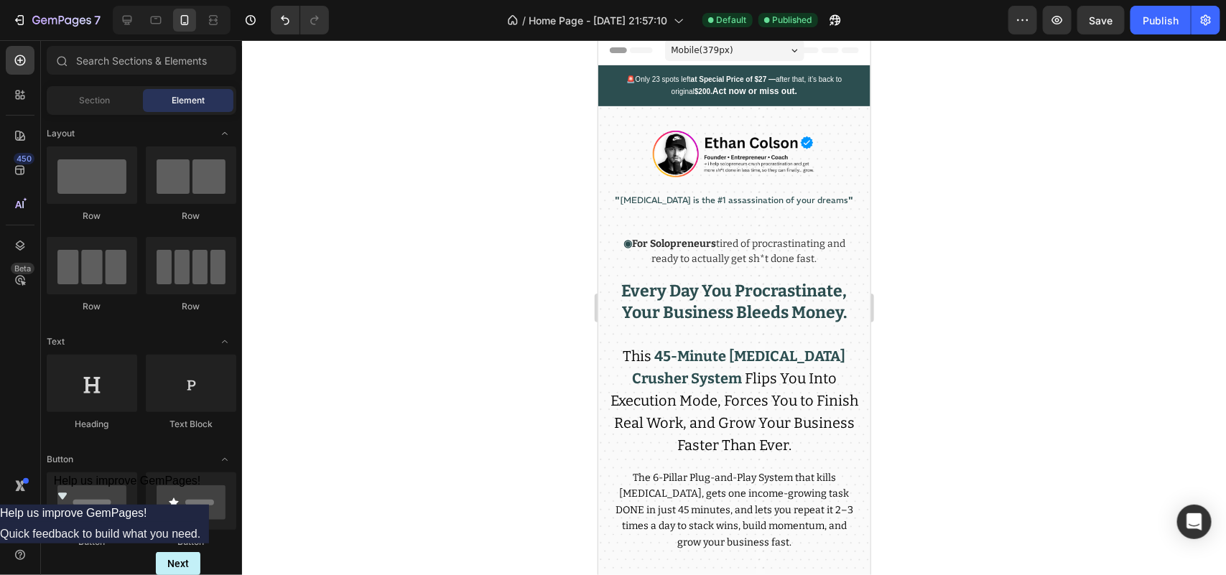
click at [690, 489] on span "The 6-Pillar Plug-and-Play System that kills [MEDICAL_DATA], gets one income-gr…" at bounding box center [734, 509] width 238 height 77
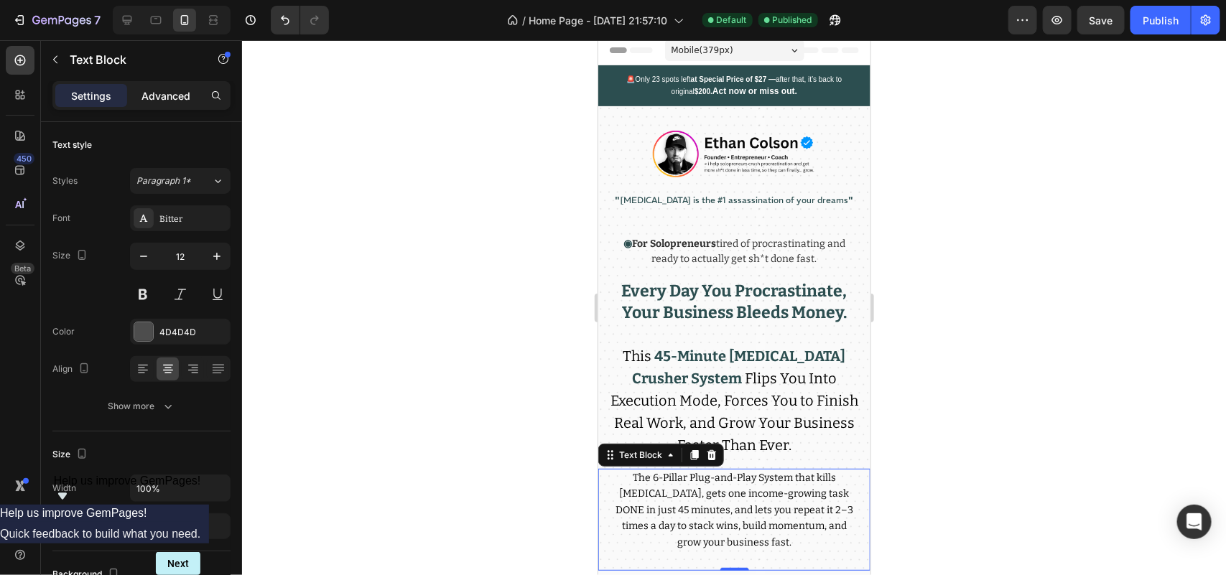
click at [173, 91] on p "Advanced" at bounding box center [166, 95] width 49 height 15
